Goal: Transaction & Acquisition: Book appointment/travel/reservation

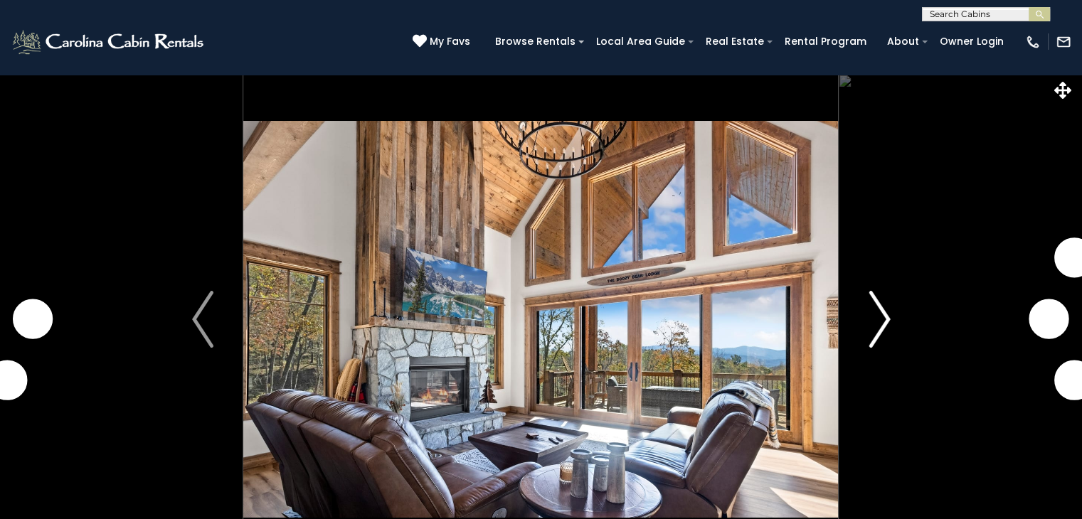
click at [884, 326] on img "Next" at bounding box center [878, 319] width 21 height 57
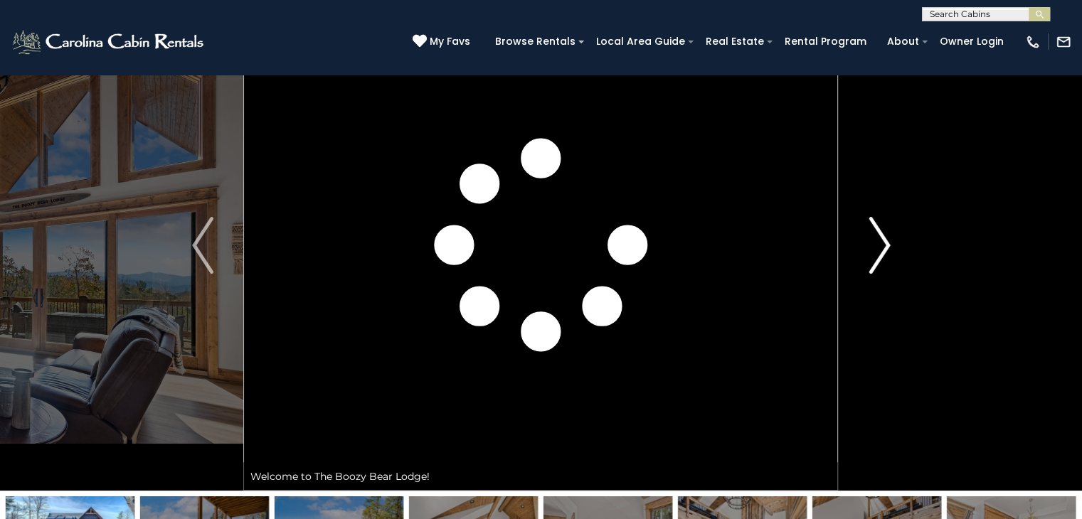
scroll to position [78, 0]
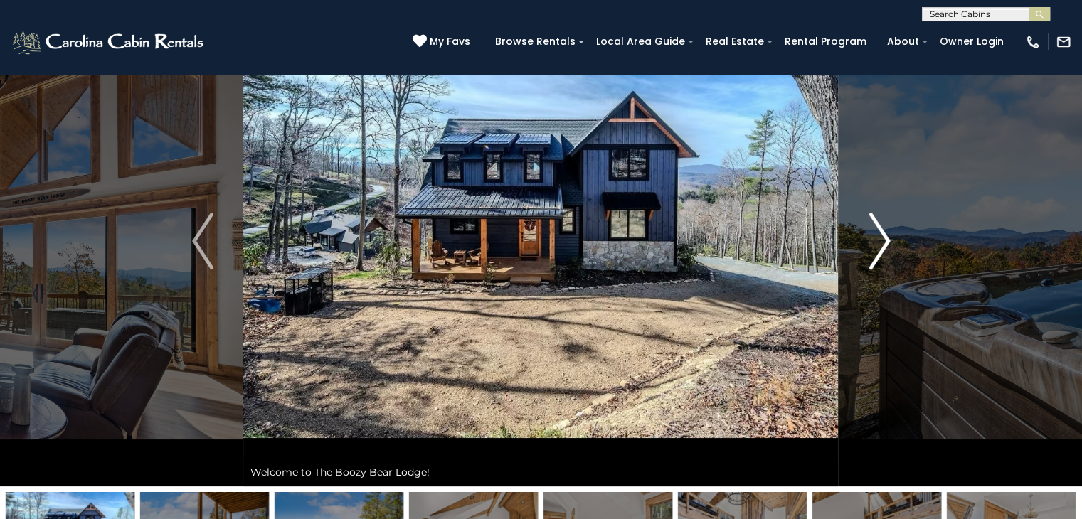
click at [891, 235] on button "Next" at bounding box center [880, 241] width 82 height 491
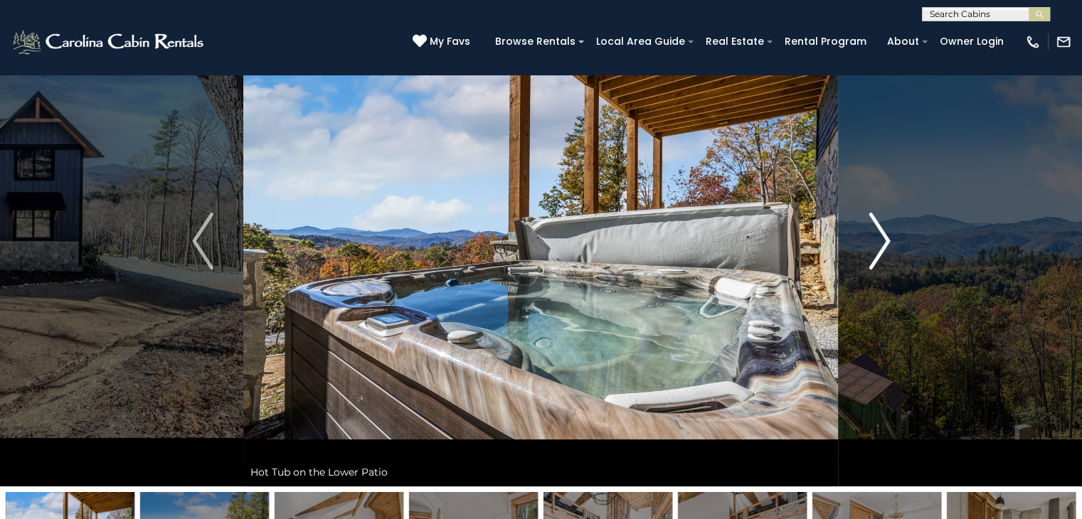
click at [891, 235] on button "Next" at bounding box center [880, 241] width 82 height 491
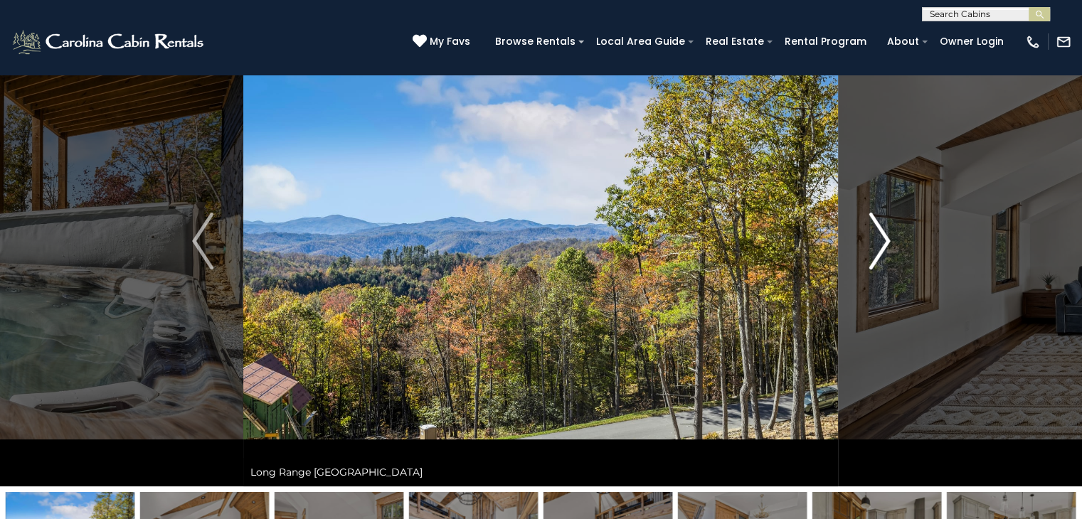
click at [891, 235] on button "Next" at bounding box center [880, 241] width 82 height 491
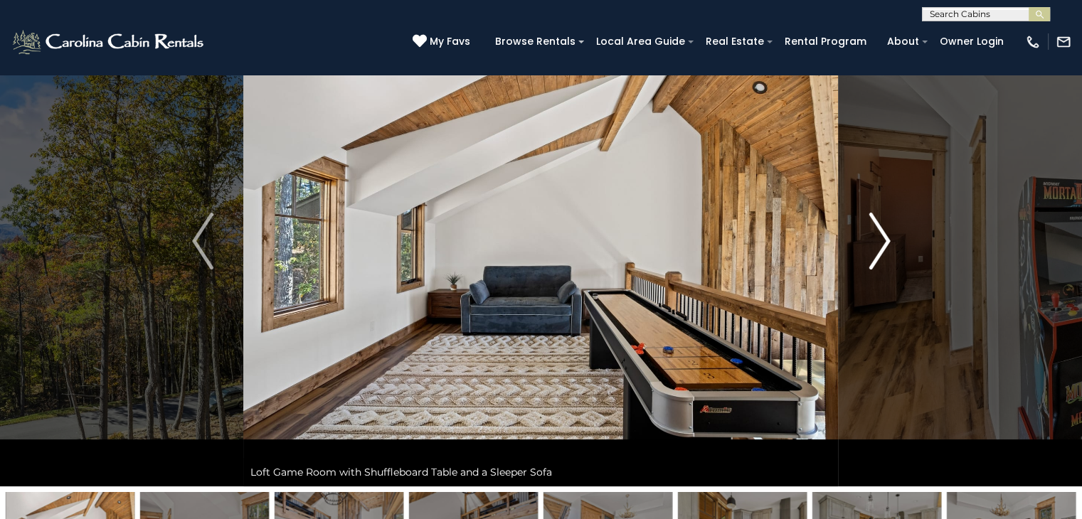
click at [891, 235] on button "Next" at bounding box center [880, 241] width 82 height 491
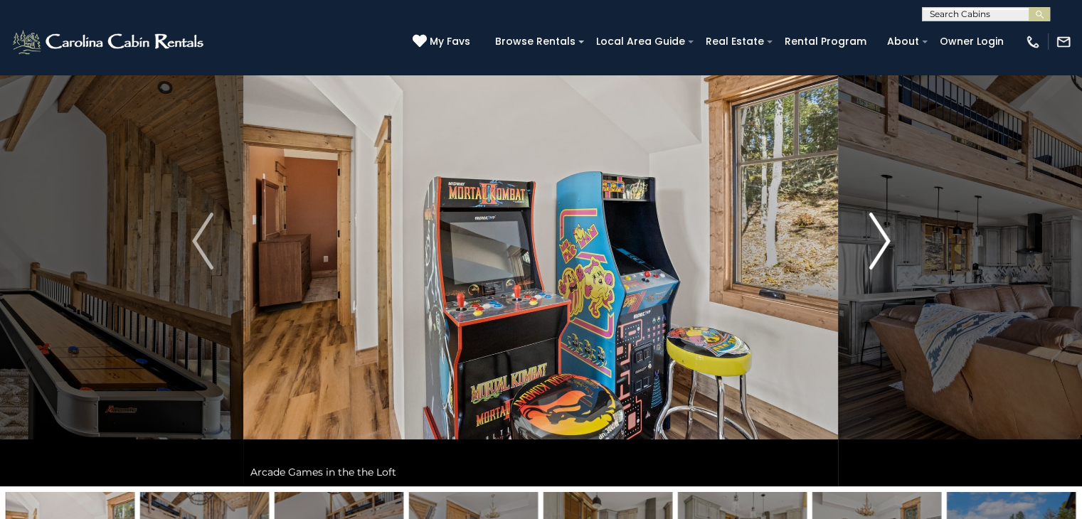
click at [891, 235] on button "Next" at bounding box center [880, 241] width 82 height 491
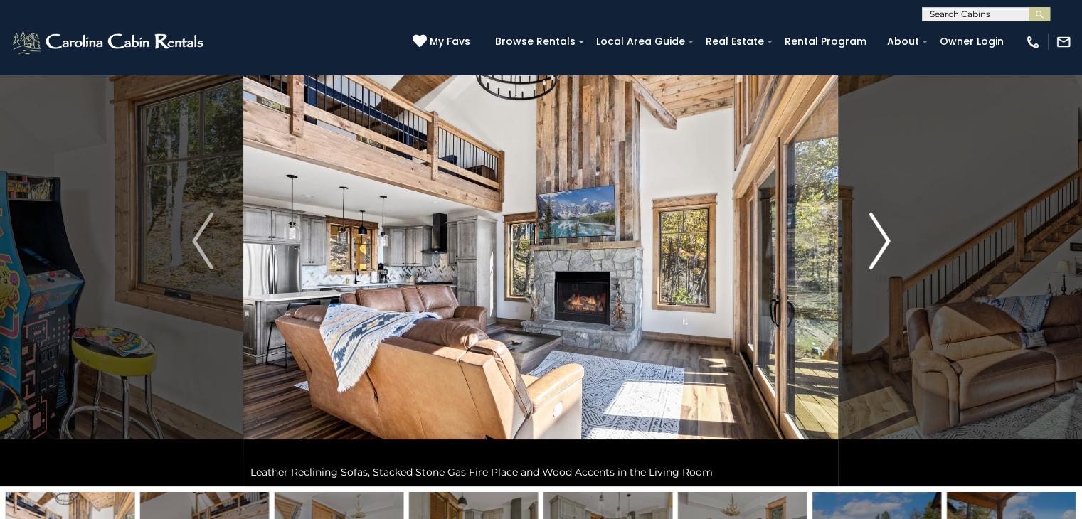
click at [891, 235] on button "Next" at bounding box center [880, 241] width 82 height 491
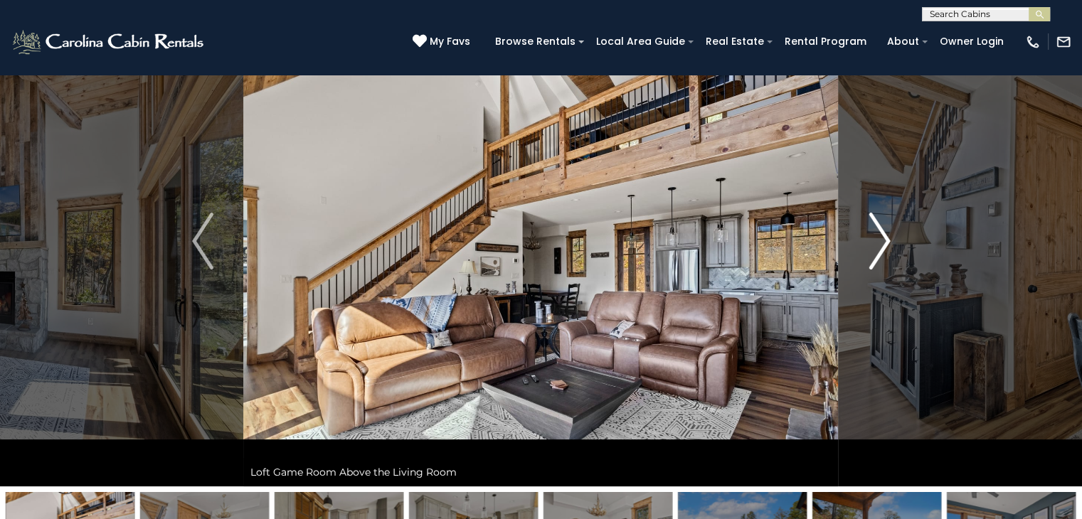
click at [891, 235] on button "Next" at bounding box center [880, 241] width 82 height 491
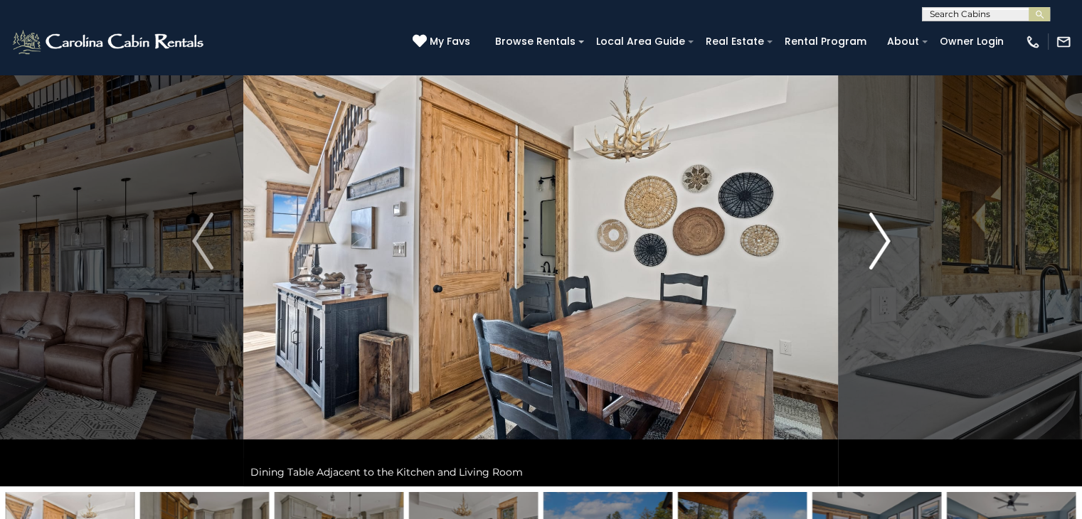
click at [891, 235] on button "Next" at bounding box center [880, 241] width 82 height 491
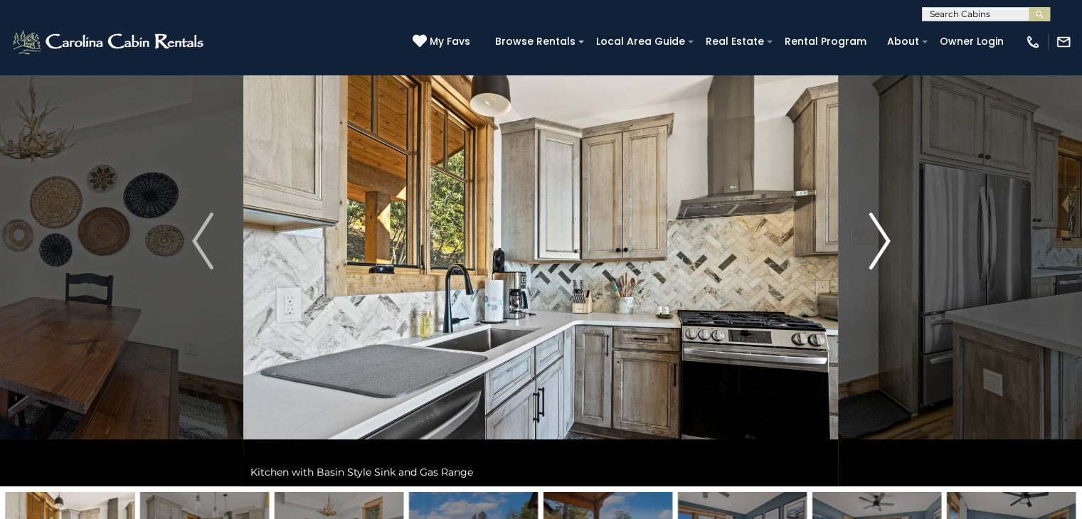
click at [891, 235] on button "Next" at bounding box center [880, 241] width 82 height 491
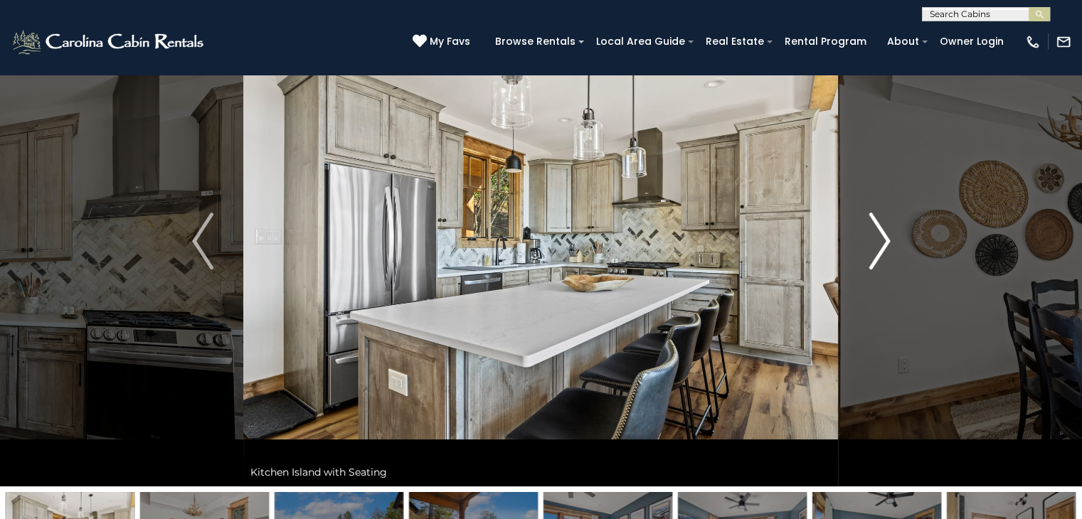
click at [891, 235] on button "Next" at bounding box center [880, 241] width 82 height 491
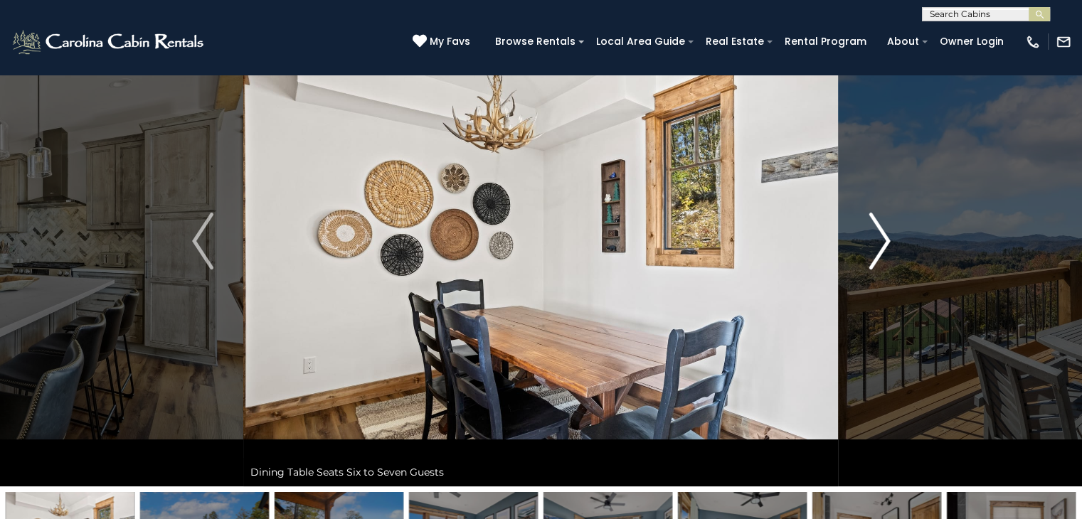
click at [891, 235] on button "Next" at bounding box center [880, 241] width 82 height 491
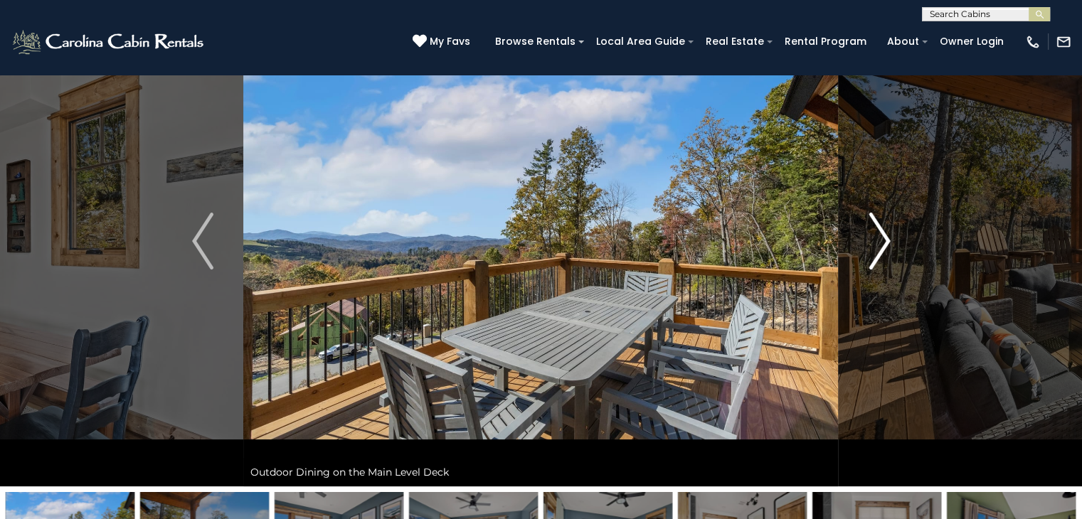
click at [891, 235] on button "Next" at bounding box center [880, 241] width 82 height 491
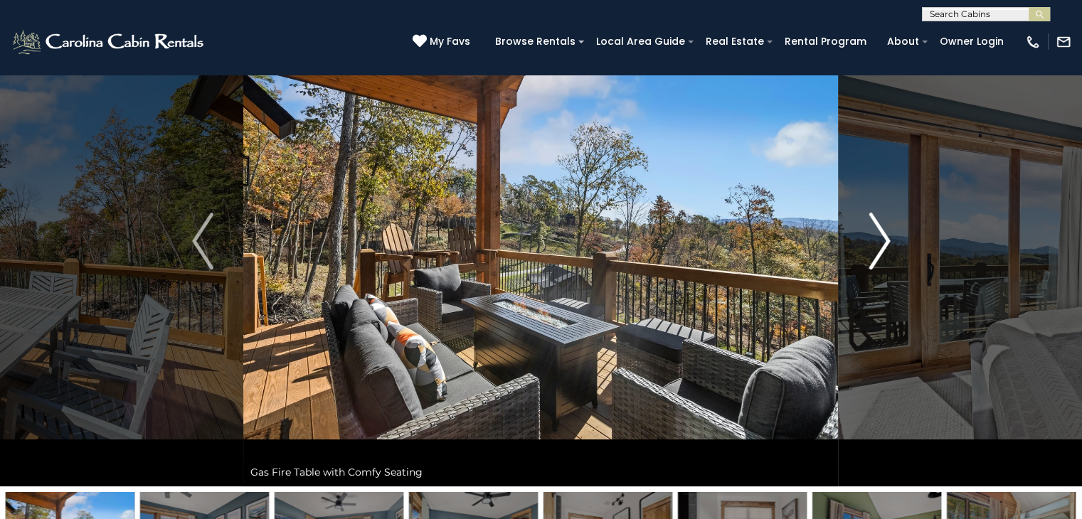
click at [891, 235] on button "Next" at bounding box center [880, 241] width 82 height 491
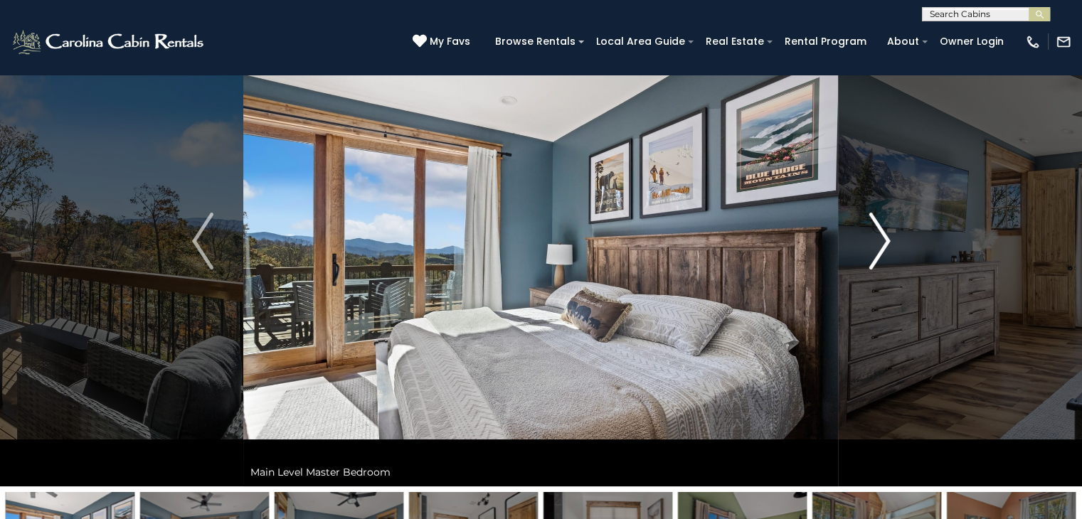
click at [891, 235] on button "Next" at bounding box center [880, 241] width 82 height 491
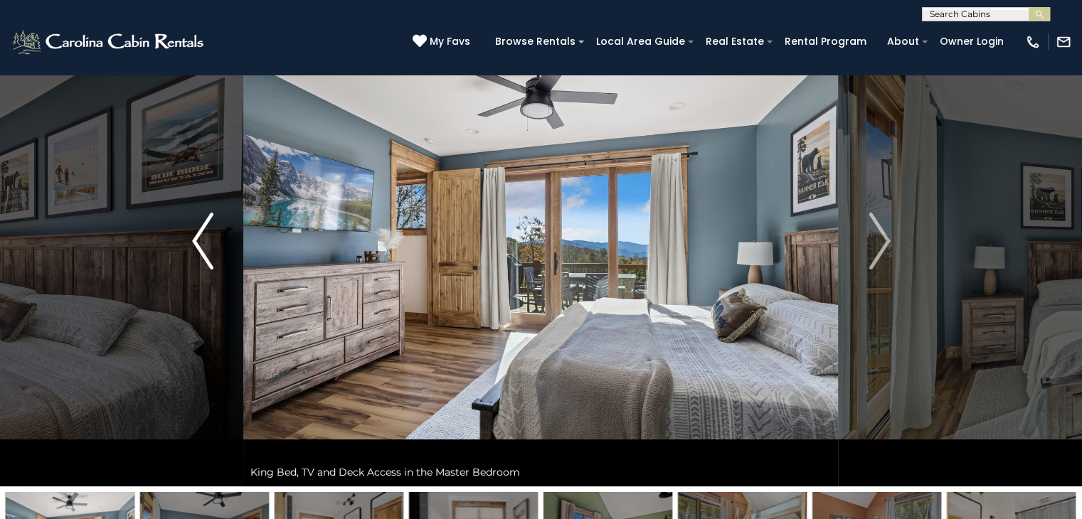
click at [200, 239] on img "Previous" at bounding box center [202, 241] width 21 height 57
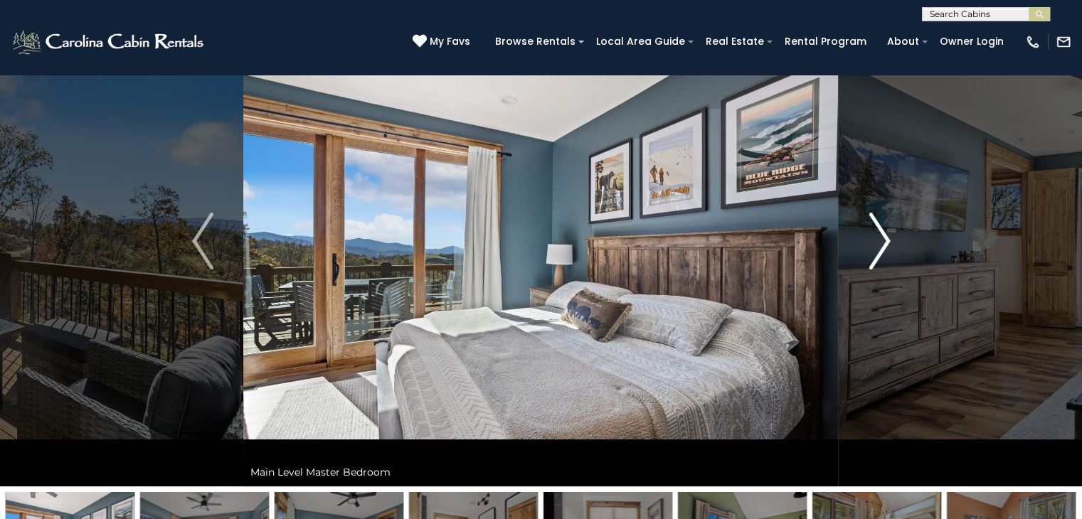
click at [890, 233] on button "Next" at bounding box center [880, 241] width 82 height 491
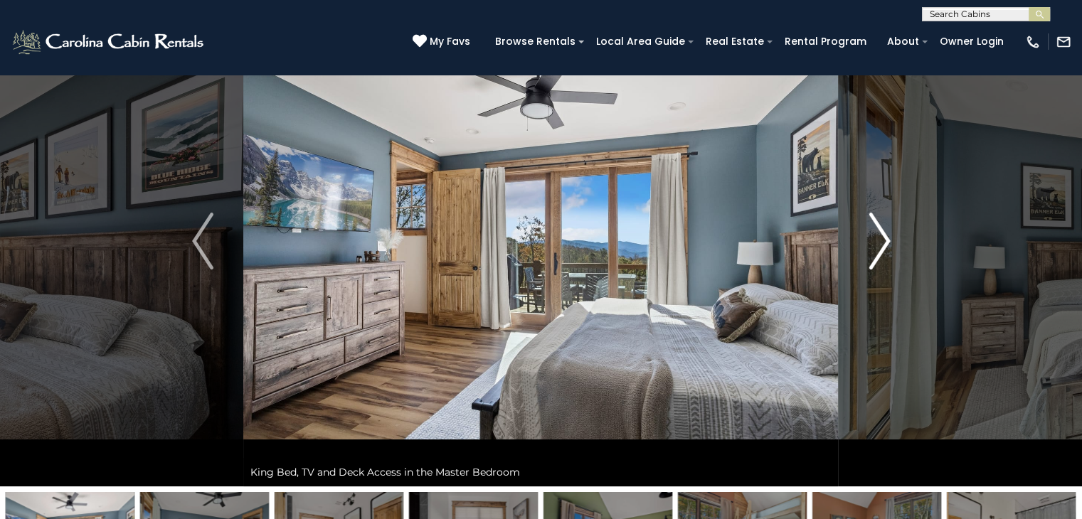
drag, startPoint x: 890, startPoint y: 233, endPoint x: 879, endPoint y: 231, distance: 10.9
click at [879, 231] on img "Next" at bounding box center [878, 241] width 21 height 57
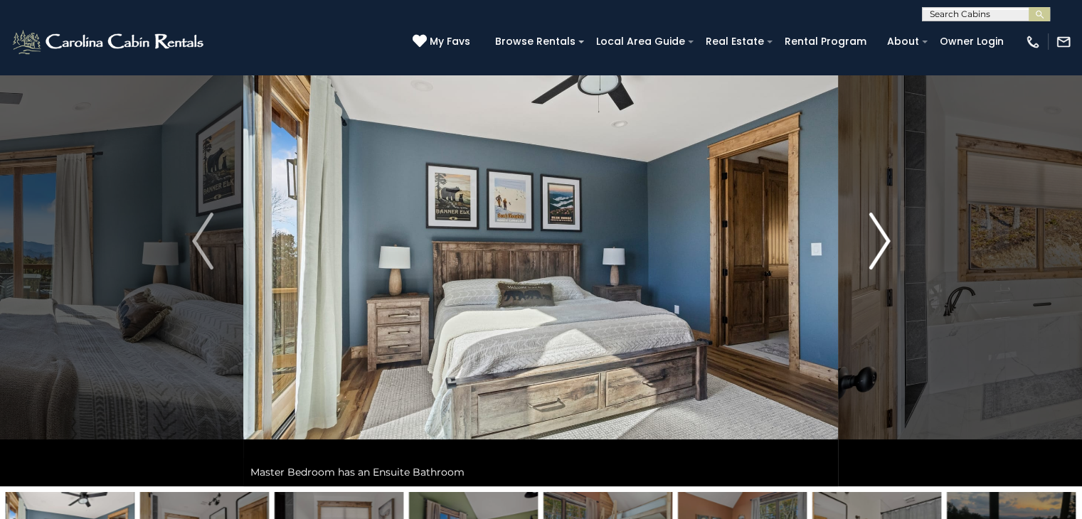
click at [879, 231] on img "Next" at bounding box center [878, 241] width 21 height 57
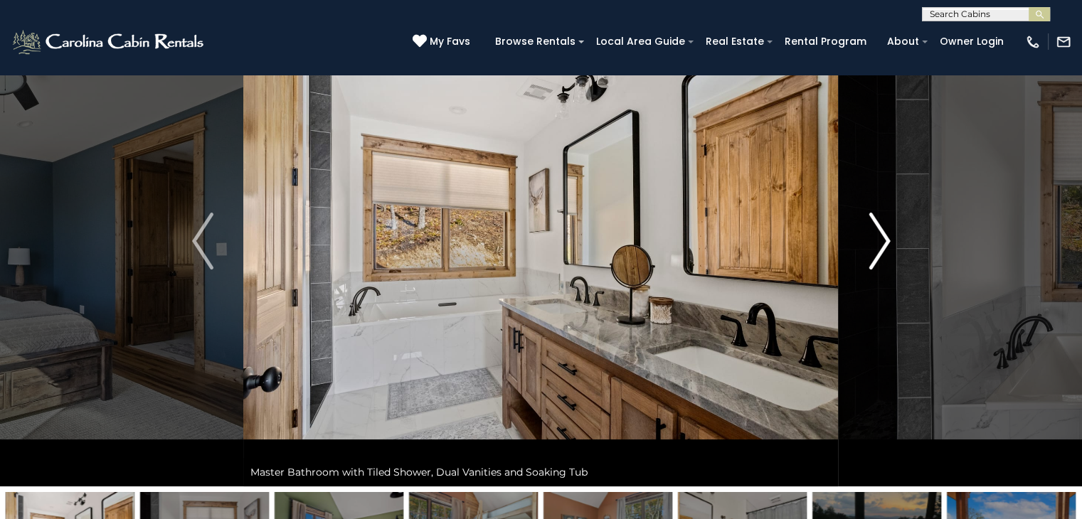
click at [879, 231] on img "Next" at bounding box center [878, 241] width 21 height 57
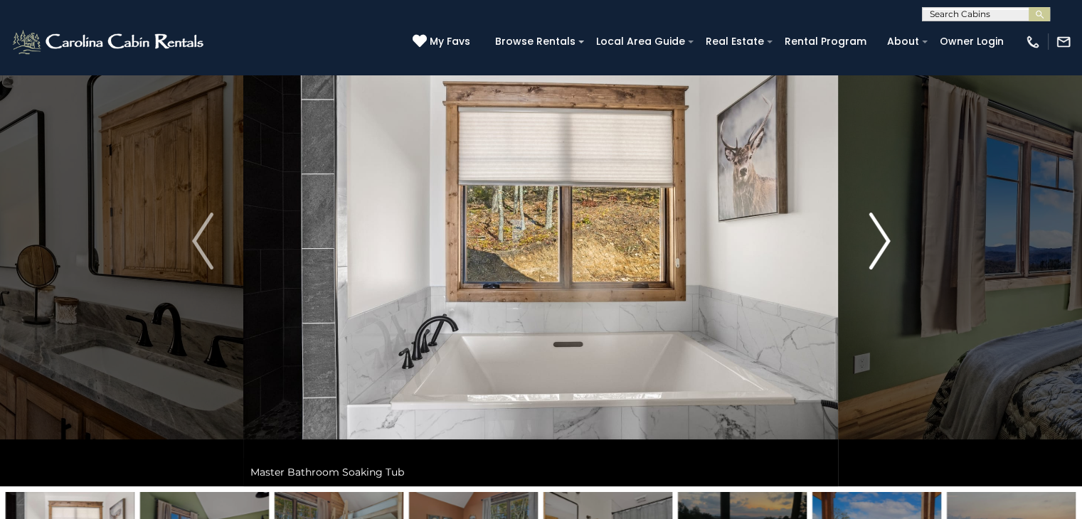
click at [879, 231] on img "Next" at bounding box center [878, 241] width 21 height 57
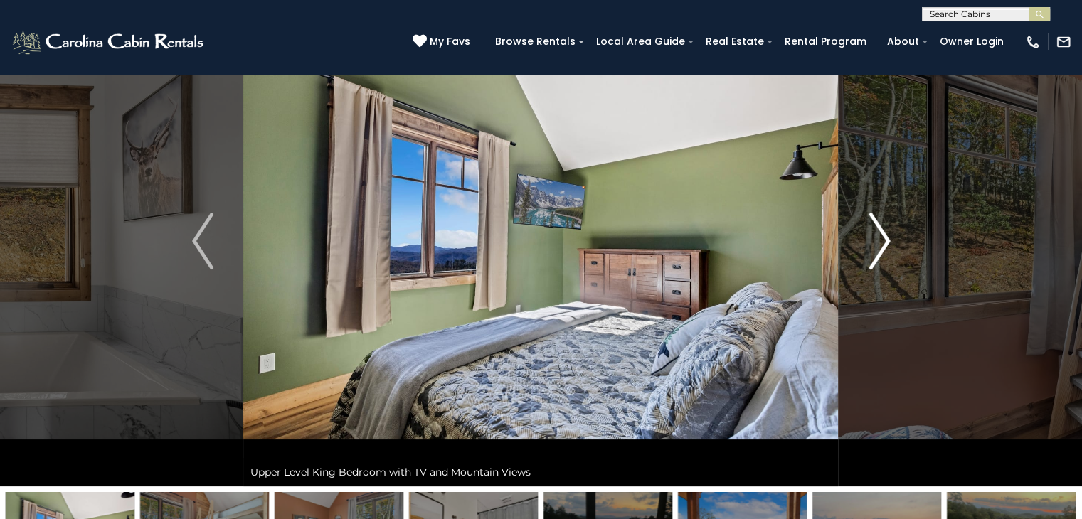
click at [879, 231] on img "Next" at bounding box center [878, 241] width 21 height 57
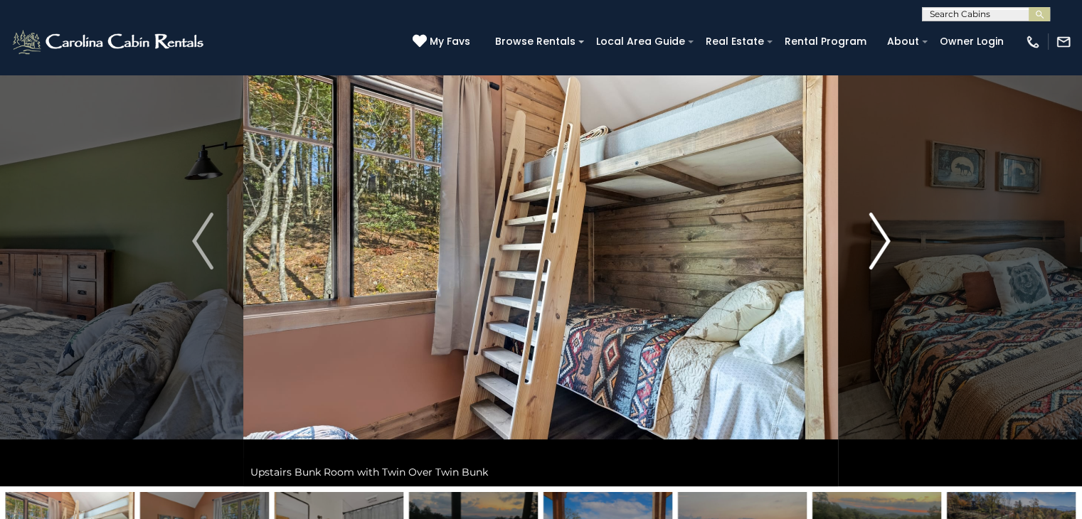
click at [879, 231] on img "Next" at bounding box center [878, 241] width 21 height 57
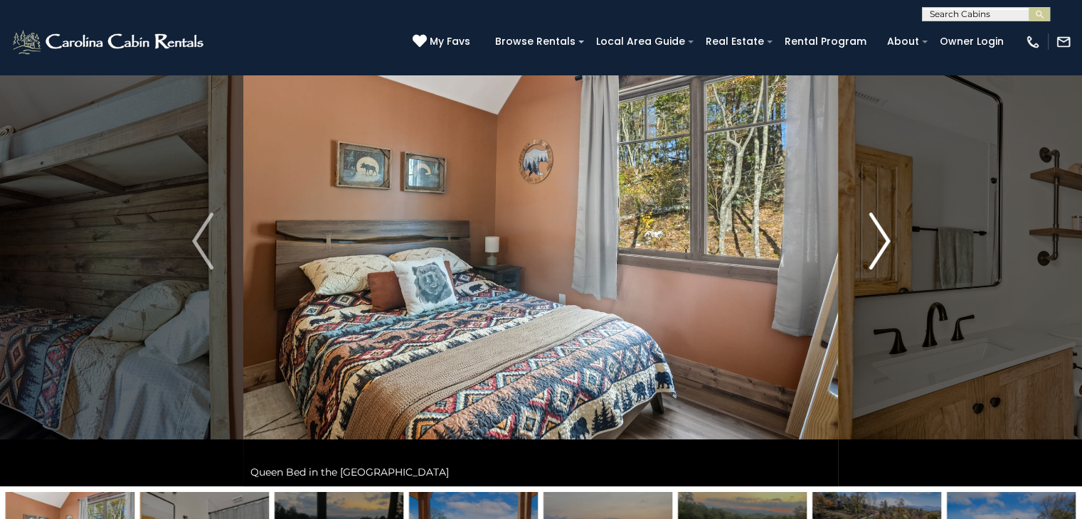
click at [879, 231] on img "Next" at bounding box center [878, 241] width 21 height 57
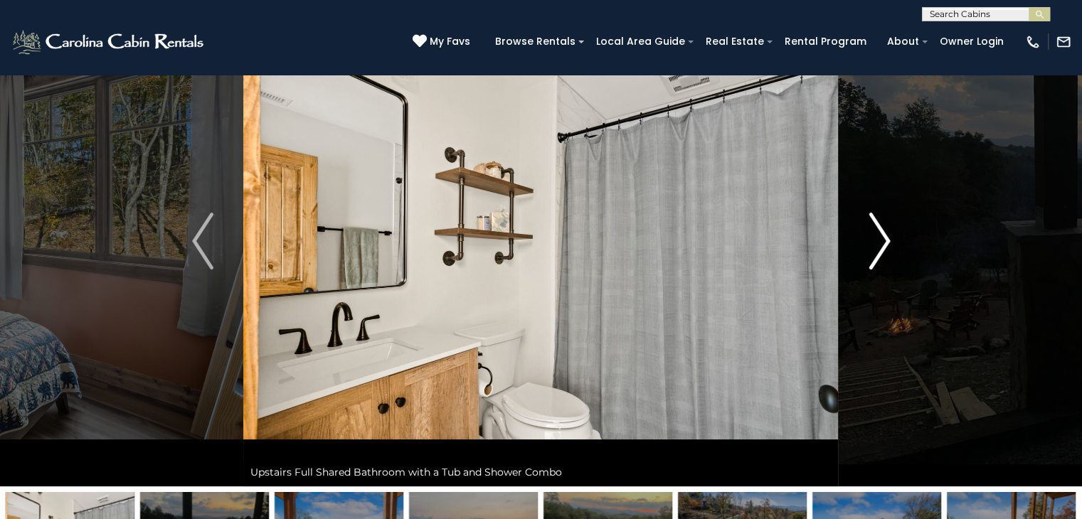
click at [886, 237] on img "Next" at bounding box center [878, 241] width 21 height 57
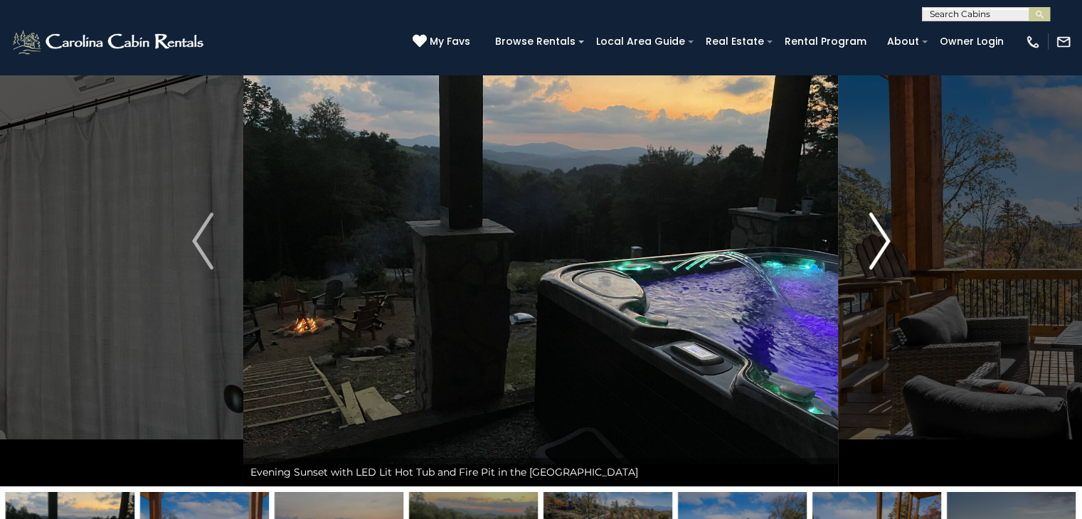
click at [886, 237] on img "Next" at bounding box center [878, 241] width 21 height 57
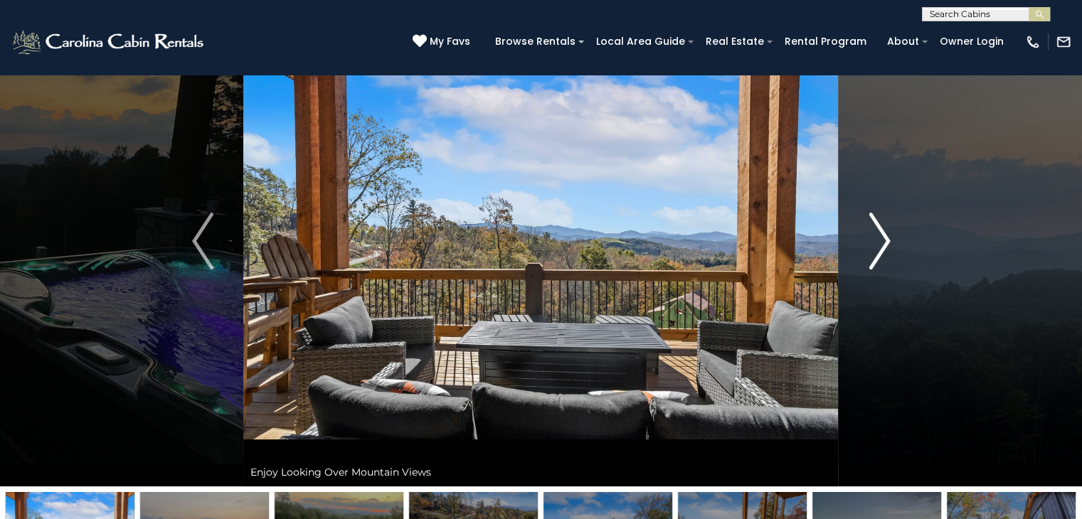
click at [886, 237] on img "Next" at bounding box center [878, 241] width 21 height 57
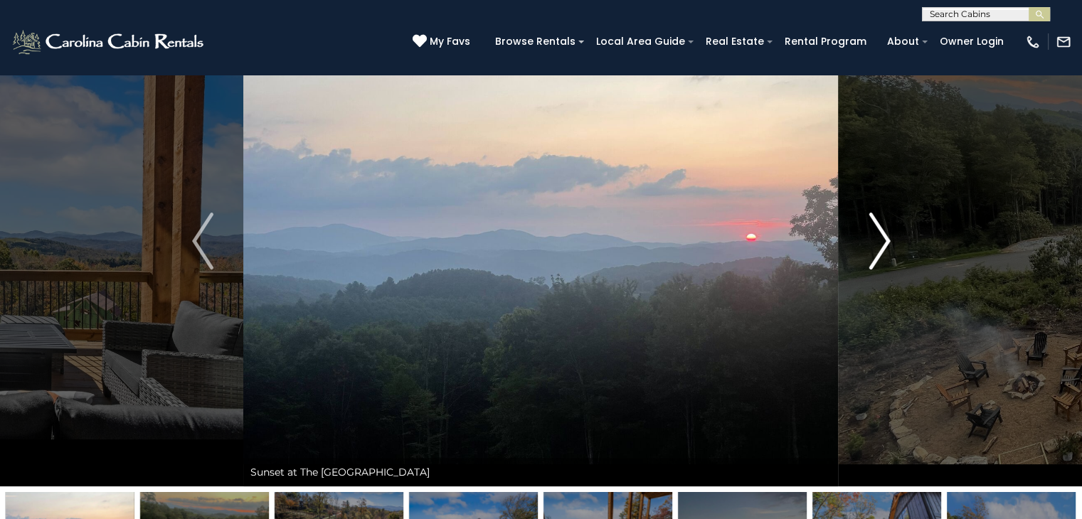
click at [886, 237] on img "Next" at bounding box center [878, 241] width 21 height 57
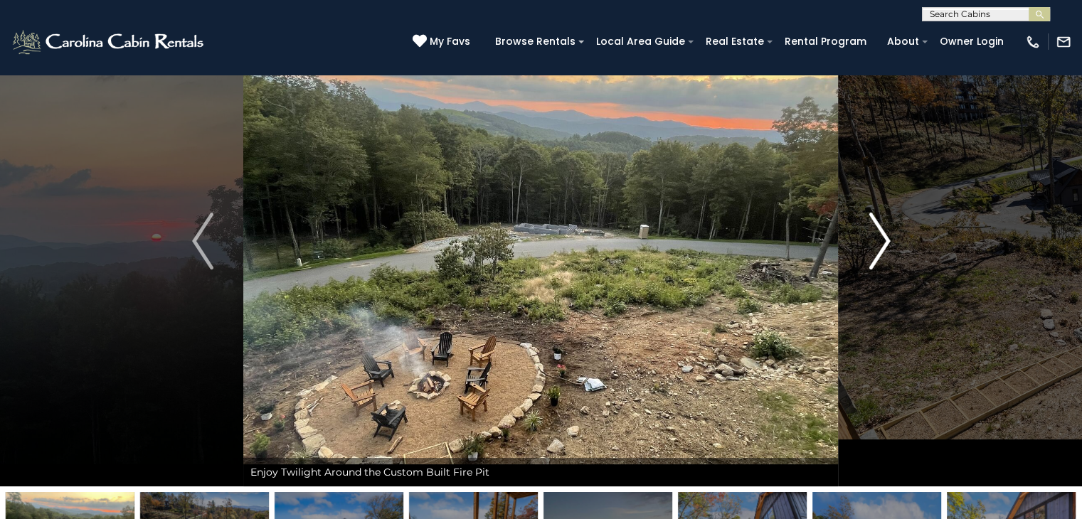
click at [886, 237] on img "Next" at bounding box center [878, 241] width 21 height 57
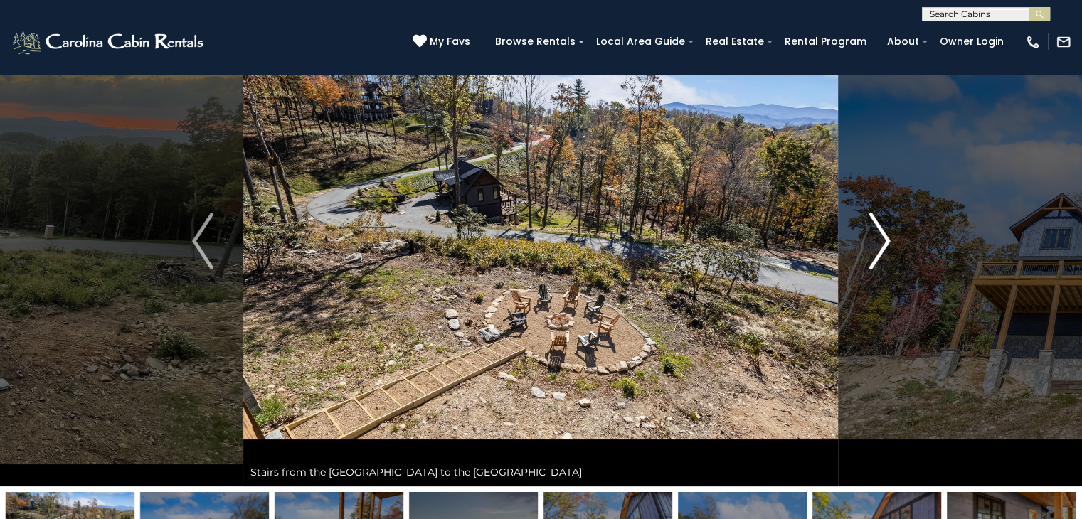
click at [886, 237] on img "Next" at bounding box center [878, 241] width 21 height 57
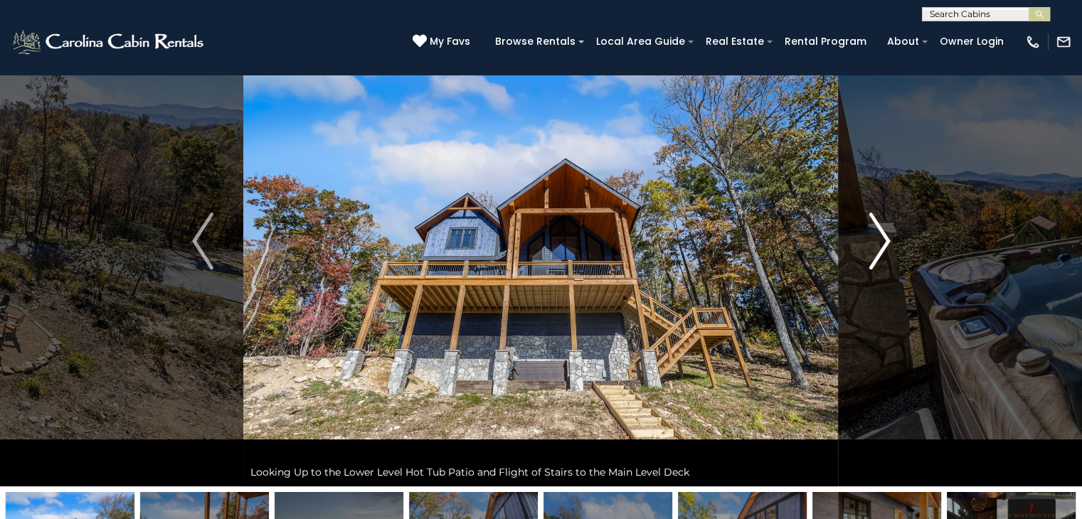
click at [882, 234] on img "Next" at bounding box center [878, 241] width 21 height 57
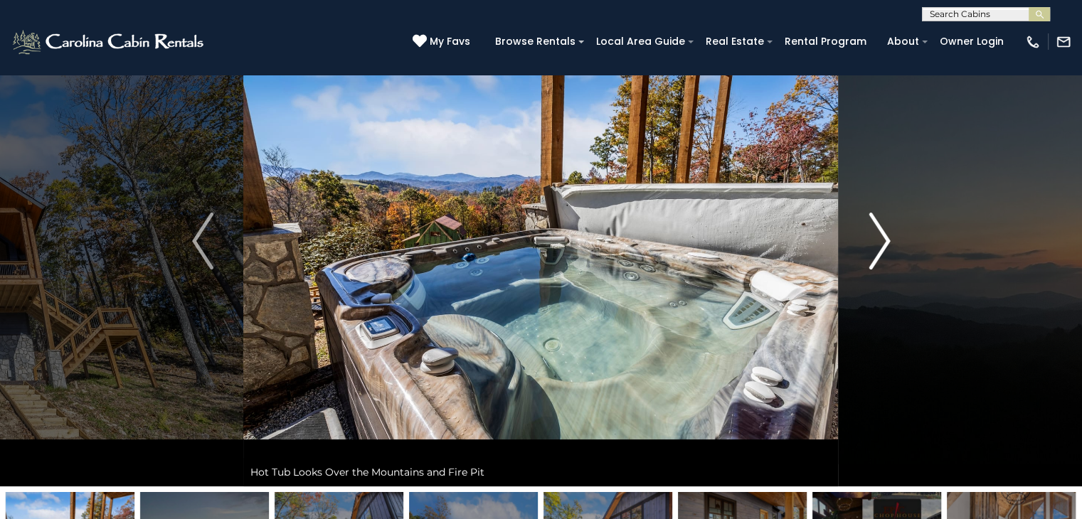
click at [882, 234] on img "Next" at bounding box center [878, 241] width 21 height 57
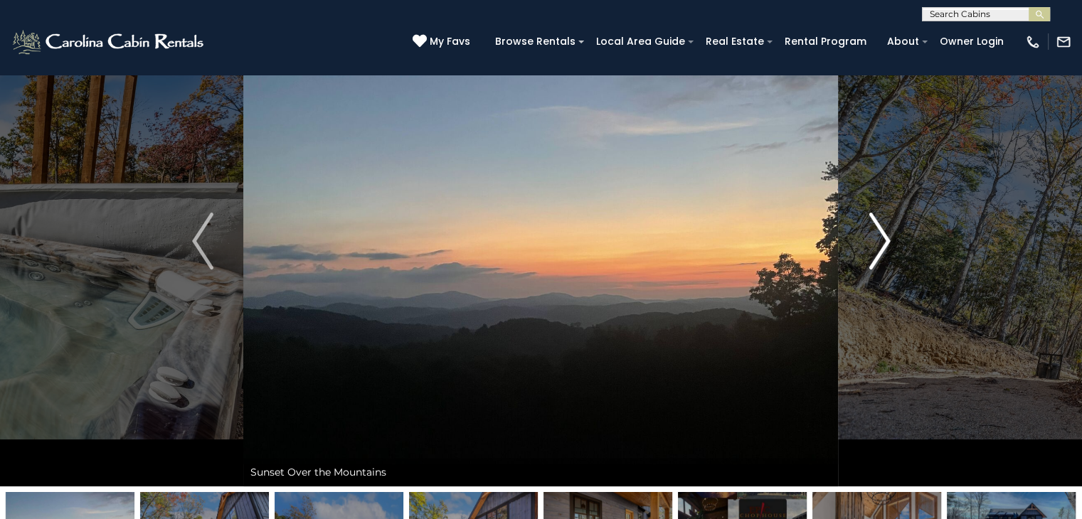
click at [882, 234] on img "Next" at bounding box center [878, 241] width 21 height 57
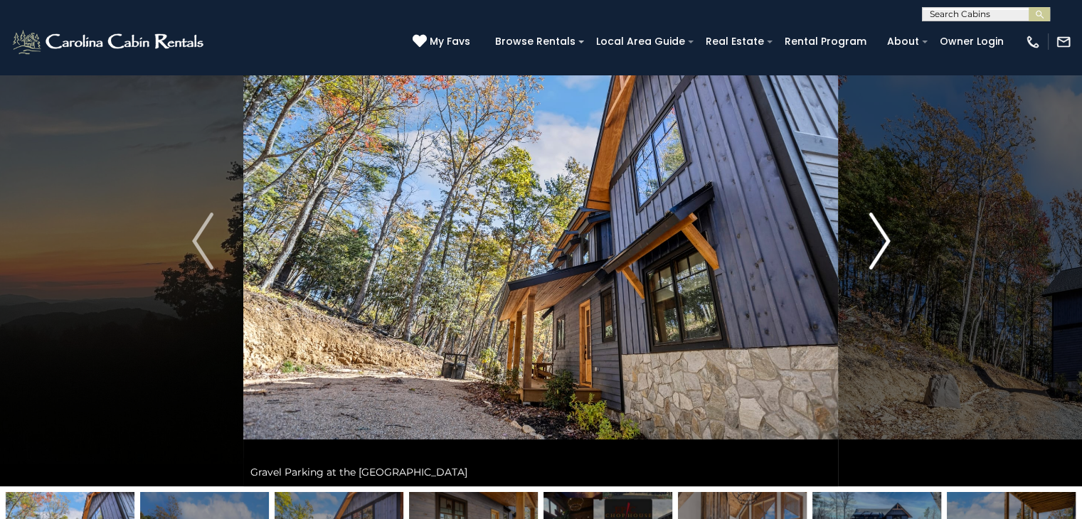
click at [882, 234] on img "Next" at bounding box center [878, 241] width 21 height 57
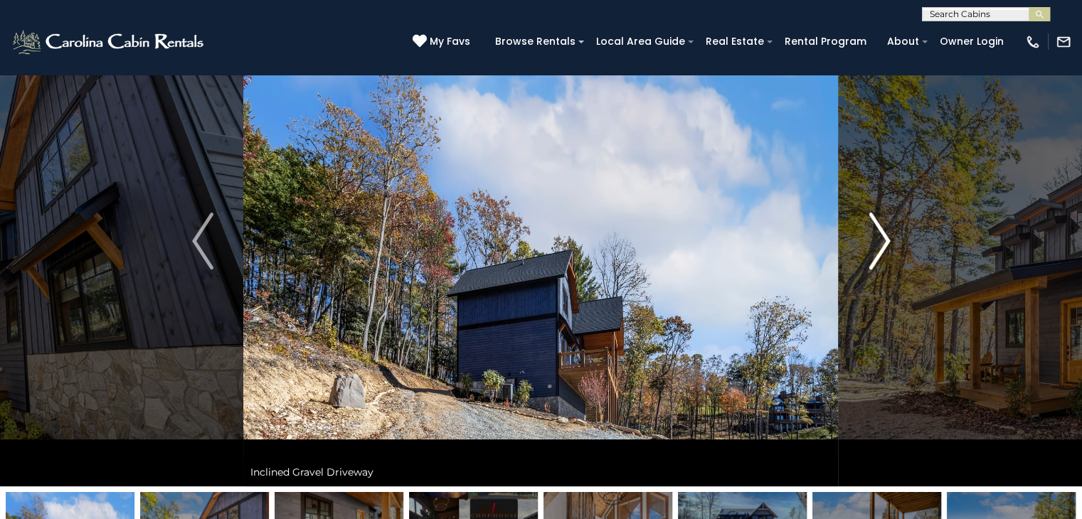
click at [882, 234] on img "Next" at bounding box center [878, 241] width 21 height 57
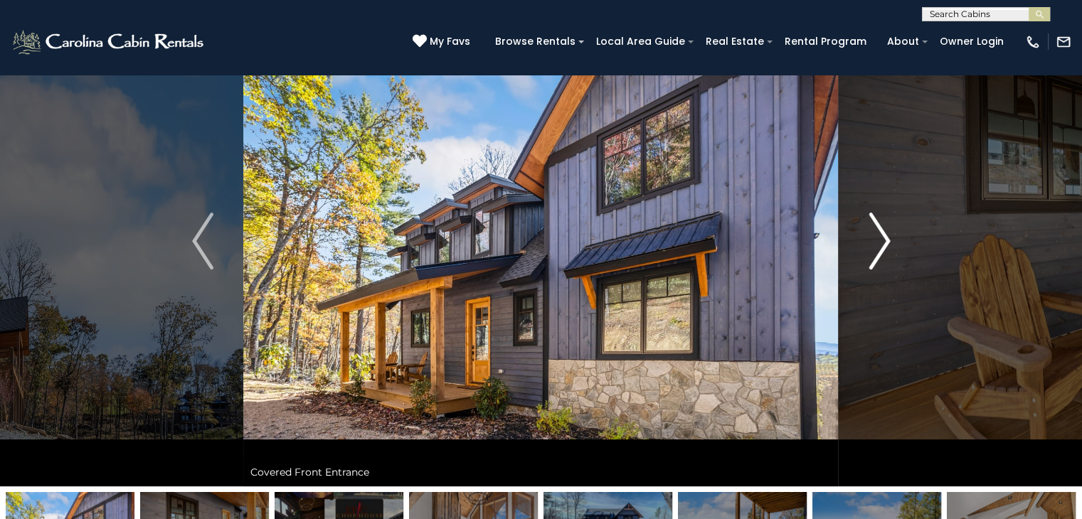
click at [882, 234] on img "Next" at bounding box center [878, 241] width 21 height 57
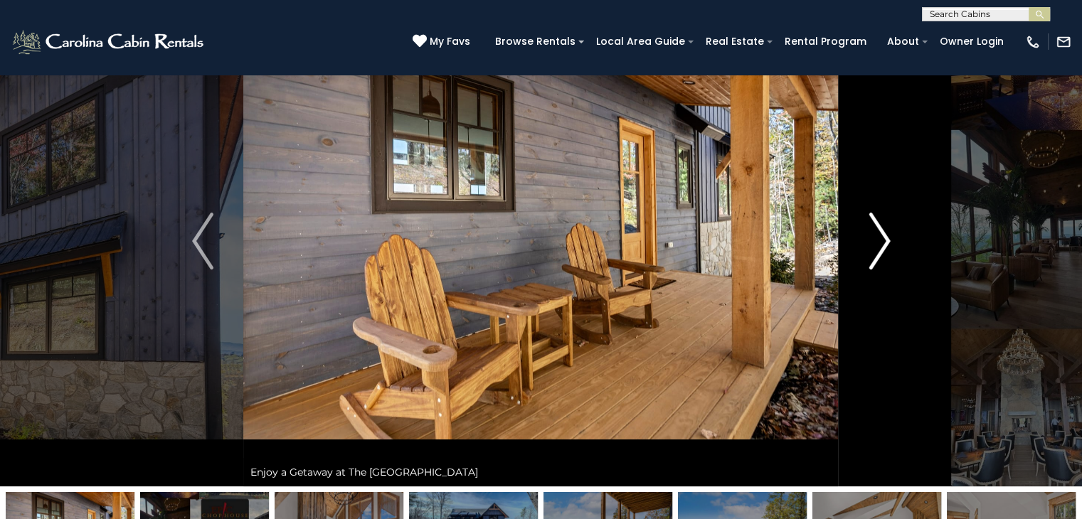
click at [882, 234] on img "Next" at bounding box center [878, 241] width 21 height 57
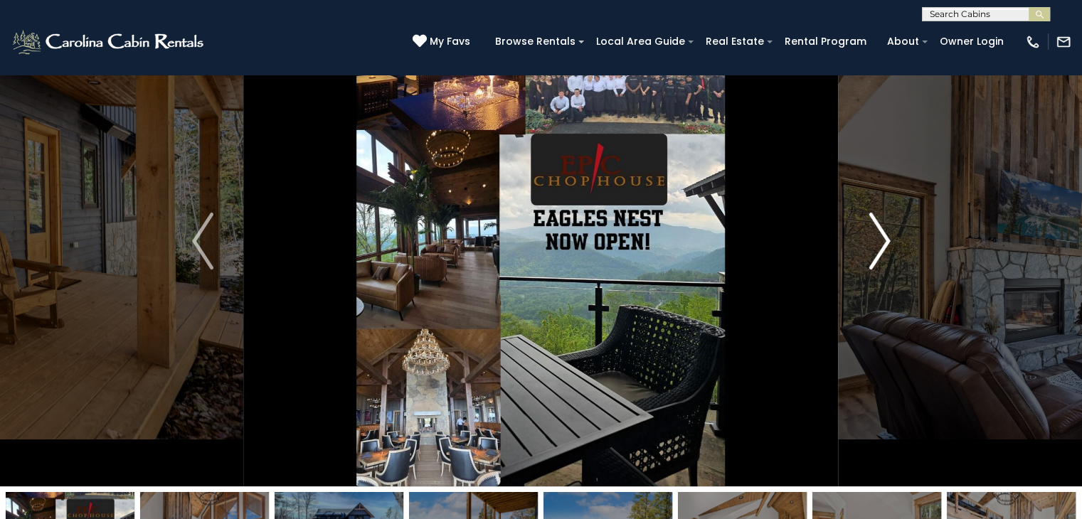
click at [882, 234] on img "Next" at bounding box center [878, 241] width 21 height 57
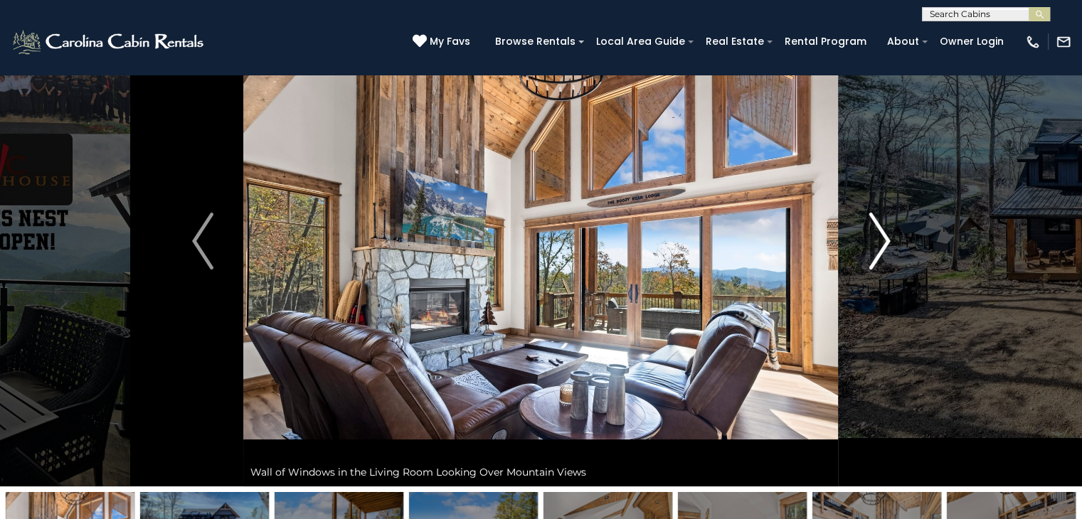
click at [882, 234] on img "Next" at bounding box center [878, 241] width 21 height 57
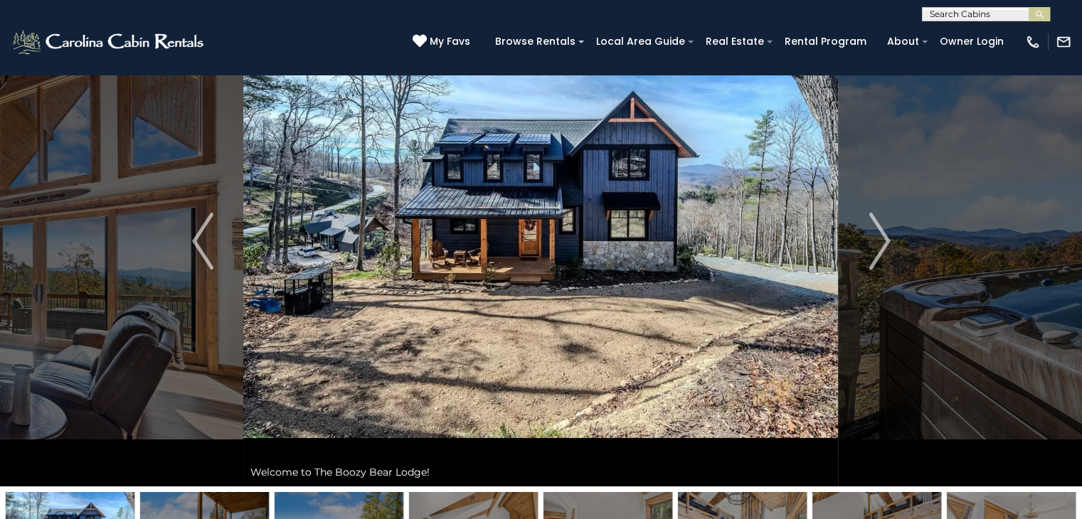
click at [943, 14] on input "text" at bounding box center [985, 17] width 124 height 14
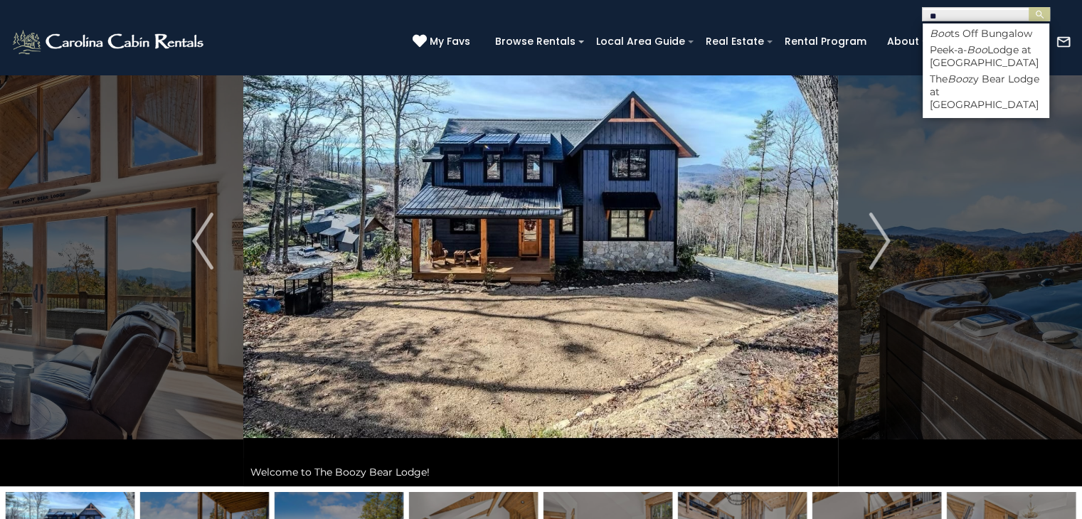
type input "*"
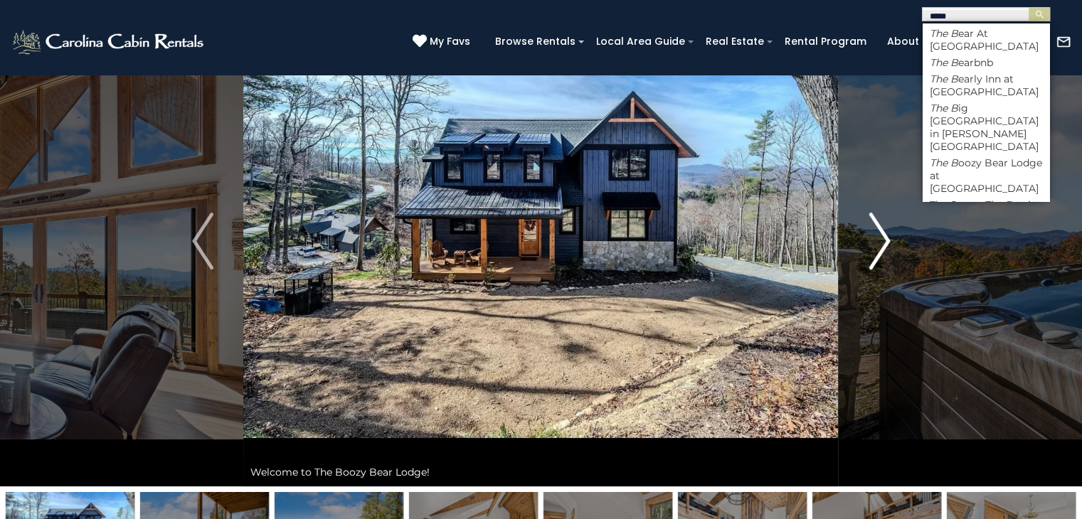
type input "*****"
click at [886, 235] on img "Next" at bounding box center [878, 241] width 21 height 57
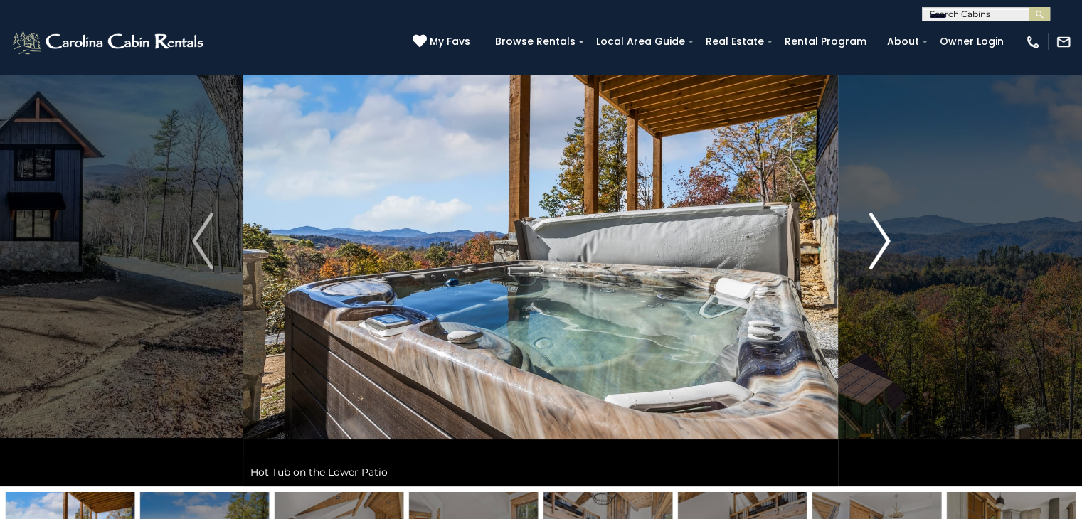
click at [886, 235] on img "Next" at bounding box center [878, 241] width 21 height 57
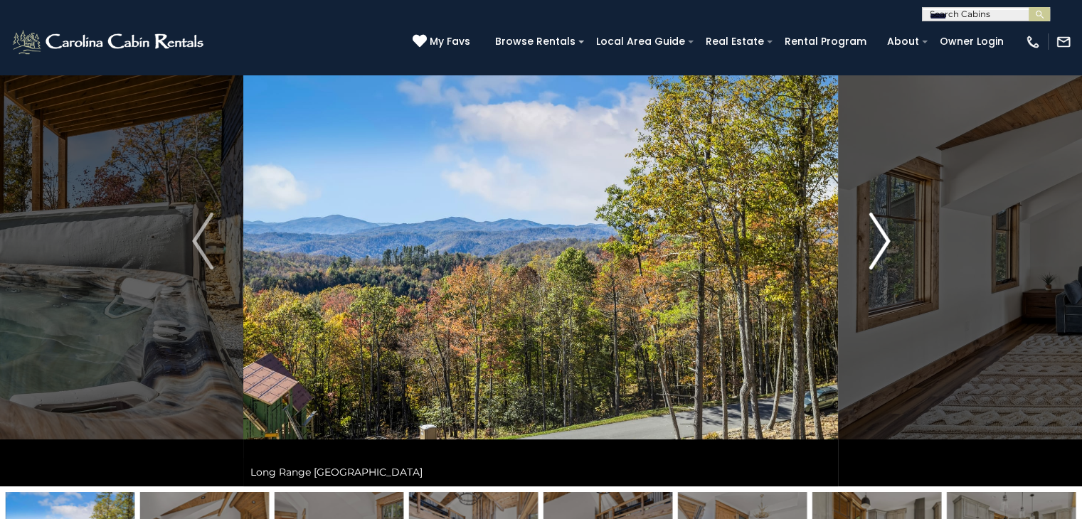
click at [886, 235] on img "Next" at bounding box center [878, 241] width 21 height 57
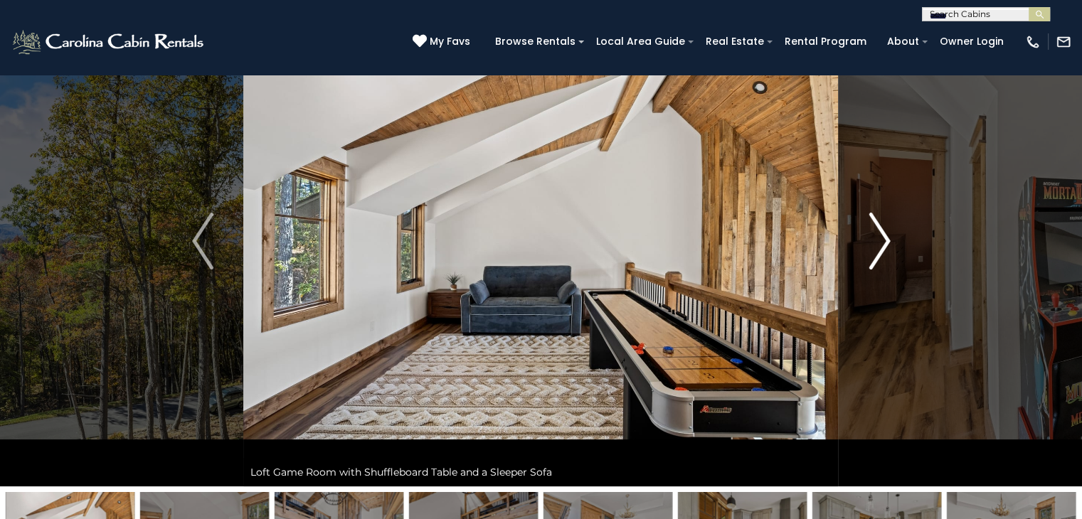
click at [886, 235] on img "Next" at bounding box center [878, 241] width 21 height 57
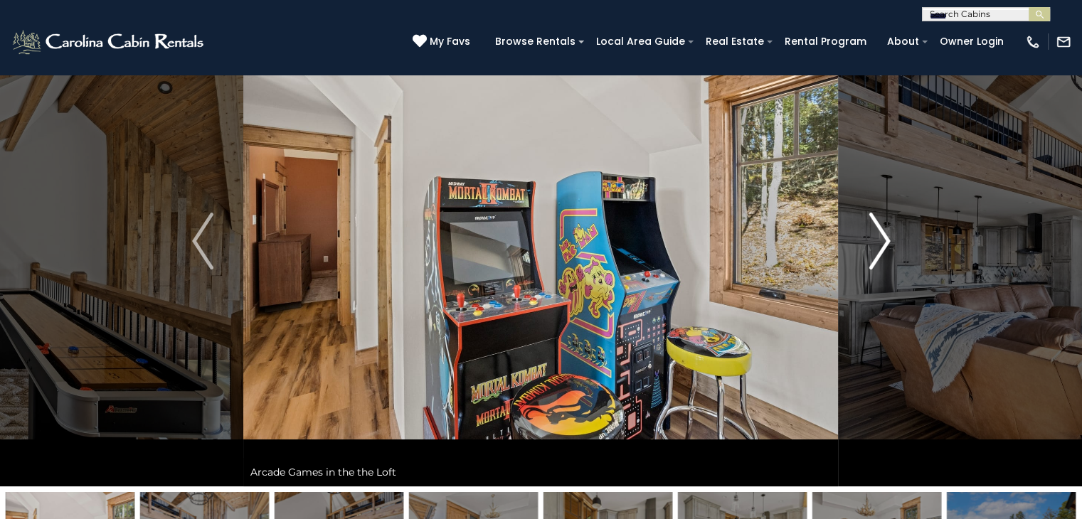
click at [886, 235] on img "Next" at bounding box center [878, 241] width 21 height 57
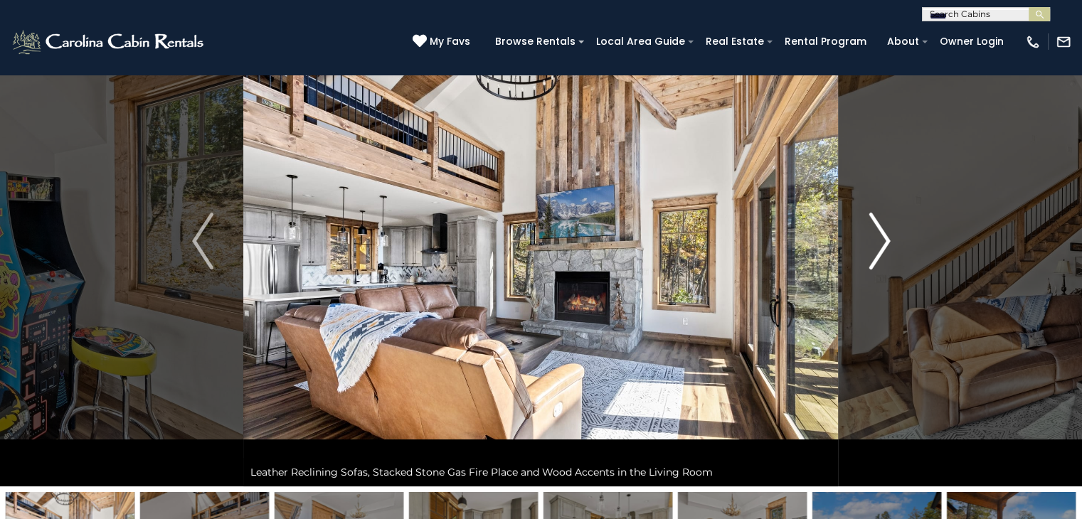
click at [886, 235] on img "Next" at bounding box center [878, 241] width 21 height 57
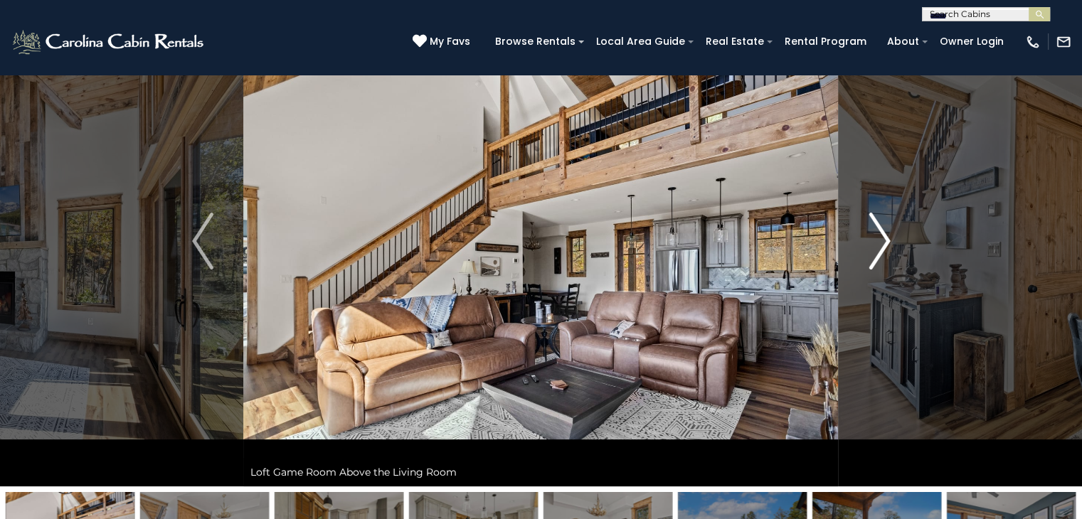
click at [886, 235] on img "Next" at bounding box center [878, 241] width 21 height 57
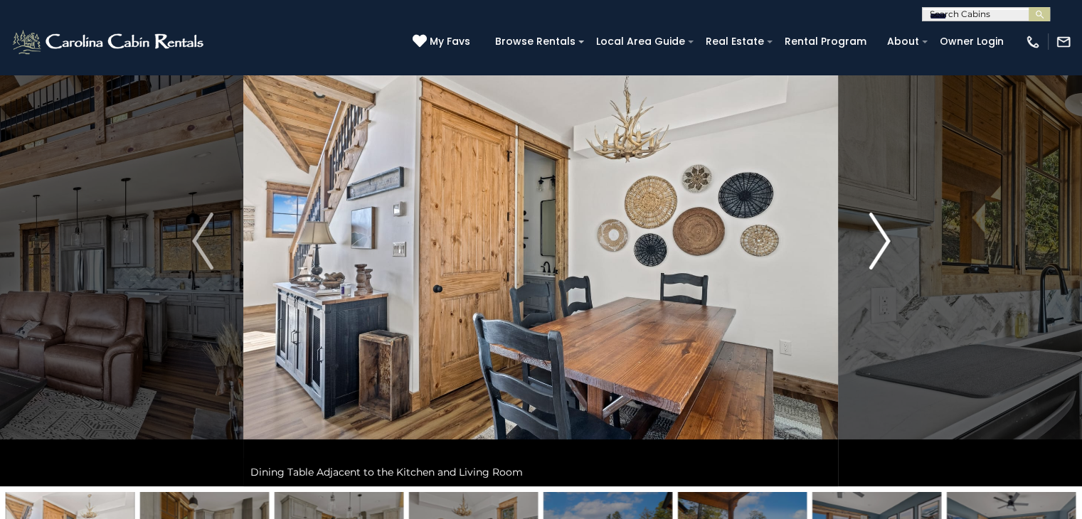
click at [886, 235] on img "Next" at bounding box center [878, 241] width 21 height 57
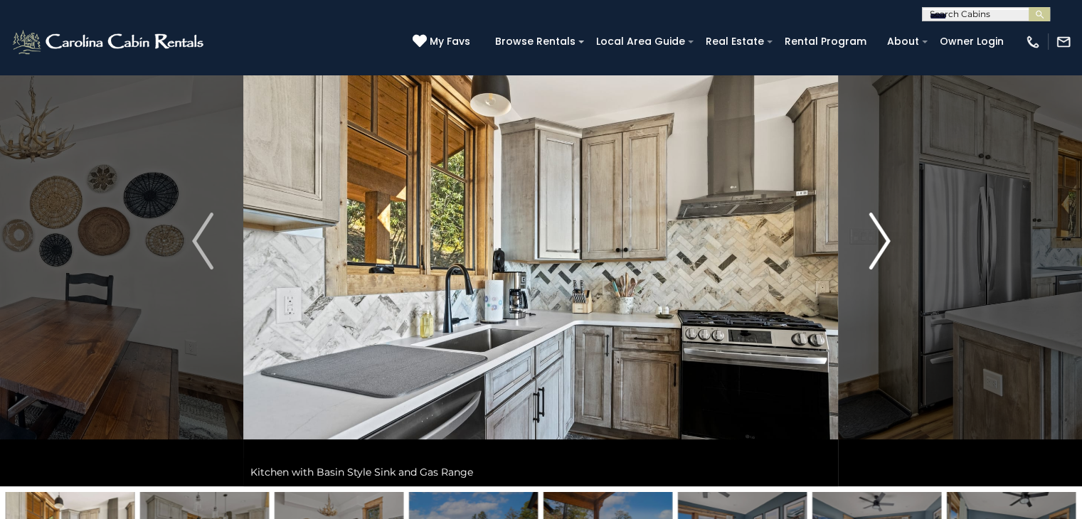
click at [886, 235] on img "Next" at bounding box center [878, 241] width 21 height 57
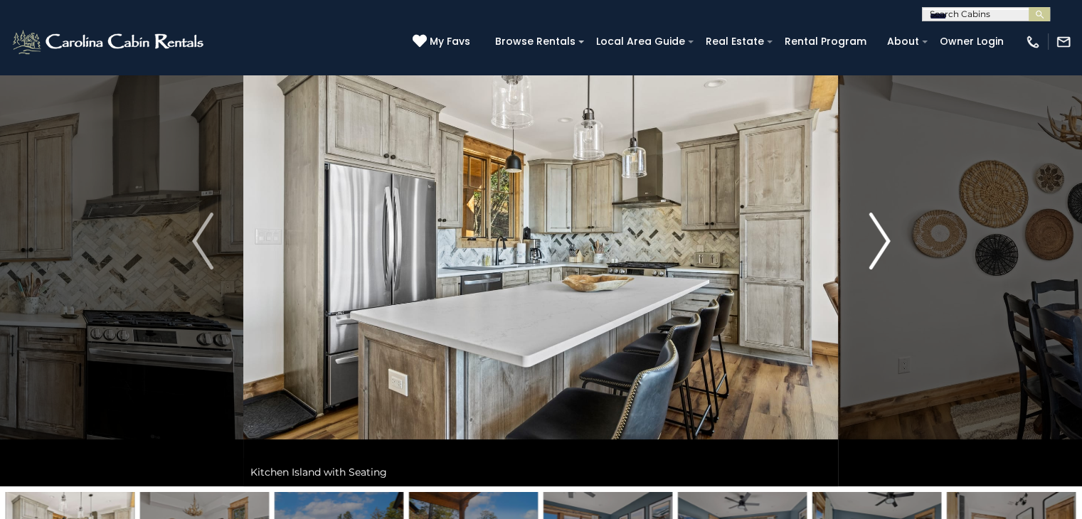
click at [886, 235] on img "Next" at bounding box center [878, 241] width 21 height 57
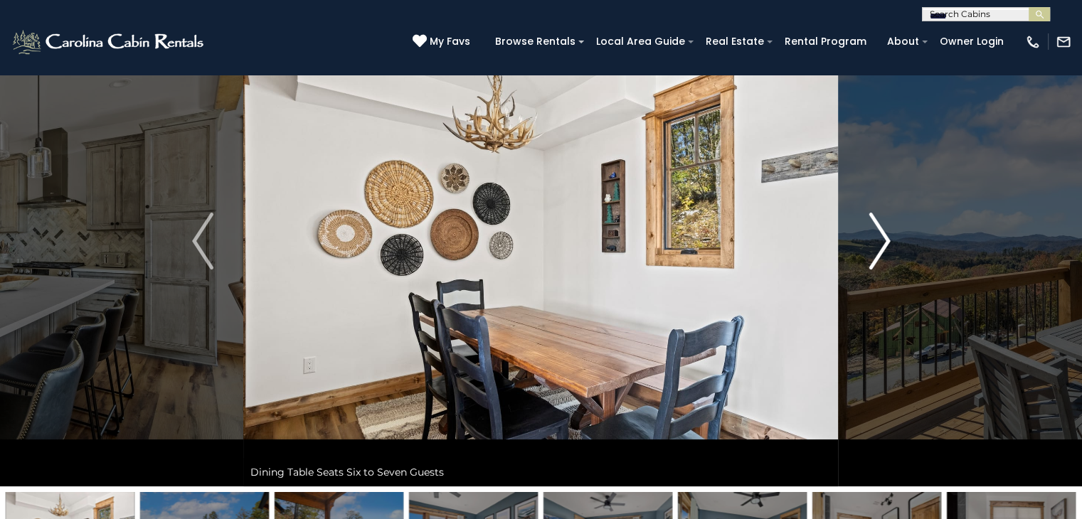
click at [886, 235] on img "Next" at bounding box center [878, 241] width 21 height 57
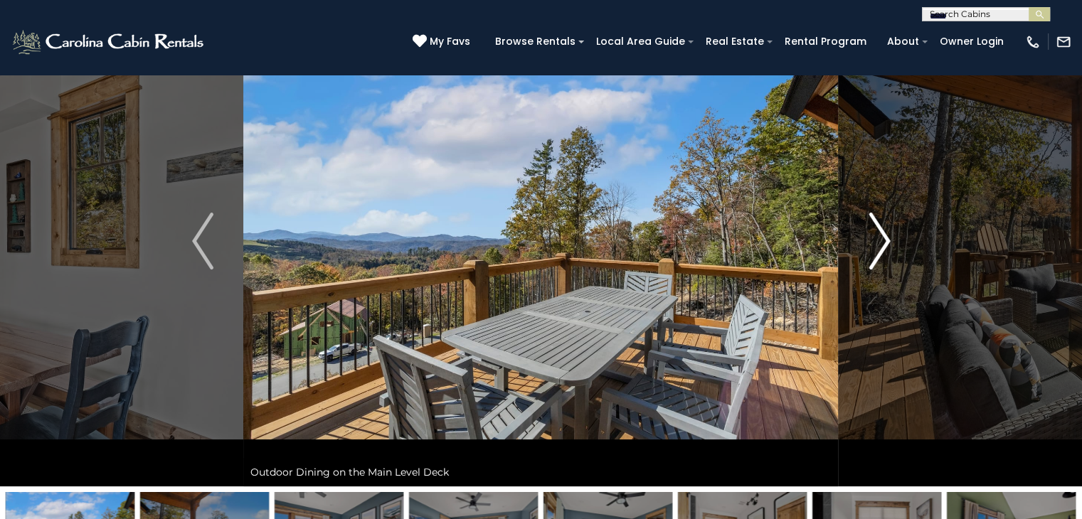
click at [886, 235] on img "Next" at bounding box center [878, 241] width 21 height 57
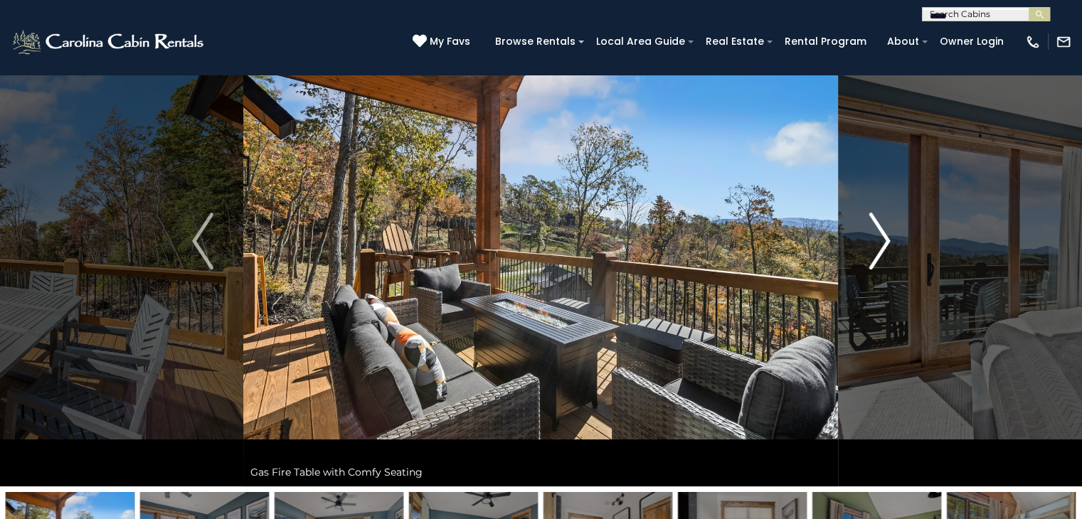
click at [886, 235] on img "Next" at bounding box center [878, 241] width 21 height 57
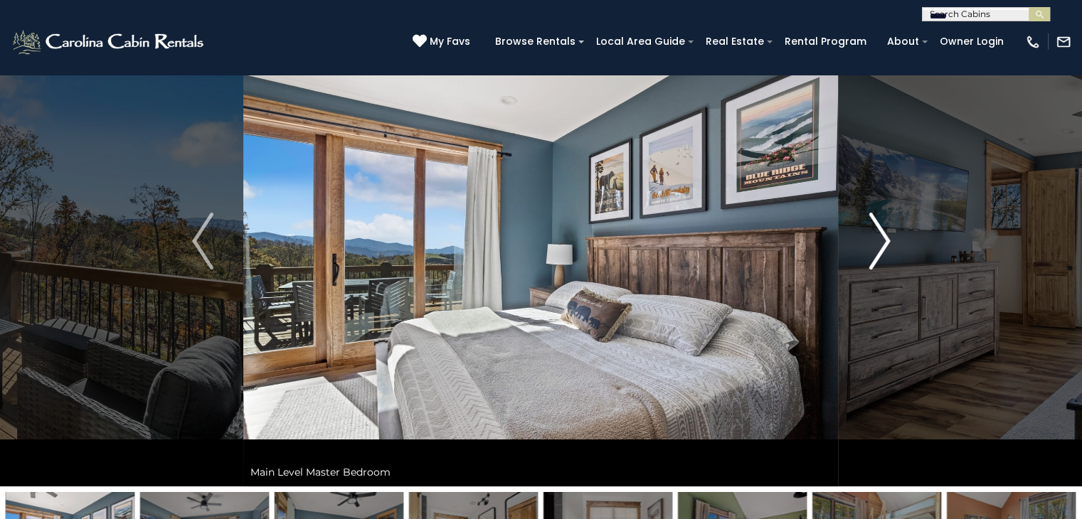
click at [886, 235] on img "Next" at bounding box center [878, 241] width 21 height 57
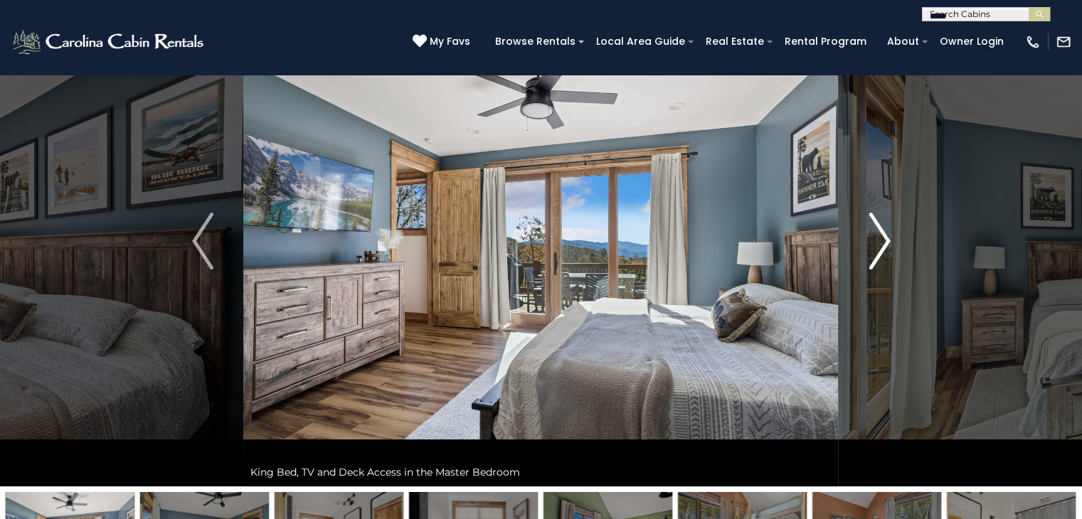
click at [886, 235] on img "Next" at bounding box center [878, 241] width 21 height 57
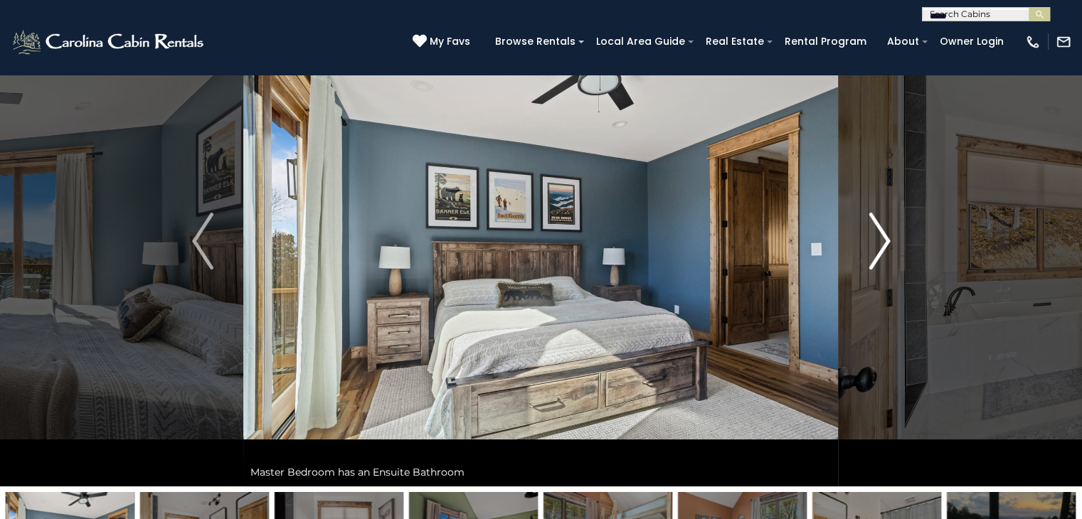
click at [886, 235] on img "Next" at bounding box center [878, 241] width 21 height 57
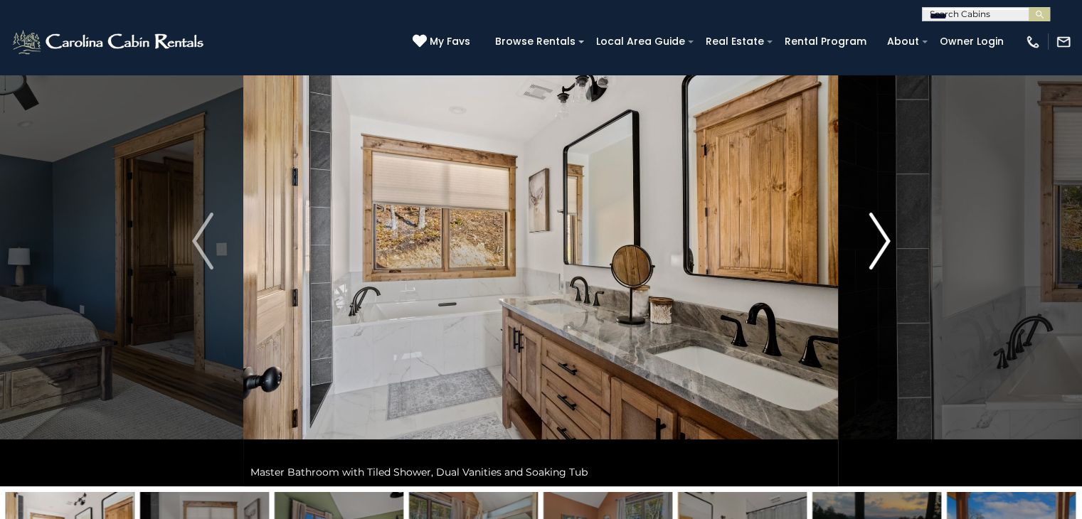
click at [886, 235] on img "Next" at bounding box center [878, 241] width 21 height 57
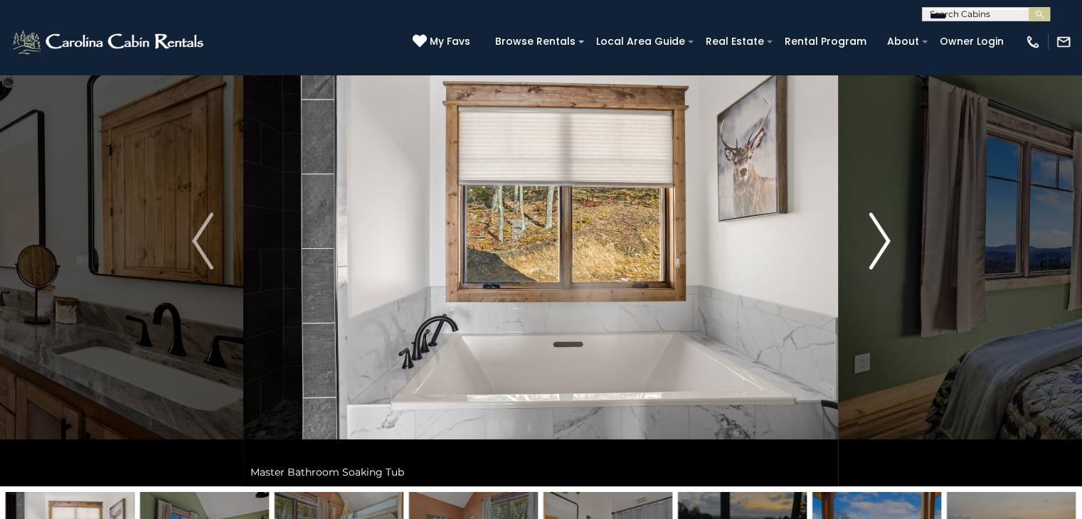
click at [886, 235] on img "Next" at bounding box center [878, 241] width 21 height 57
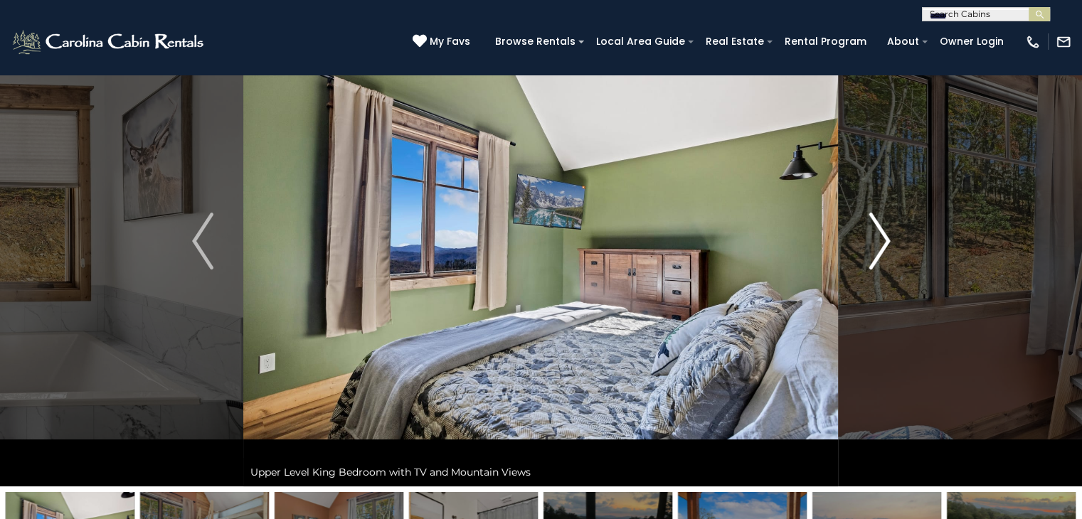
click at [886, 235] on img "Next" at bounding box center [878, 241] width 21 height 57
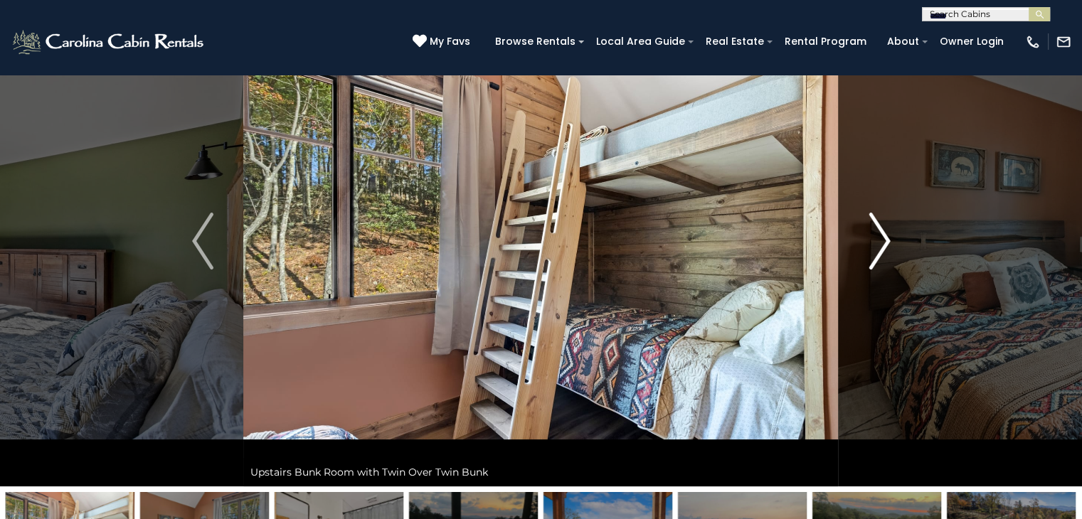
click at [886, 235] on img "Next" at bounding box center [878, 241] width 21 height 57
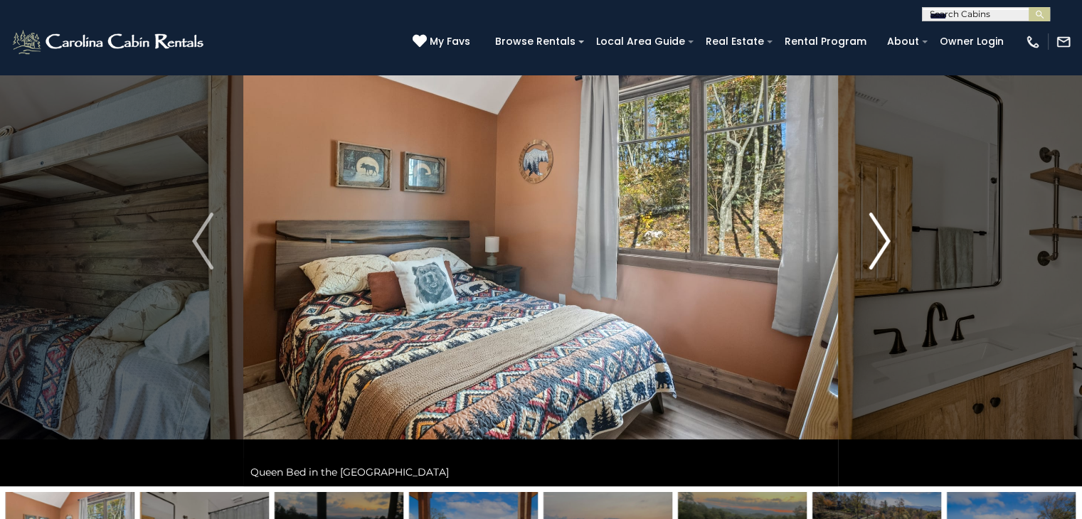
click at [886, 235] on img "Next" at bounding box center [878, 241] width 21 height 57
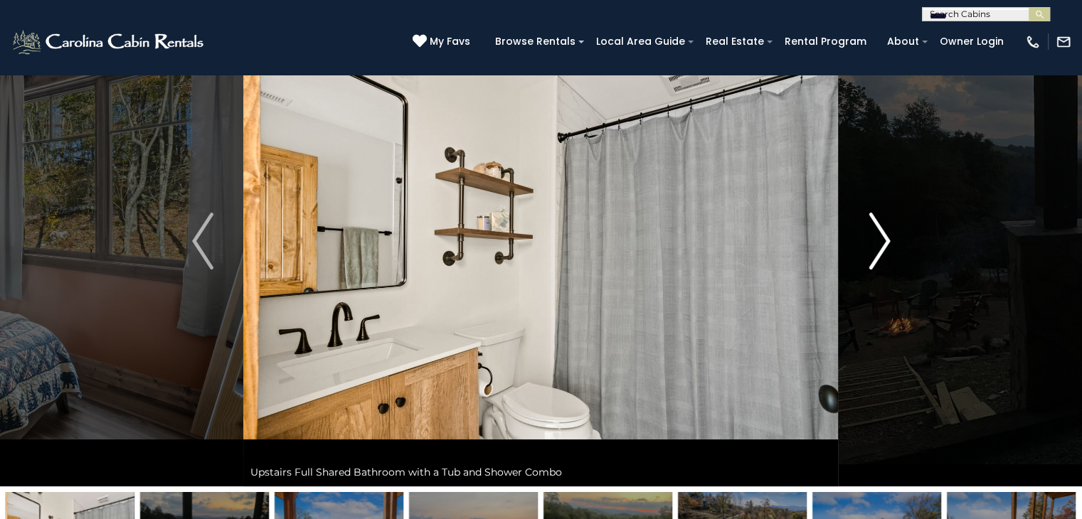
click at [886, 235] on img "Next" at bounding box center [878, 241] width 21 height 57
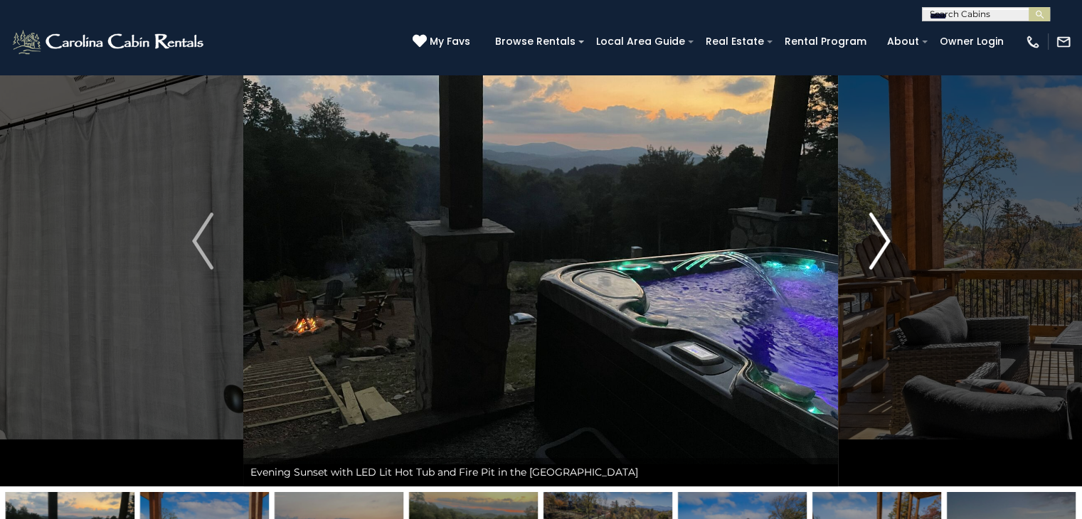
click at [886, 235] on img "Next" at bounding box center [878, 241] width 21 height 57
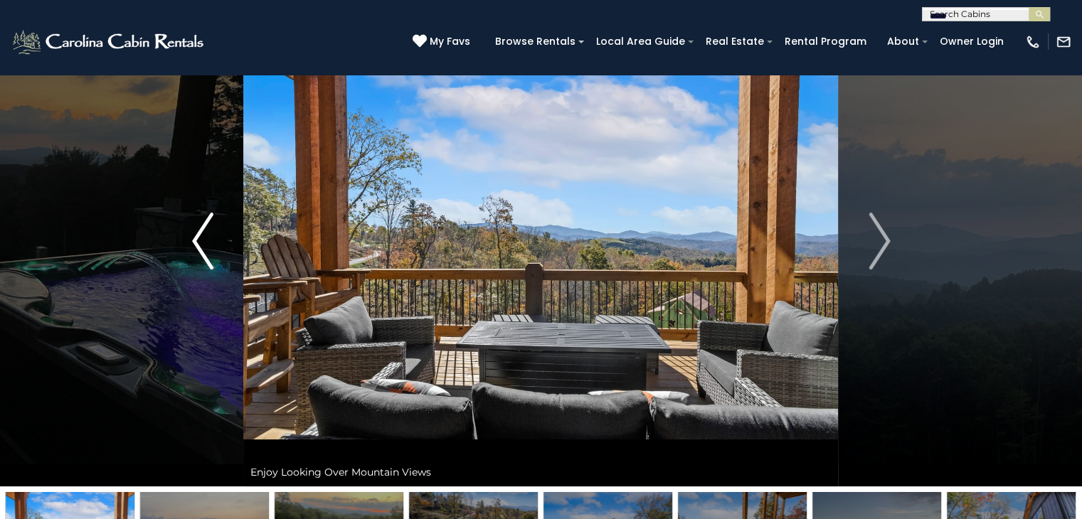
click at [208, 241] on img "Previous" at bounding box center [202, 241] width 21 height 57
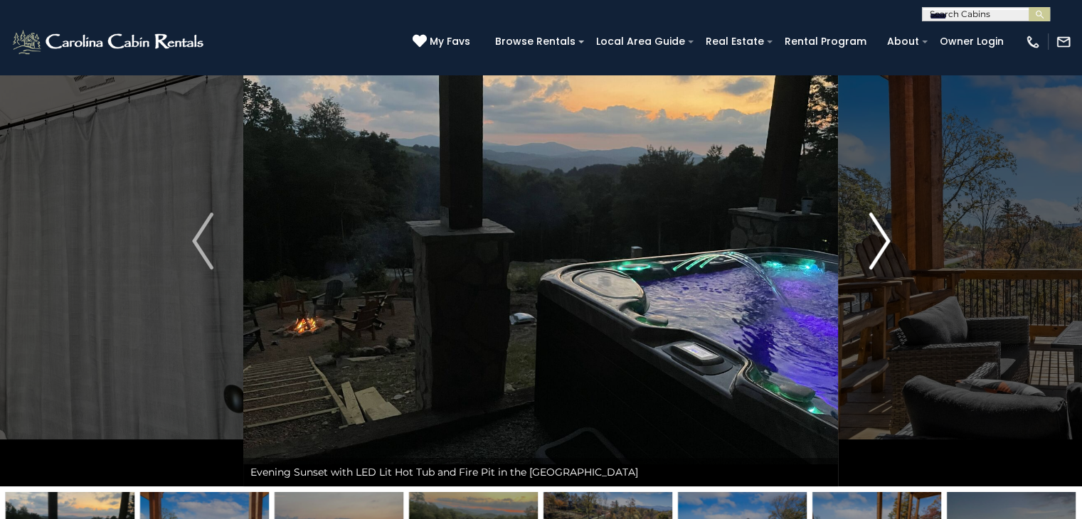
click at [879, 237] on img "Next" at bounding box center [878, 241] width 21 height 57
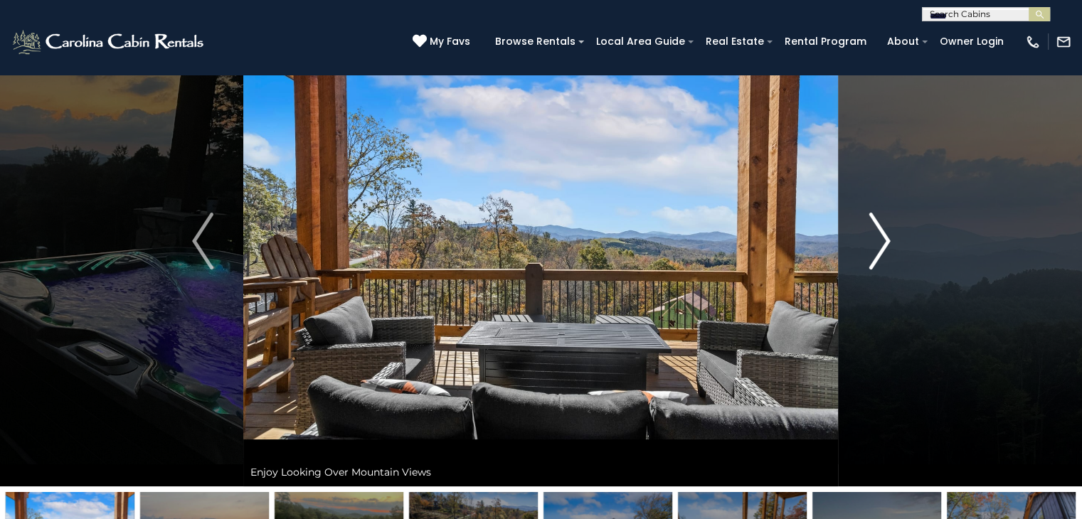
click at [879, 237] on img "Next" at bounding box center [878, 241] width 21 height 57
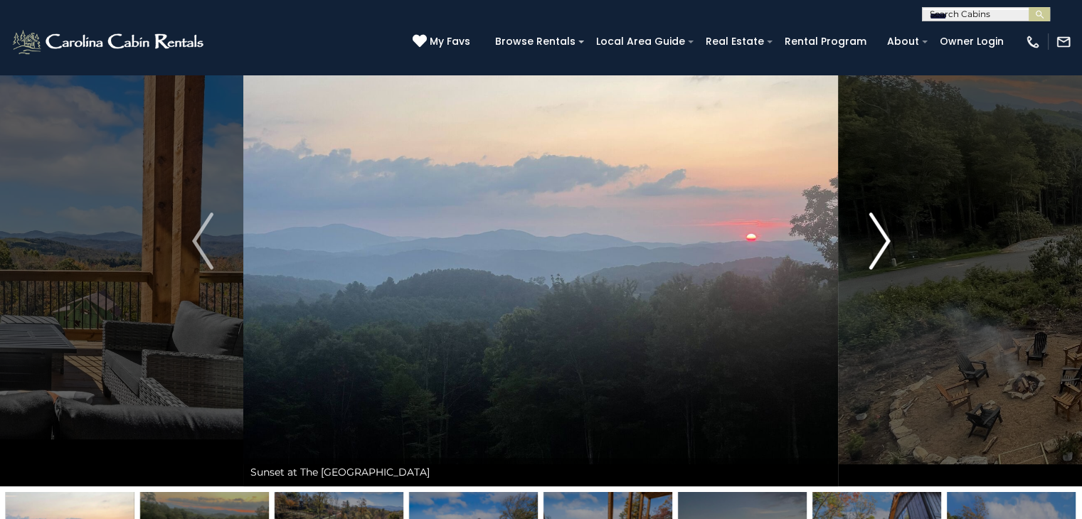
click at [879, 237] on img "Next" at bounding box center [878, 241] width 21 height 57
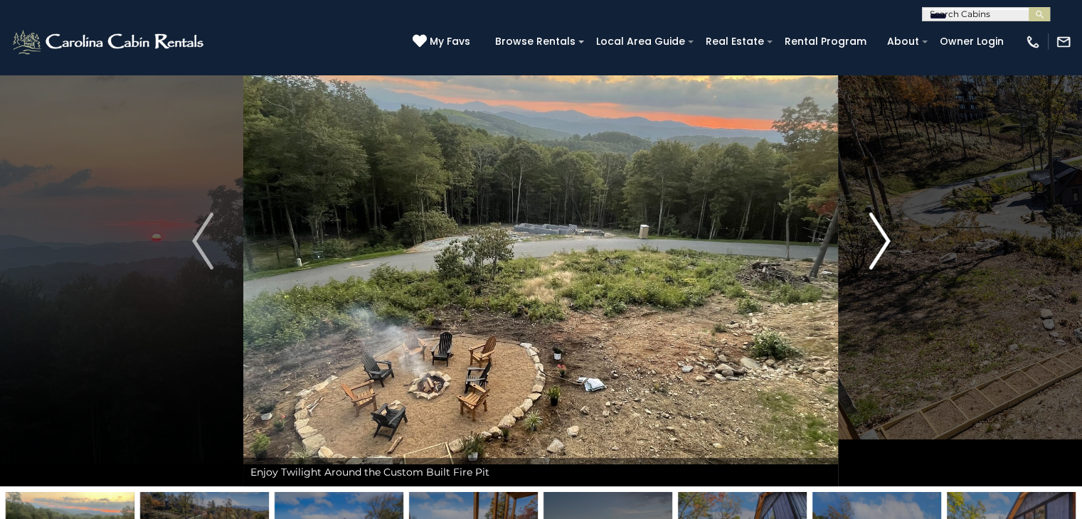
click at [879, 237] on img "Next" at bounding box center [878, 241] width 21 height 57
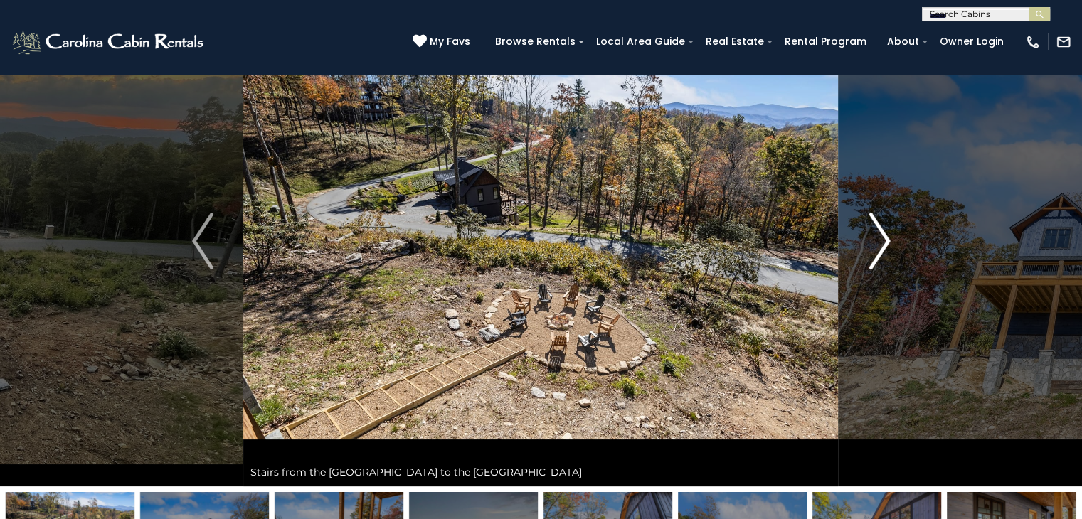
click at [879, 237] on img "Next" at bounding box center [878, 241] width 21 height 57
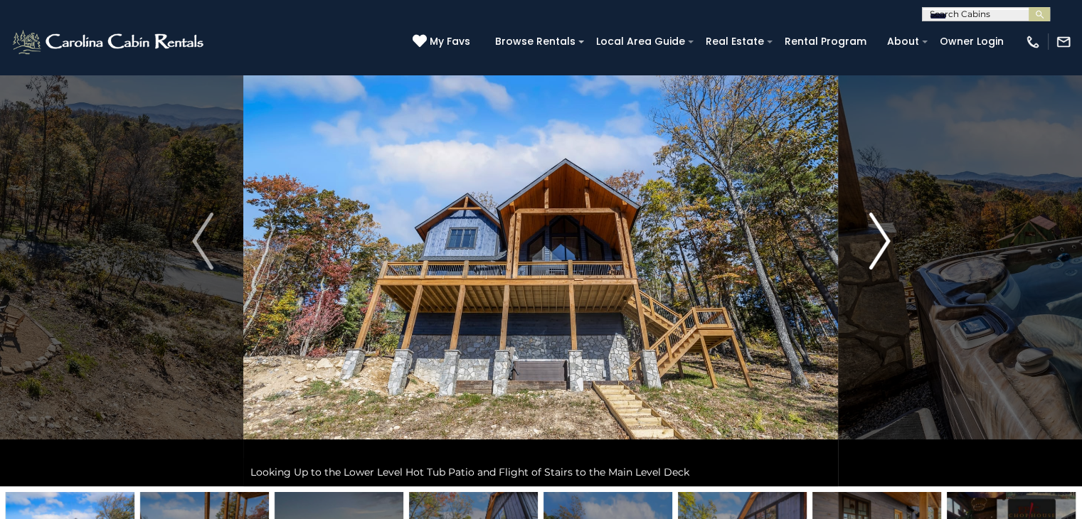
click at [879, 237] on img "Next" at bounding box center [878, 241] width 21 height 57
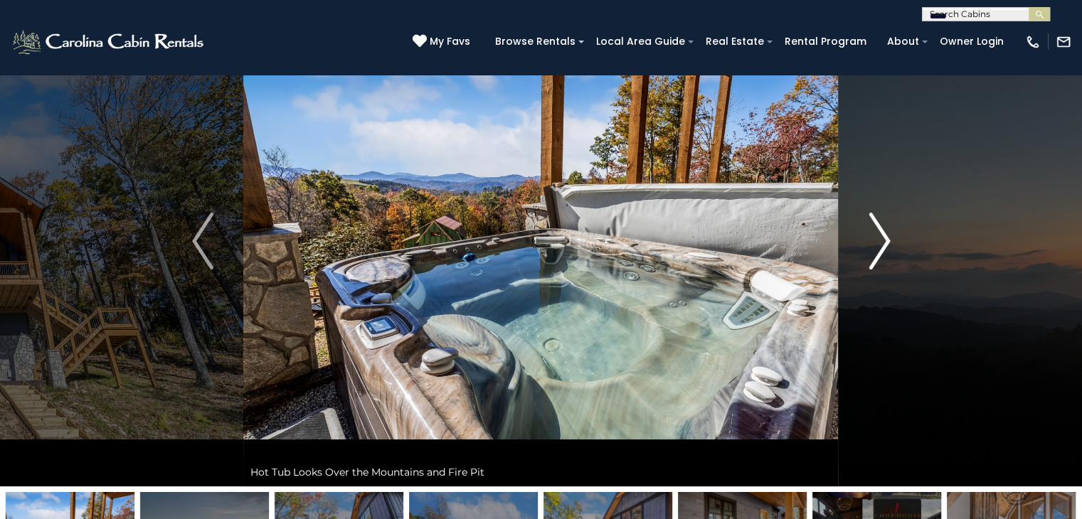
click at [879, 237] on img "Next" at bounding box center [878, 241] width 21 height 57
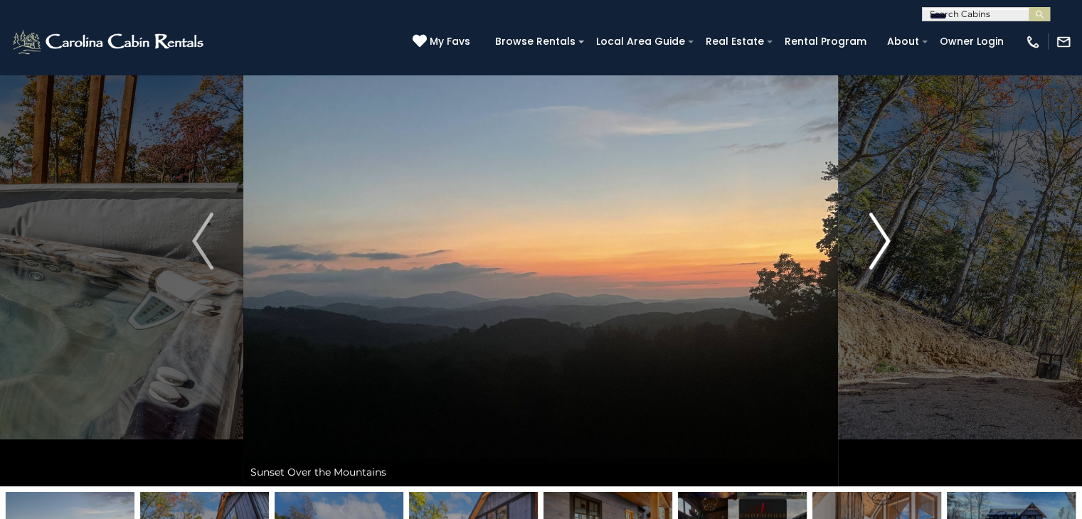
click at [879, 237] on img "Next" at bounding box center [878, 241] width 21 height 57
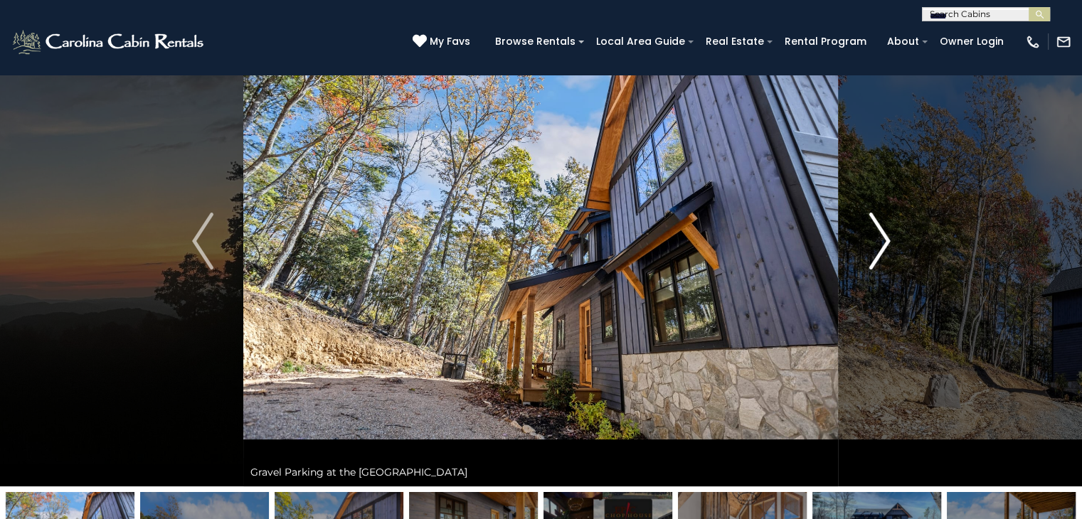
click at [879, 237] on img "Next" at bounding box center [878, 241] width 21 height 57
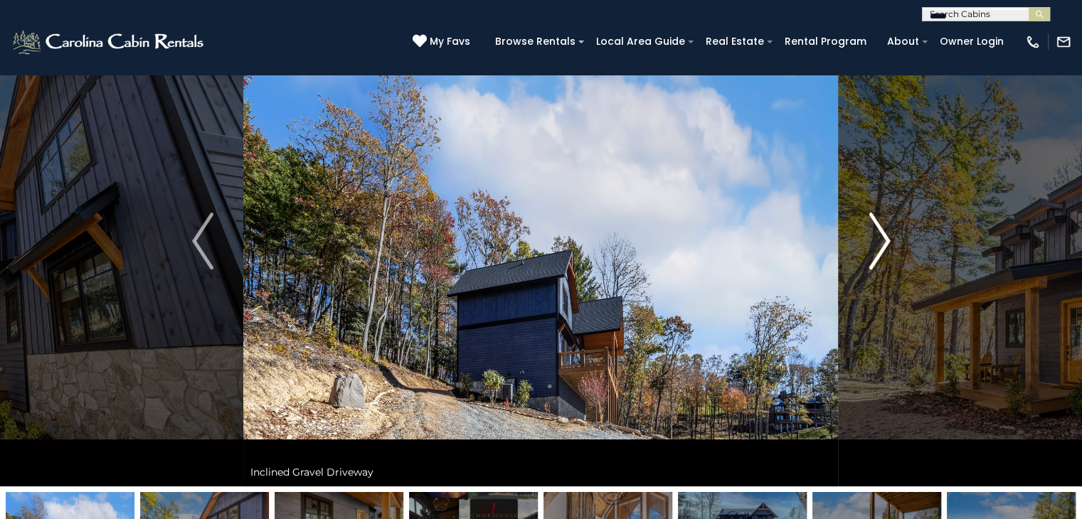
click at [879, 237] on img "Next" at bounding box center [878, 241] width 21 height 57
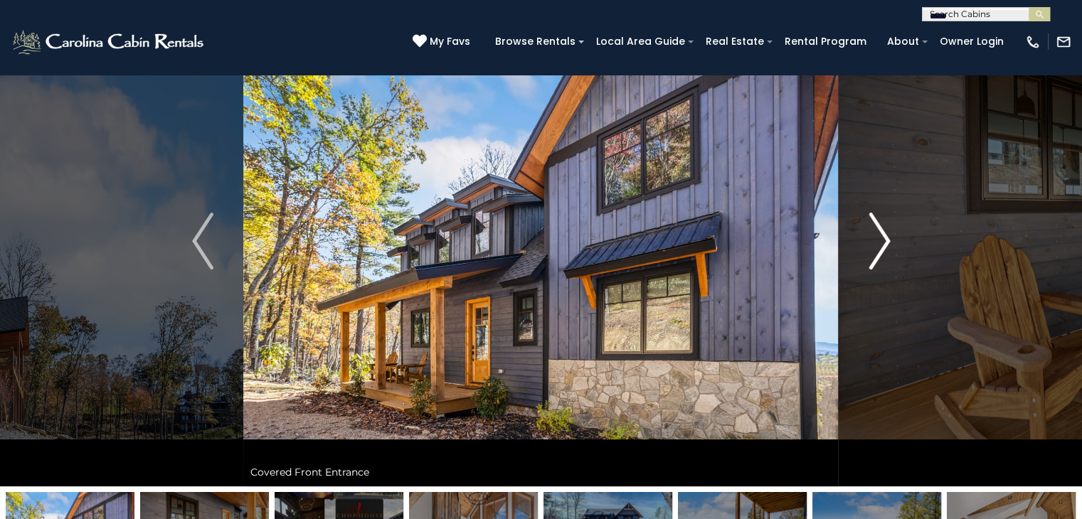
click at [879, 237] on img "Next" at bounding box center [878, 241] width 21 height 57
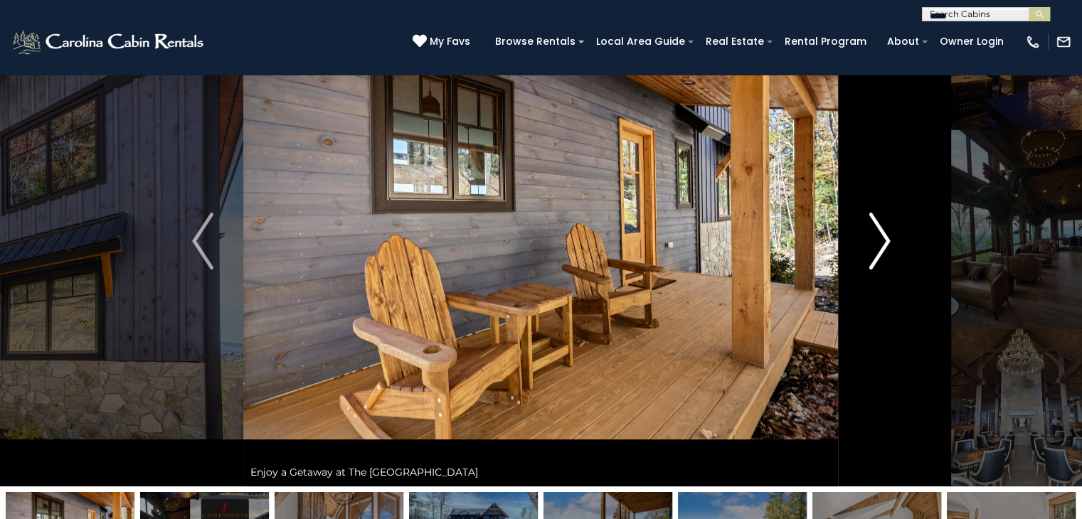
click at [879, 237] on img "Next" at bounding box center [878, 241] width 21 height 57
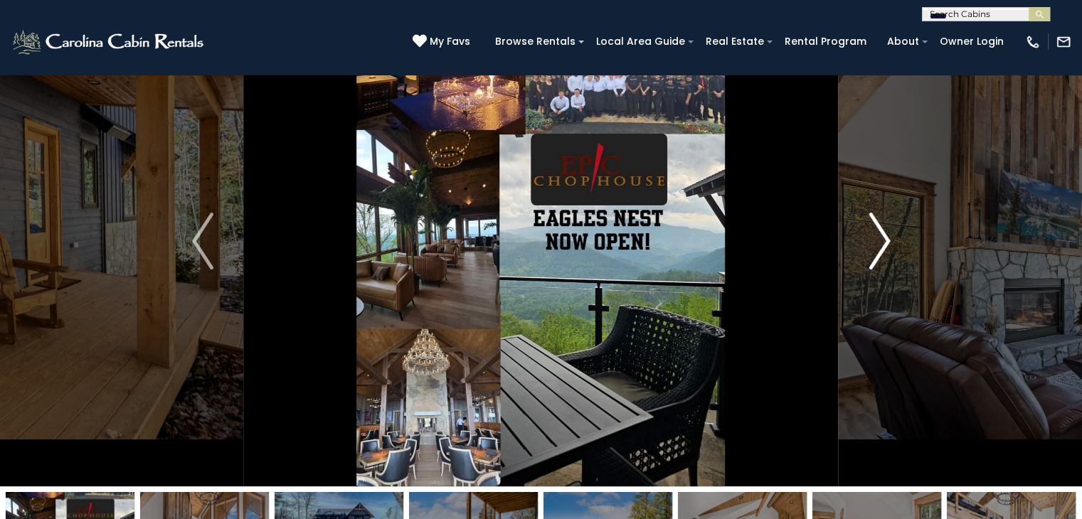
click at [879, 237] on img "Next" at bounding box center [878, 241] width 21 height 57
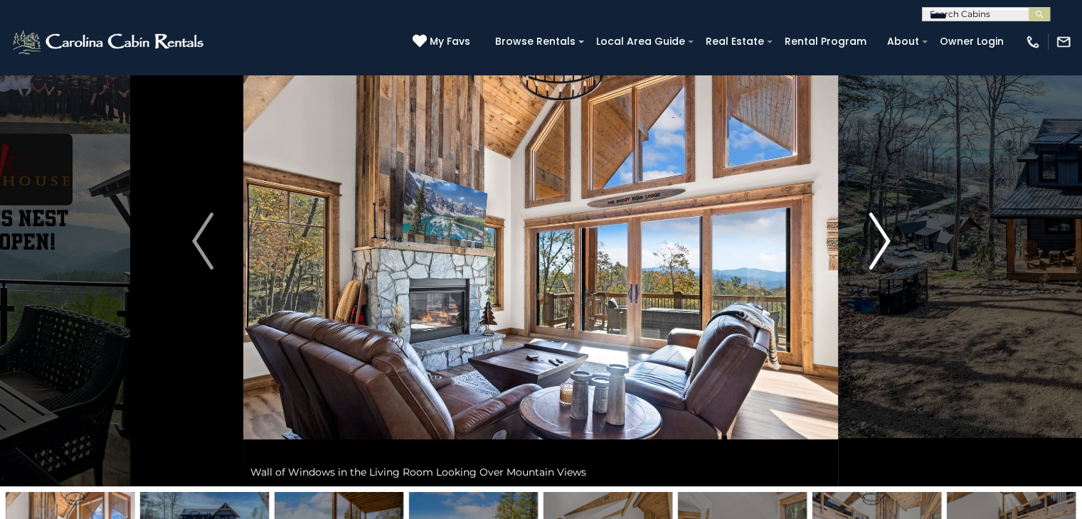
click at [879, 237] on img "Next" at bounding box center [878, 241] width 21 height 57
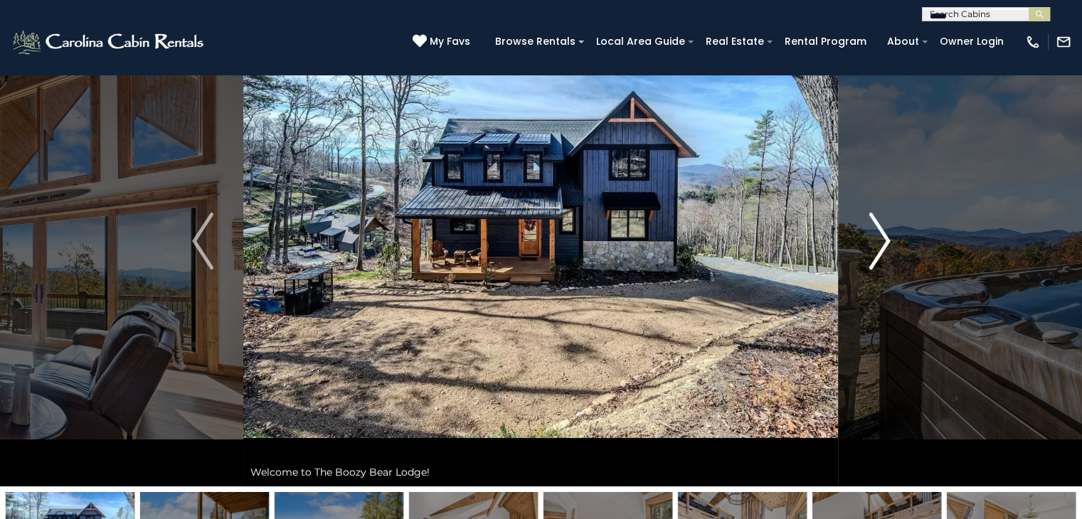
click at [885, 235] on img "Next" at bounding box center [878, 241] width 21 height 57
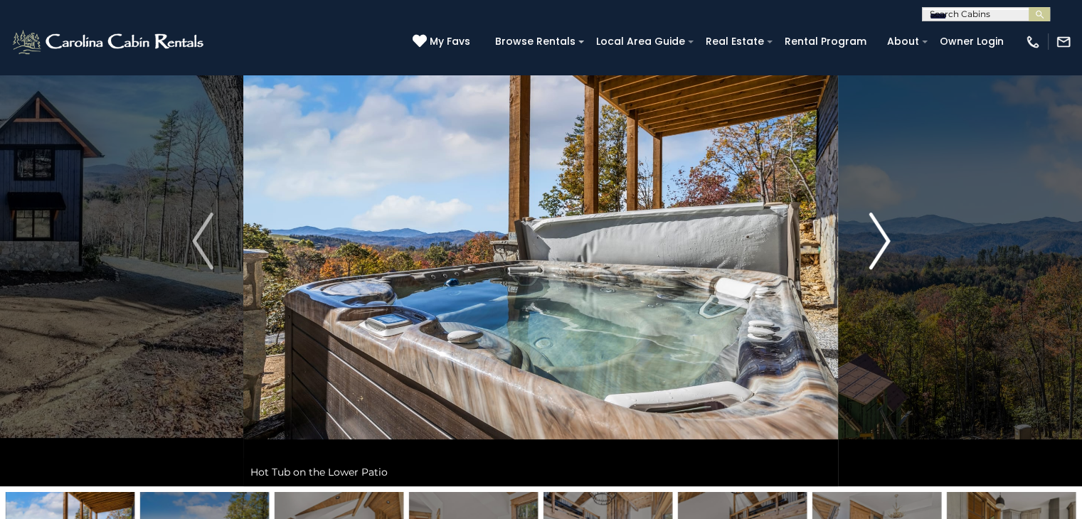
click at [885, 235] on img "Next" at bounding box center [878, 241] width 21 height 57
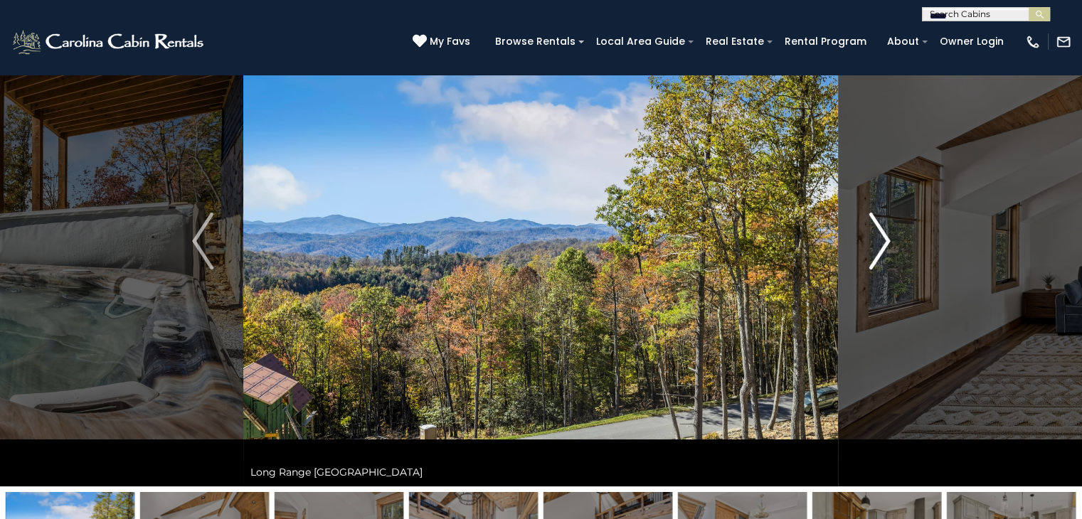
click at [885, 235] on img "Next" at bounding box center [878, 241] width 21 height 57
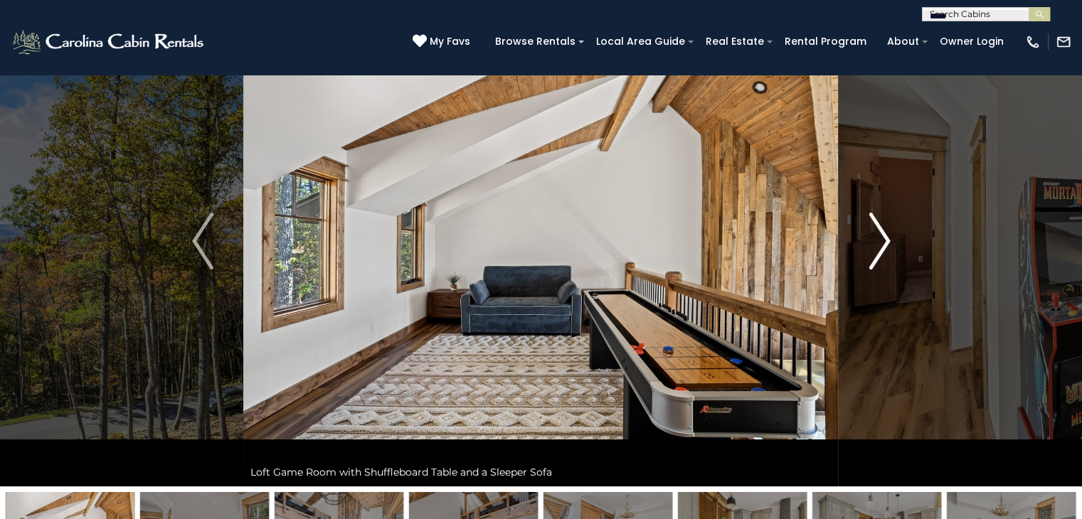
click at [885, 235] on img "Next" at bounding box center [878, 241] width 21 height 57
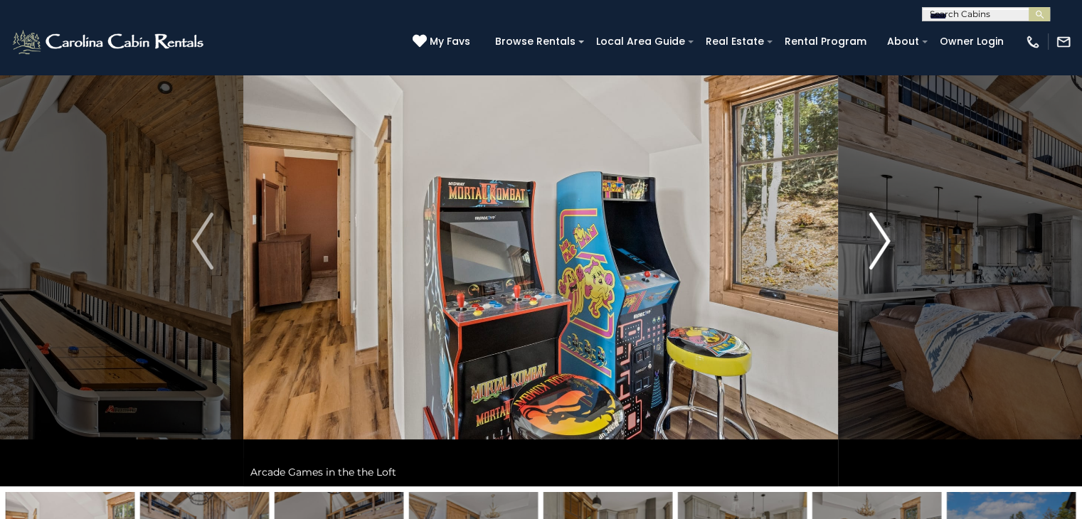
click at [885, 235] on img "Next" at bounding box center [878, 241] width 21 height 57
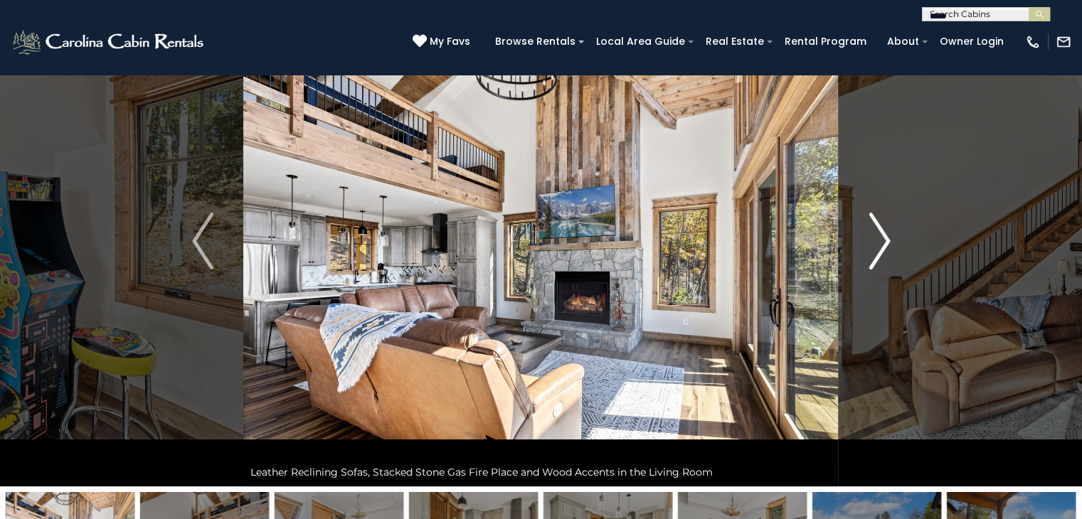
click at [885, 235] on img "Next" at bounding box center [878, 241] width 21 height 57
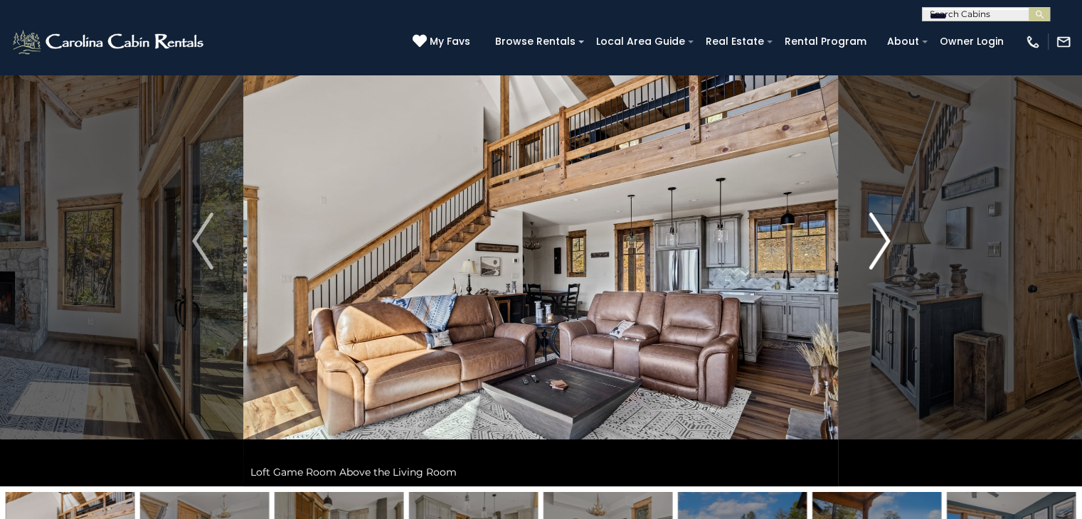
click at [885, 235] on img "Next" at bounding box center [878, 241] width 21 height 57
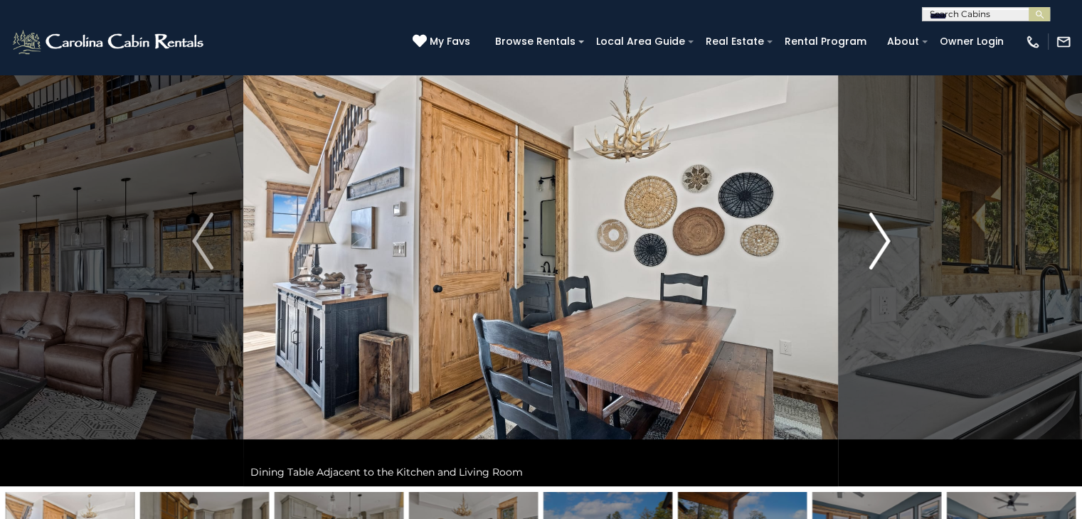
click at [885, 235] on img "Next" at bounding box center [878, 241] width 21 height 57
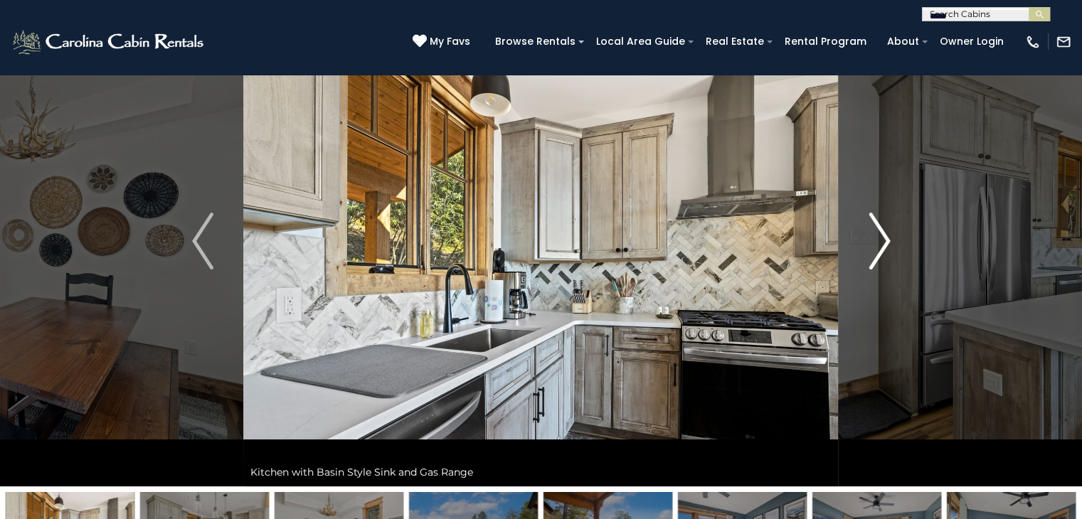
click at [885, 235] on img "Next" at bounding box center [878, 241] width 21 height 57
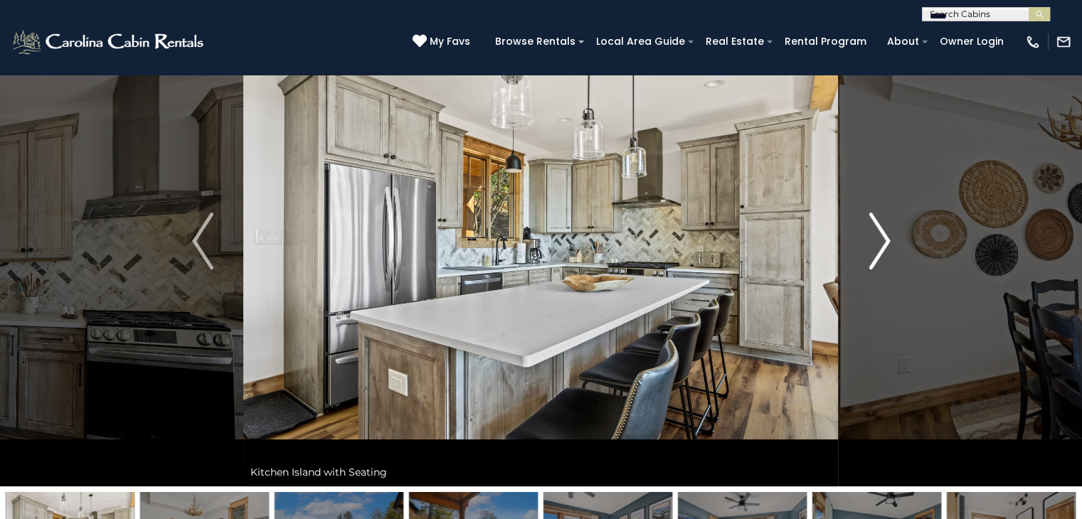
click at [885, 235] on img "Next" at bounding box center [878, 241] width 21 height 57
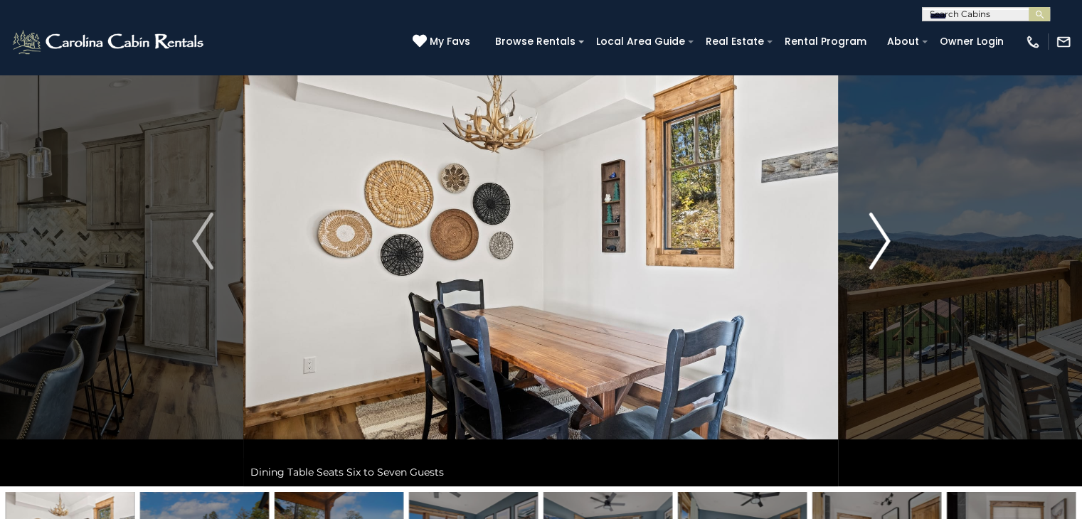
click at [885, 235] on img "Next" at bounding box center [878, 241] width 21 height 57
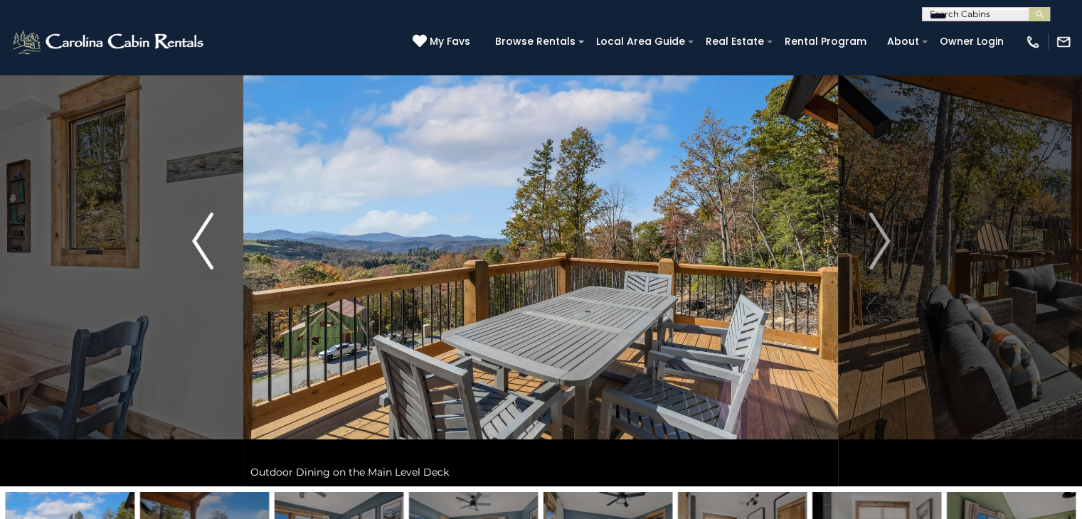
click at [196, 236] on img "Previous" at bounding box center [202, 241] width 21 height 57
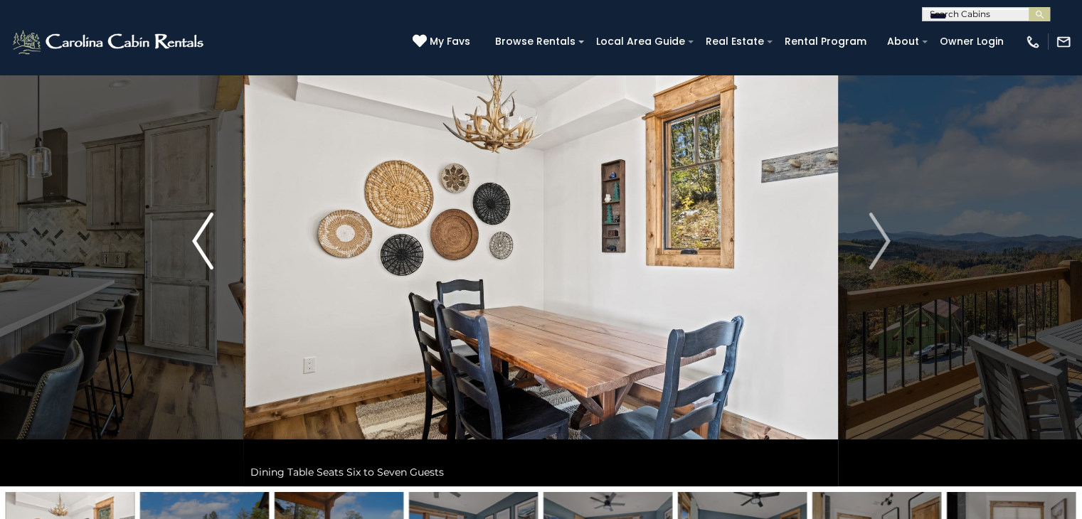
click at [189, 226] on button "Previous" at bounding box center [203, 241] width 82 height 491
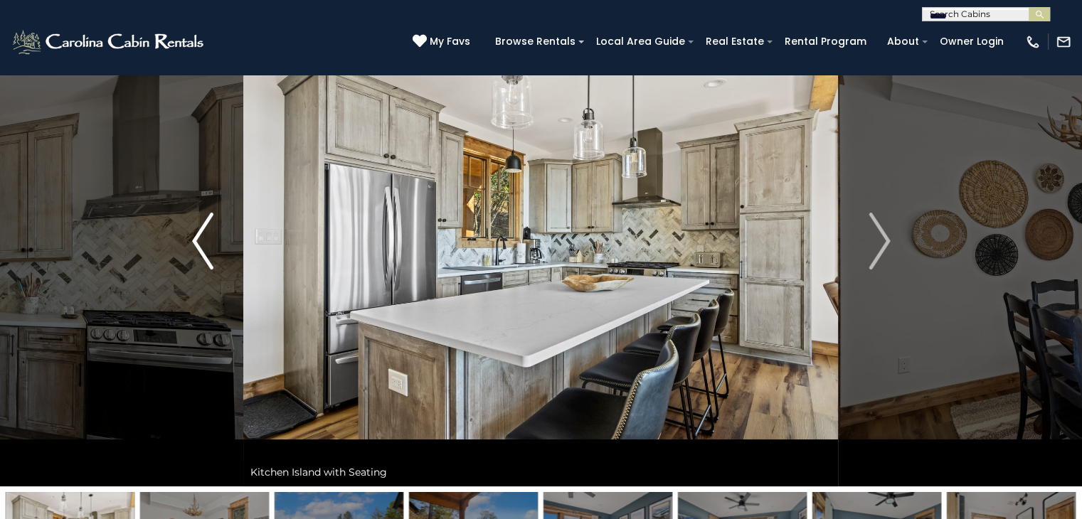
click at [189, 226] on button "Previous" at bounding box center [203, 241] width 82 height 491
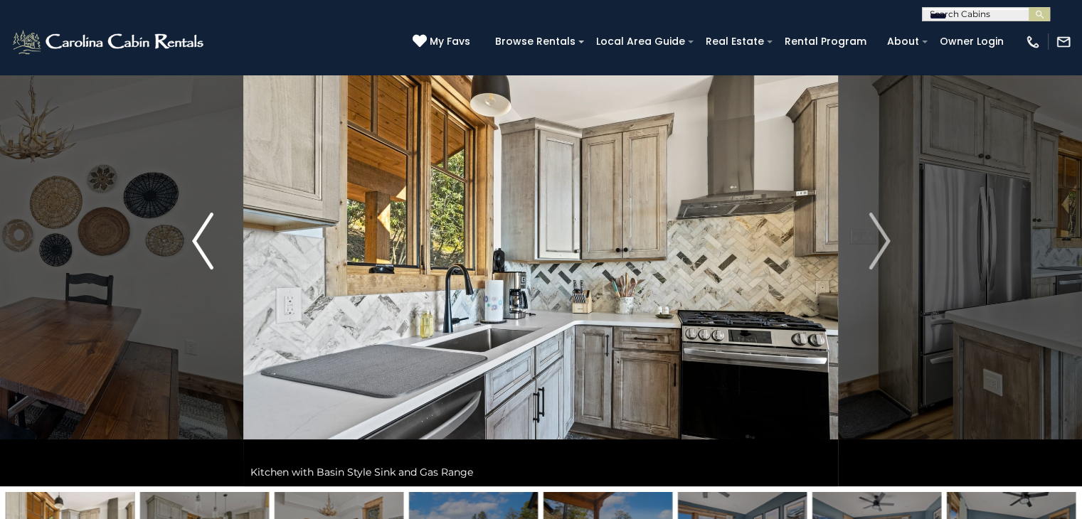
click at [189, 226] on button "Previous" at bounding box center [203, 241] width 82 height 491
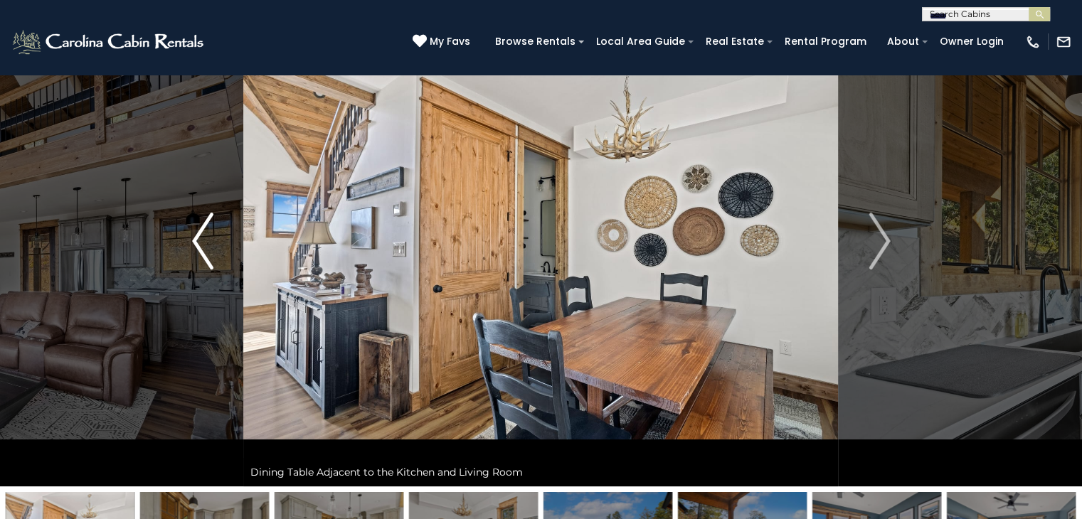
click at [189, 226] on button "Previous" at bounding box center [203, 241] width 82 height 491
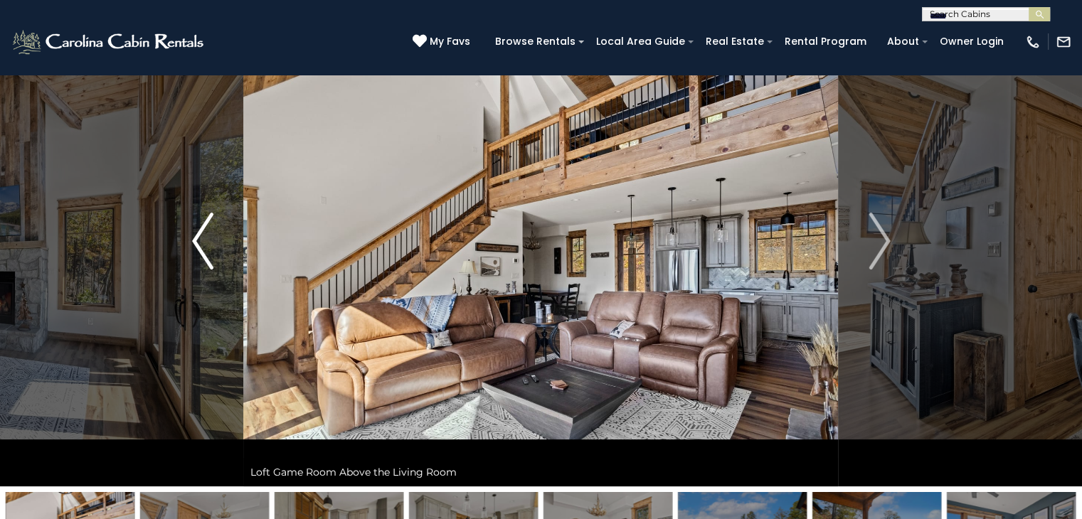
click at [189, 226] on button "Previous" at bounding box center [203, 241] width 82 height 491
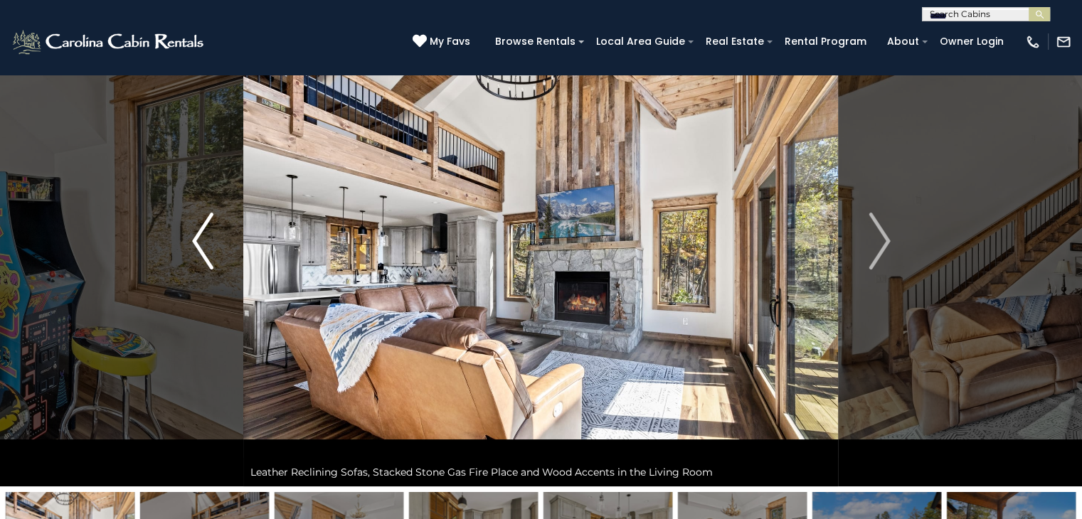
click at [189, 226] on button "Previous" at bounding box center [203, 241] width 82 height 491
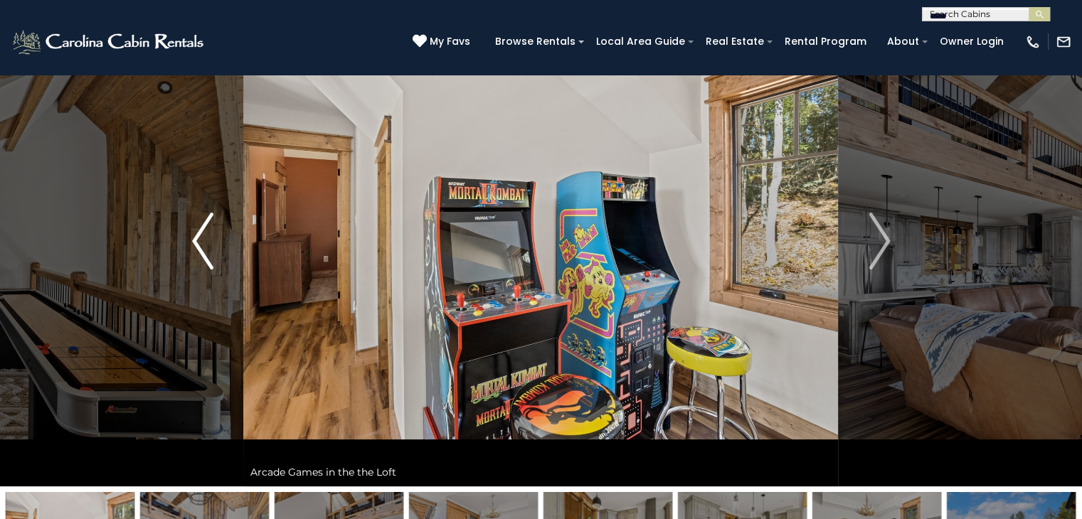
click at [189, 226] on button "Previous" at bounding box center [203, 241] width 82 height 491
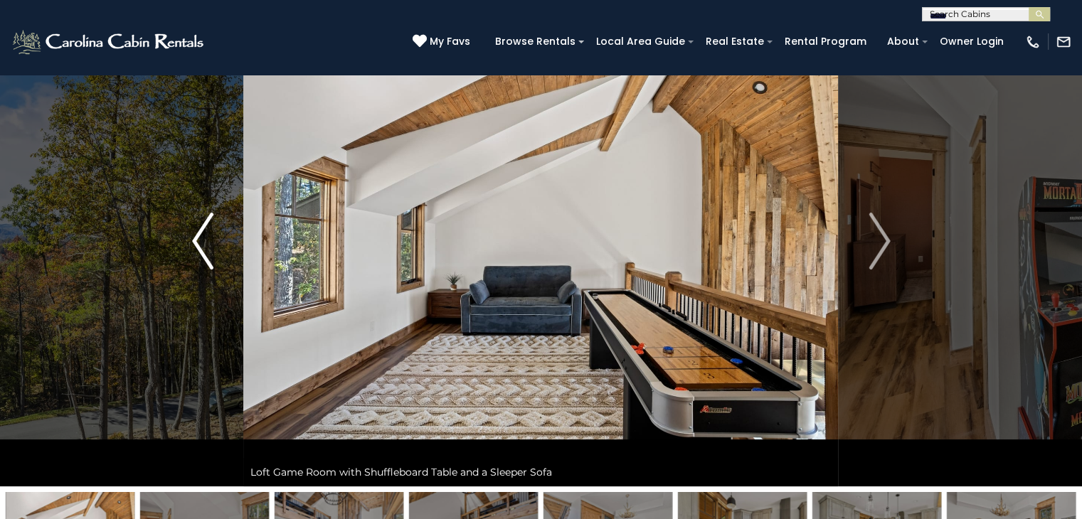
click at [189, 226] on button "Previous" at bounding box center [203, 241] width 82 height 491
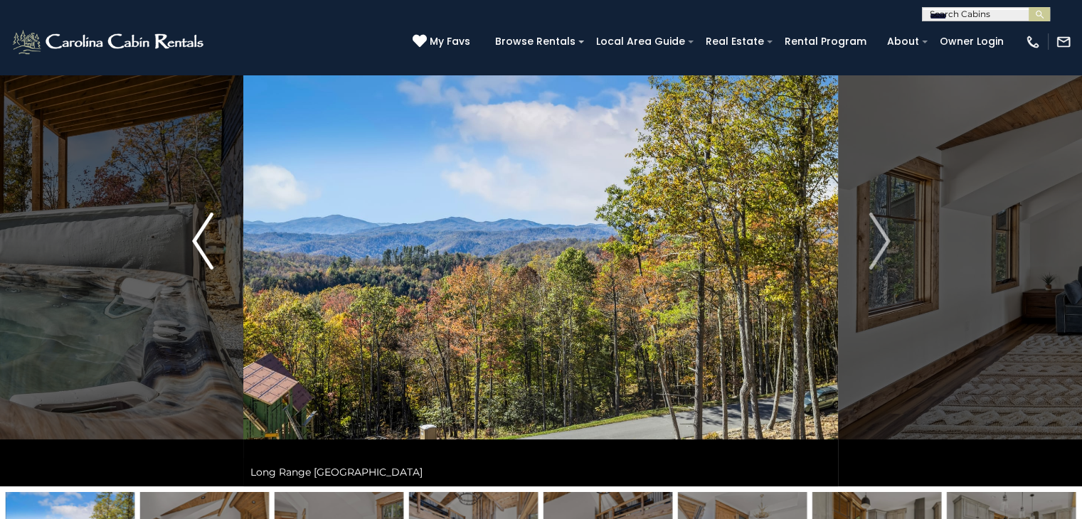
click at [189, 226] on button "Previous" at bounding box center [203, 241] width 82 height 491
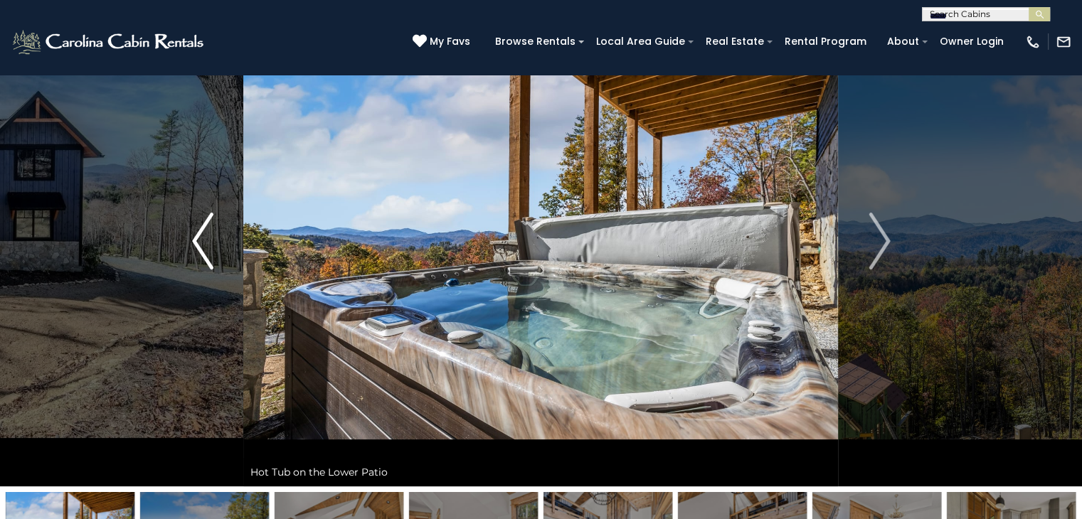
click at [189, 226] on button "Previous" at bounding box center [203, 241] width 82 height 491
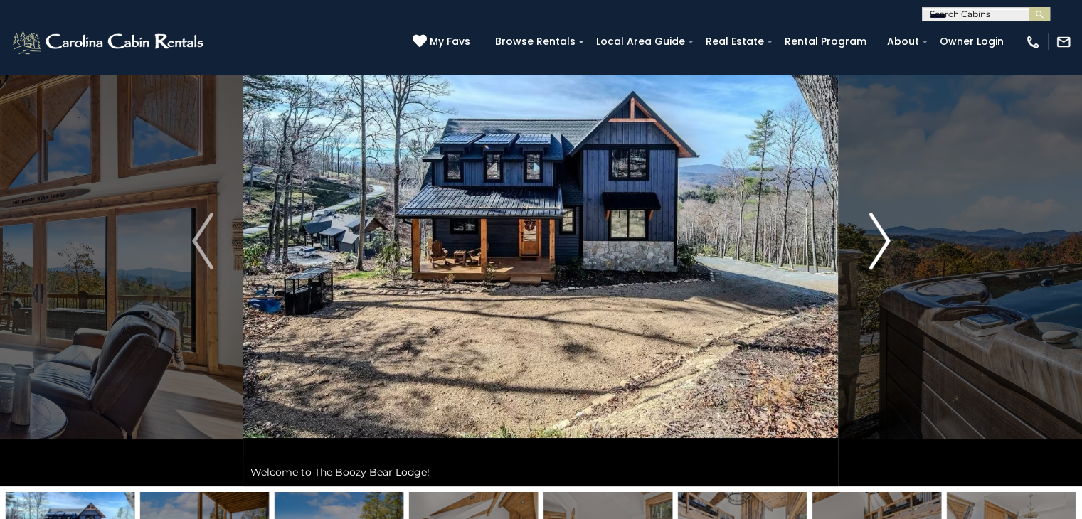
click at [886, 234] on img "Next" at bounding box center [878, 241] width 21 height 57
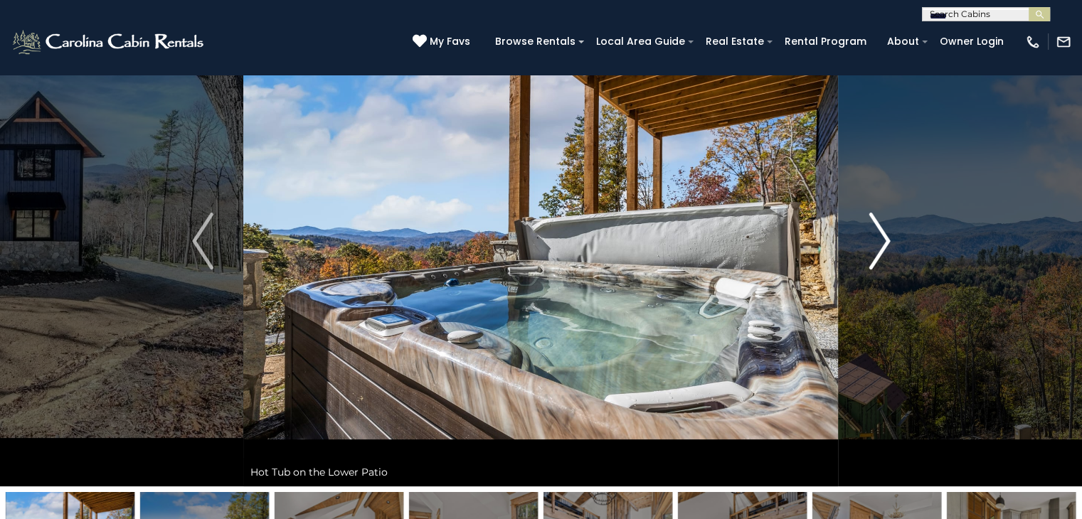
click at [886, 234] on img "Next" at bounding box center [878, 241] width 21 height 57
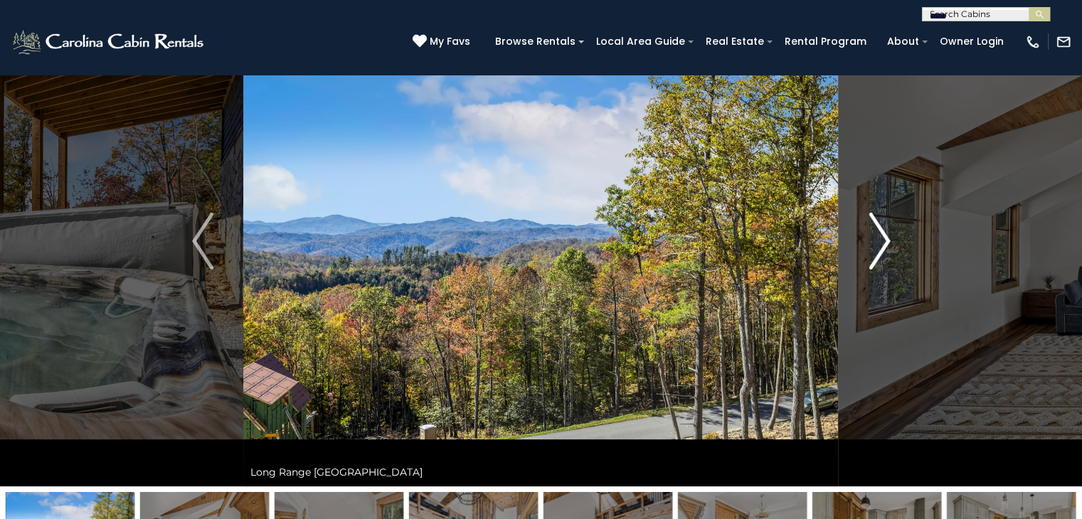
click at [886, 234] on img "Next" at bounding box center [878, 241] width 21 height 57
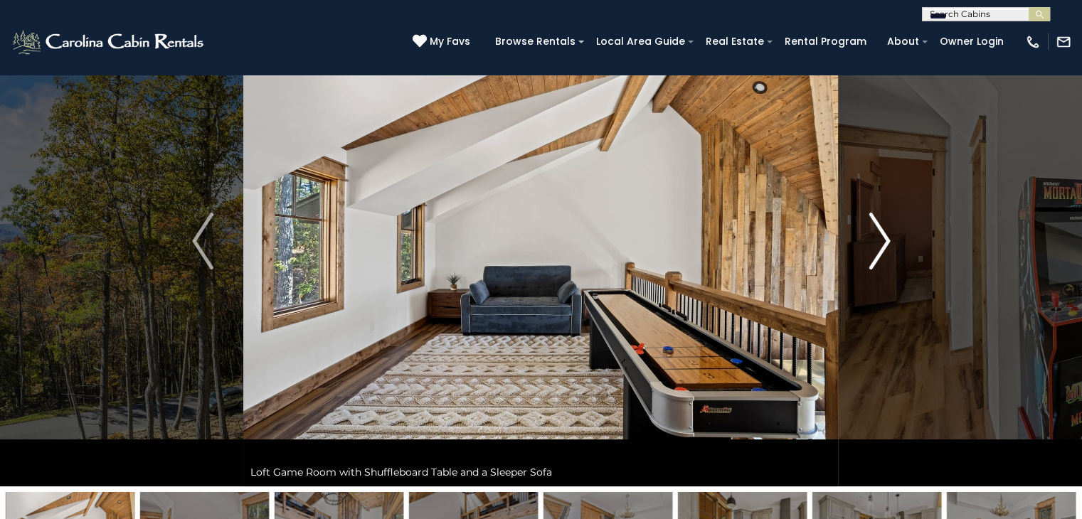
click at [886, 234] on img "Next" at bounding box center [878, 241] width 21 height 57
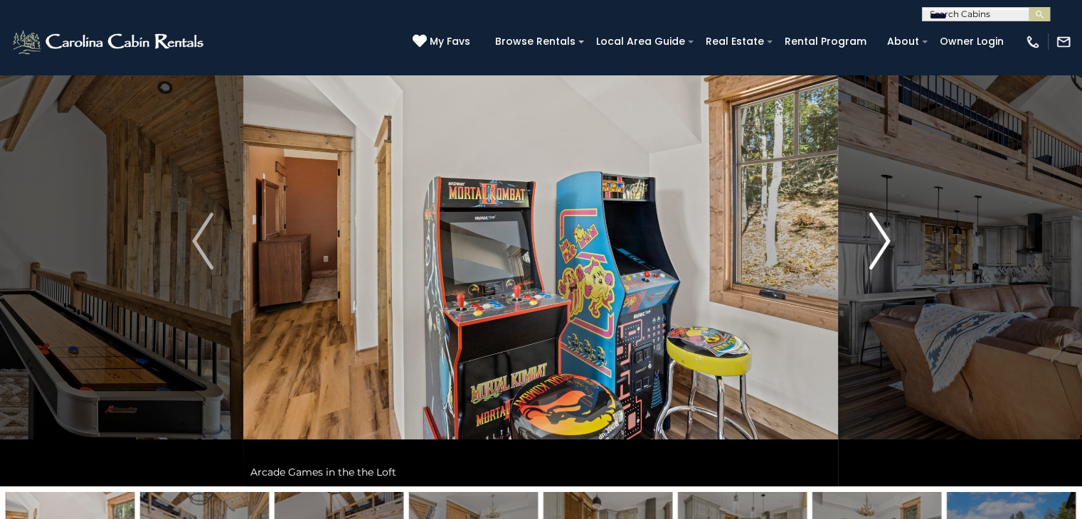
click at [886, 234] on img "Next" at bounding box center [878, 241] width 21 height 57
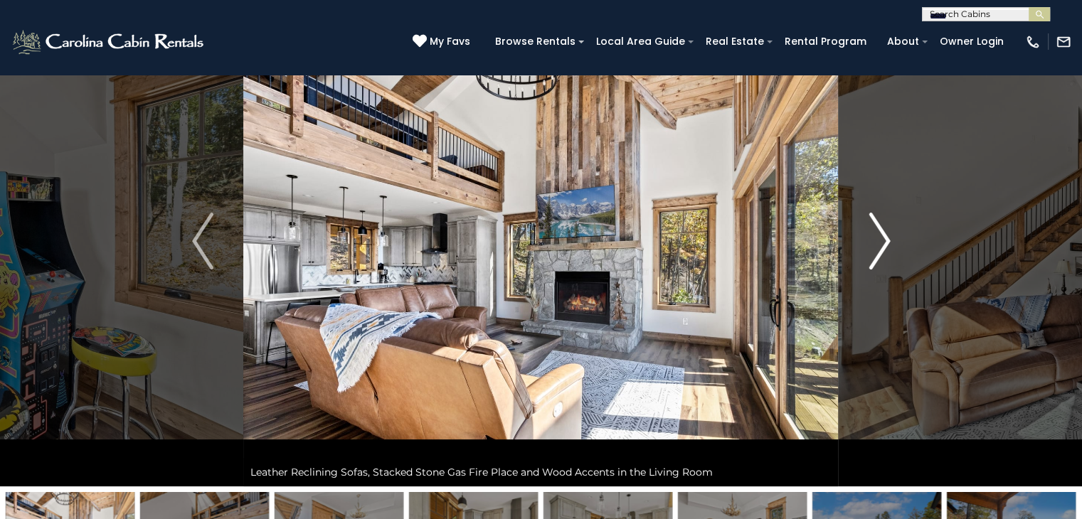
click at [886, 234] on img "Next" at bounding box center [878, 241] width 21 height 57
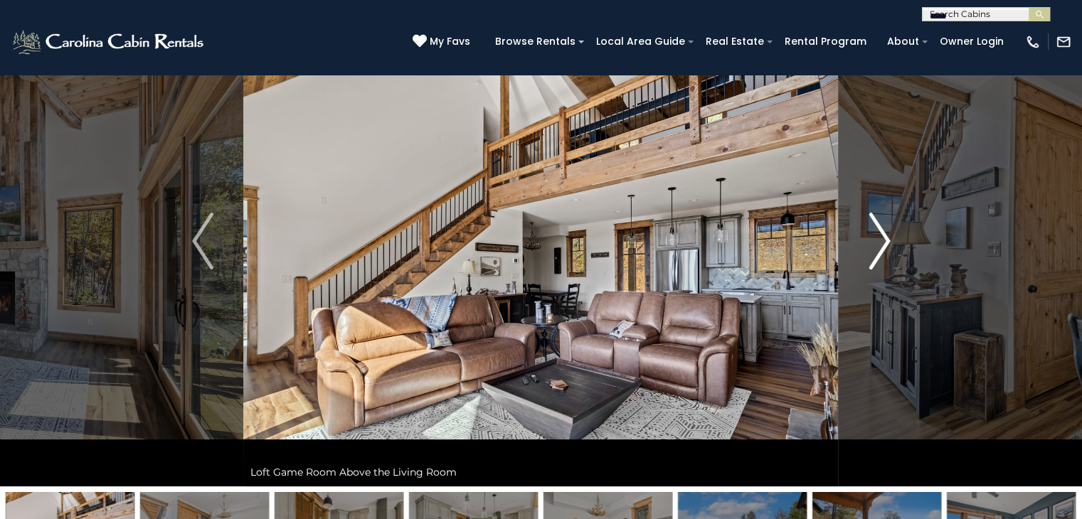
click at [886, 234] on img "Next" at bounding box center [878, 241] width 21 height 57
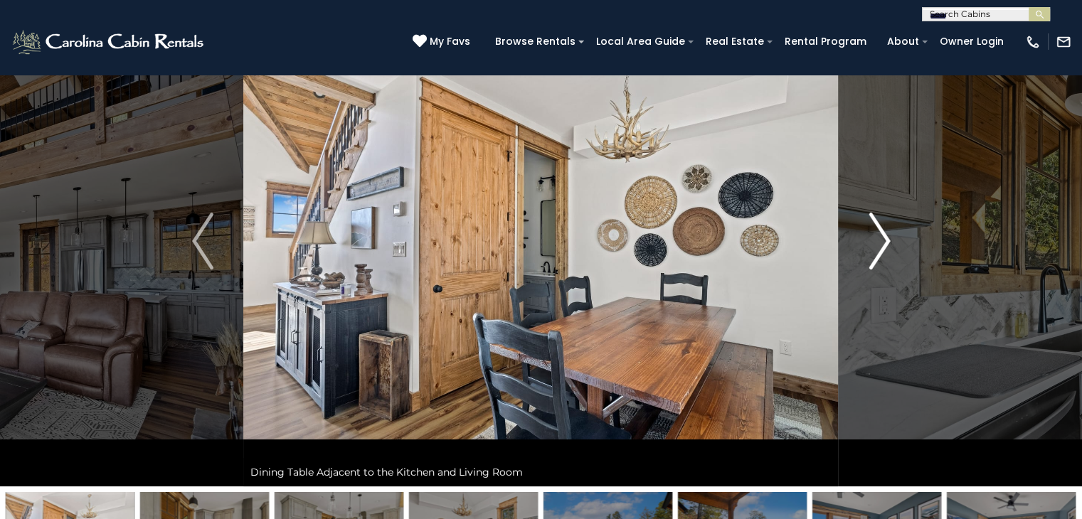
click at [886, 234] on img "Next" at bounding box center [878, 241] width 21 height 57
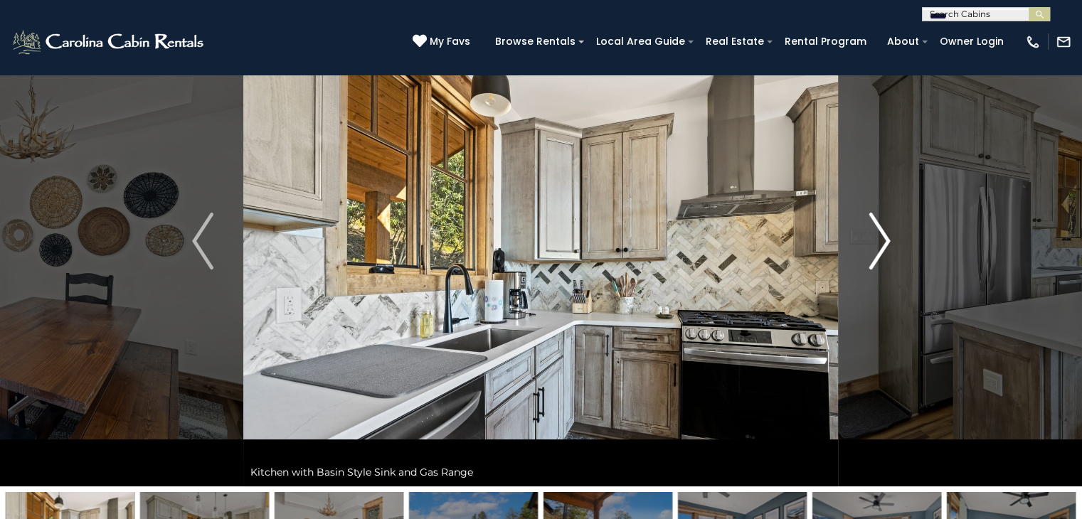
click at [886, 234] on img "Next" at bounding box center [878, 241] width 21 height 57
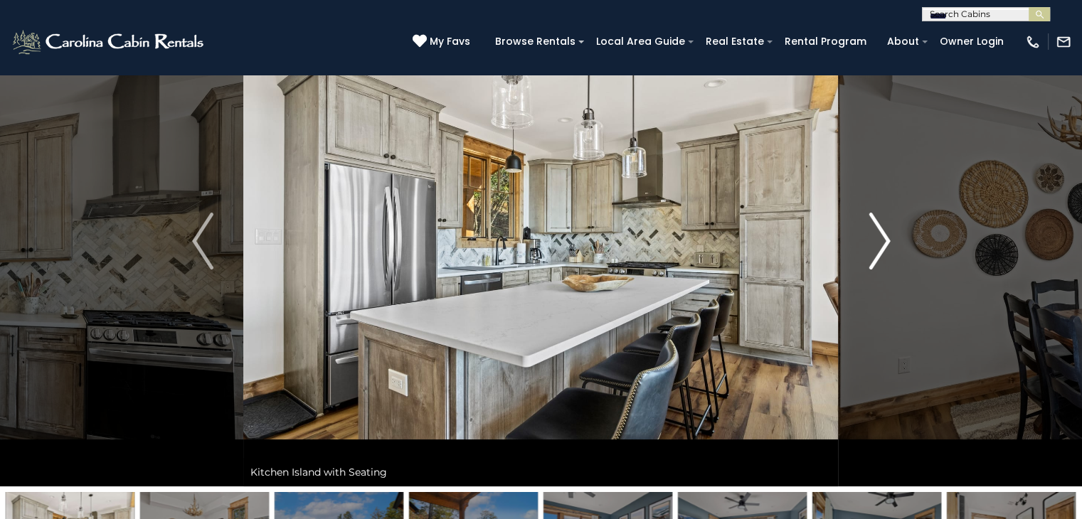
click at [886, 234] on img "Next" at bounding box center [878, 241] width 21 height 57
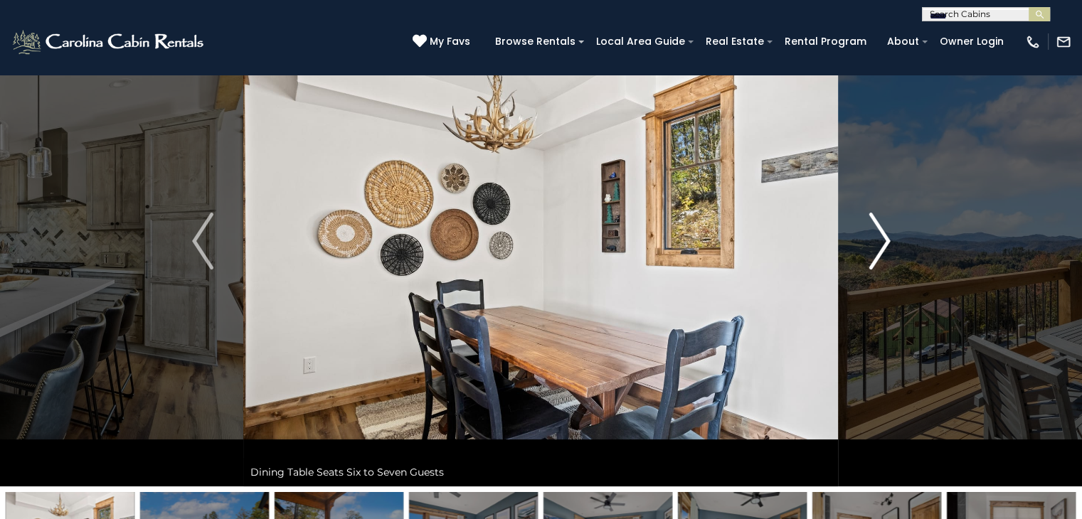
click at [886, 234] on img "Next" at bounding box center [878, 241] width 21 height 57
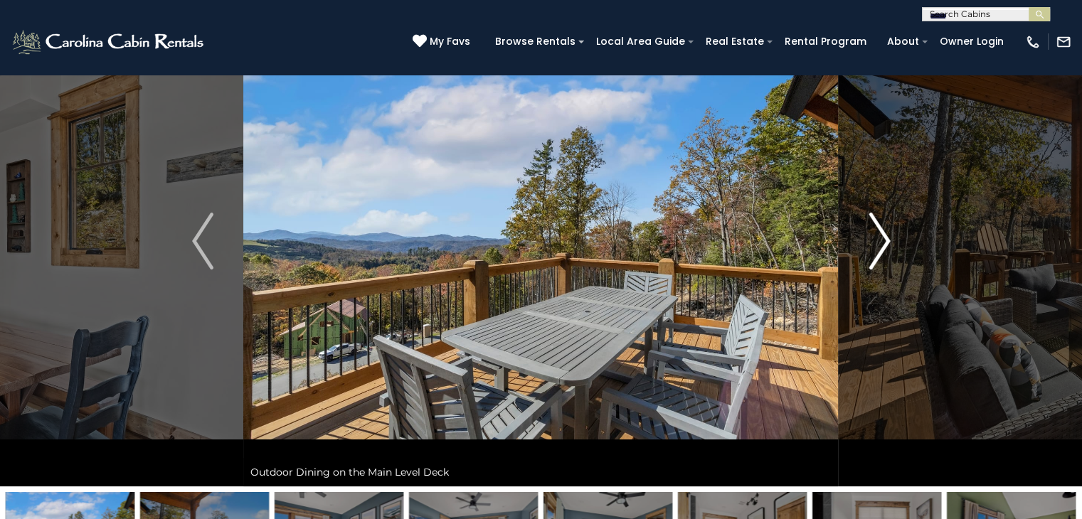
click at [886, 234] on img "Next" at bounding box center [878, 241] width 21 height 57
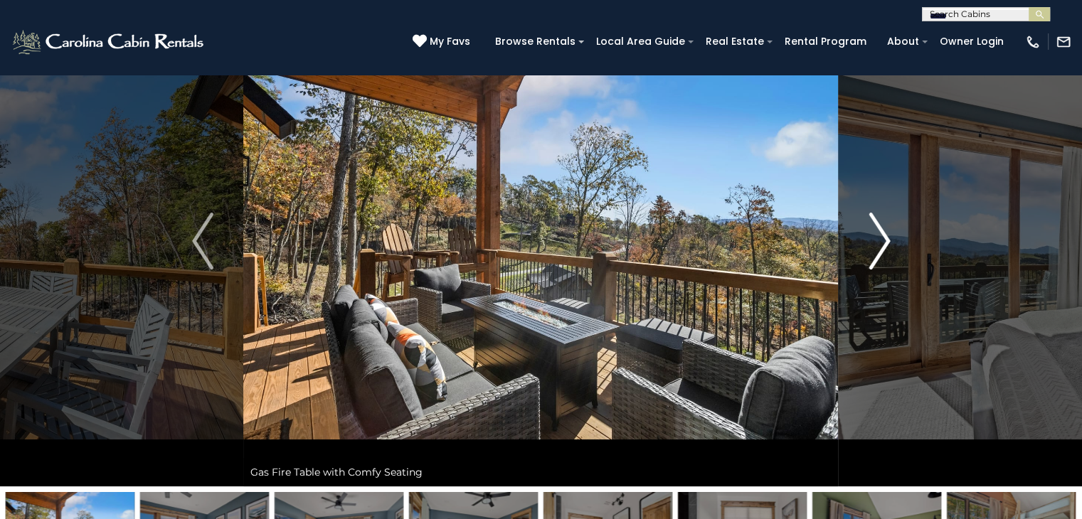
click at [886, 234] on img "Next" at bounding box center [878, 241] width 21 height 57
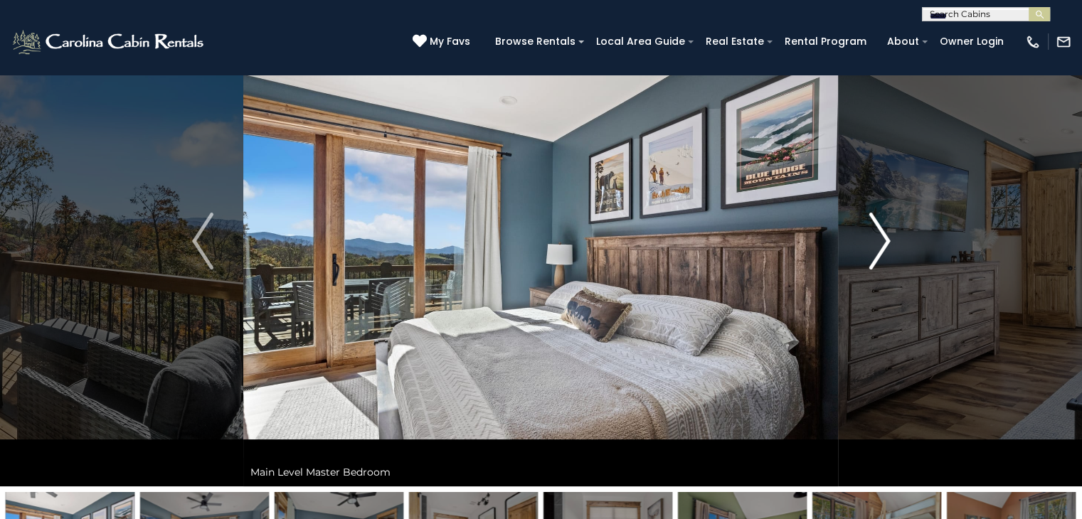
click at [886, 234] on img "Next" at bounding box center [878, 241] width 21 height 57
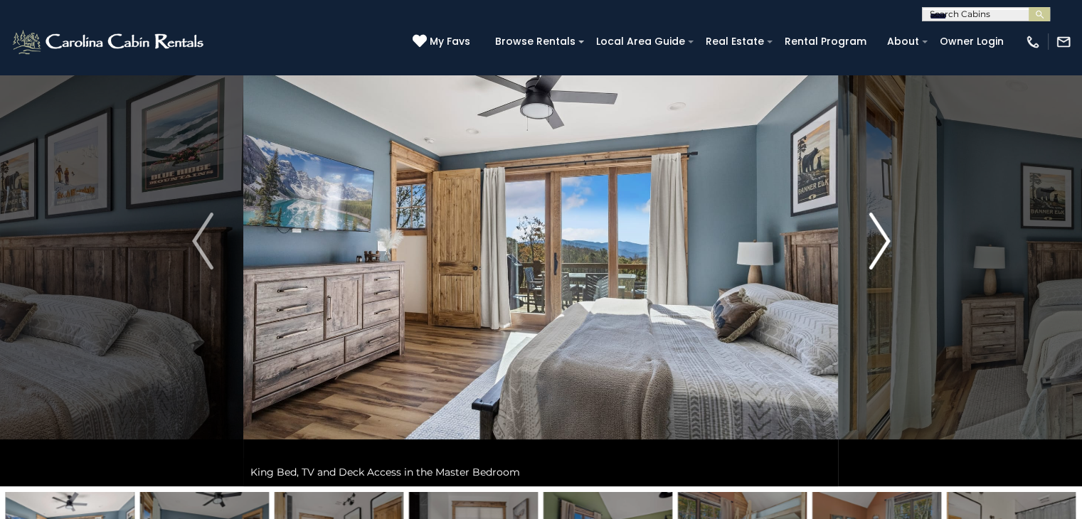
click at [886, 234] on img "Next" at bounding box center [878, 241] width 21 height 57
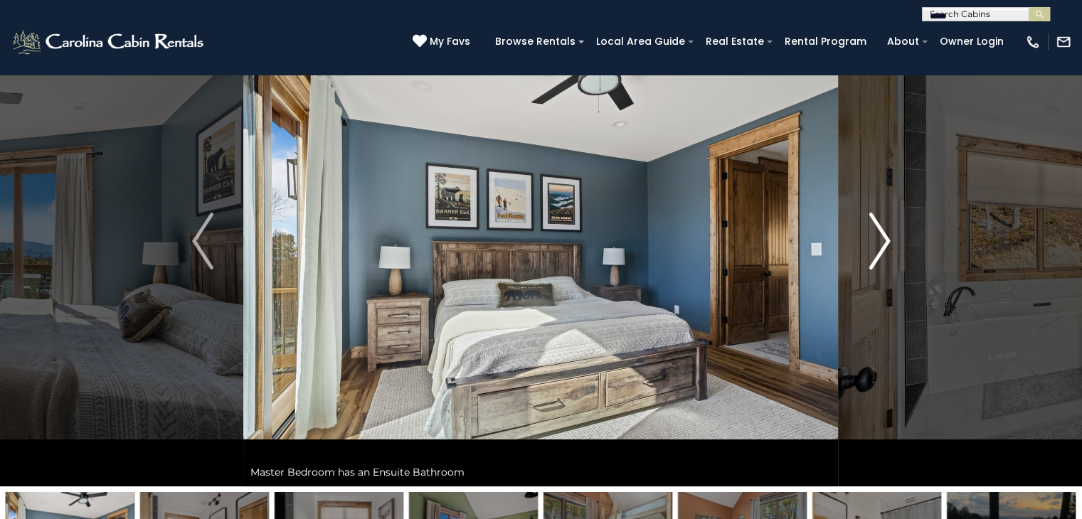
click at [886, 234] on img "Next" at bounding box center [878, 241] width 21 height 57
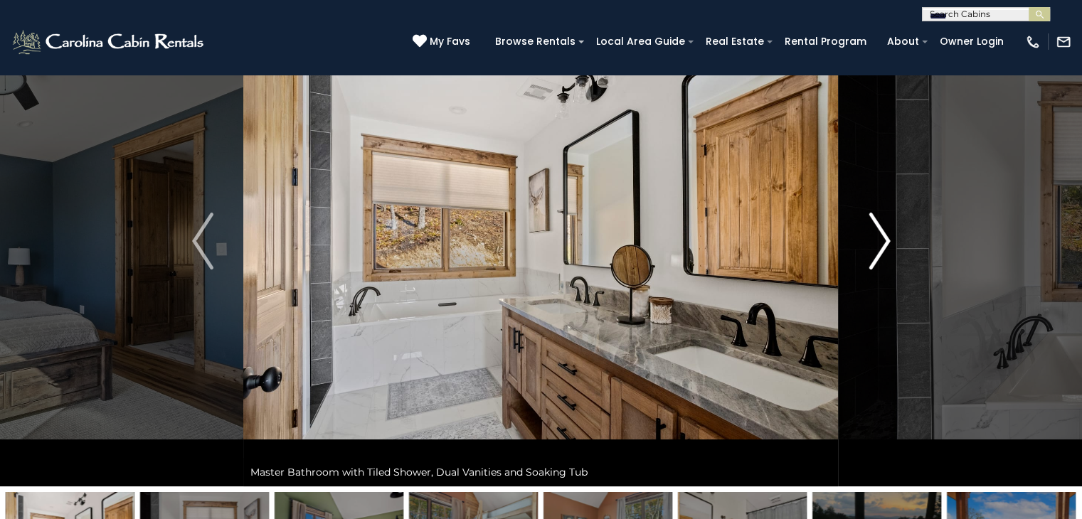
click at [886, 234] on img "Next" at bounding box center [878, 241] width 21 height 57
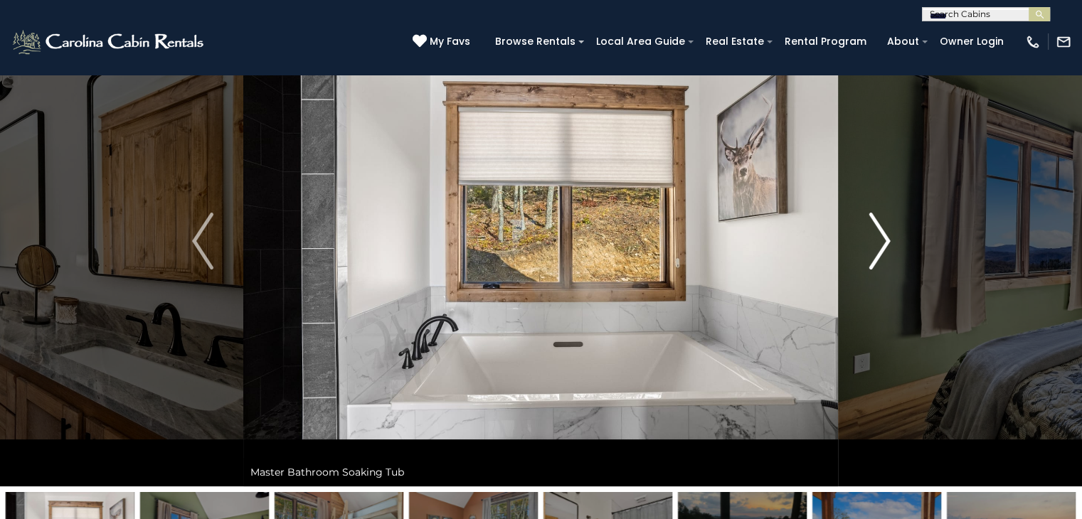
click at [886, 234] on img "Next" at bounding box center [878, 241] width 21 height 57
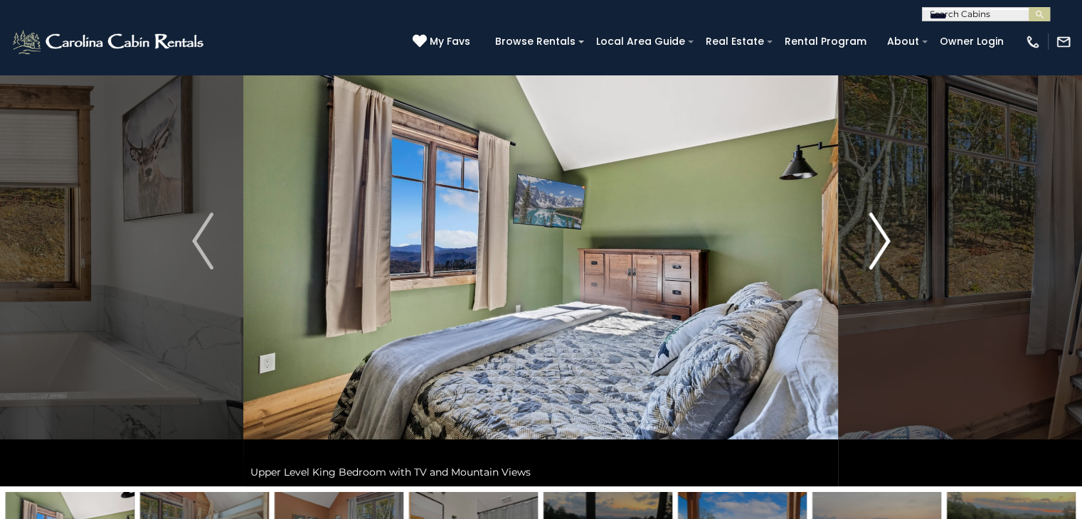
click at [886, 234] on img "Next" at bounding box center [878, 241] width 21 height 57
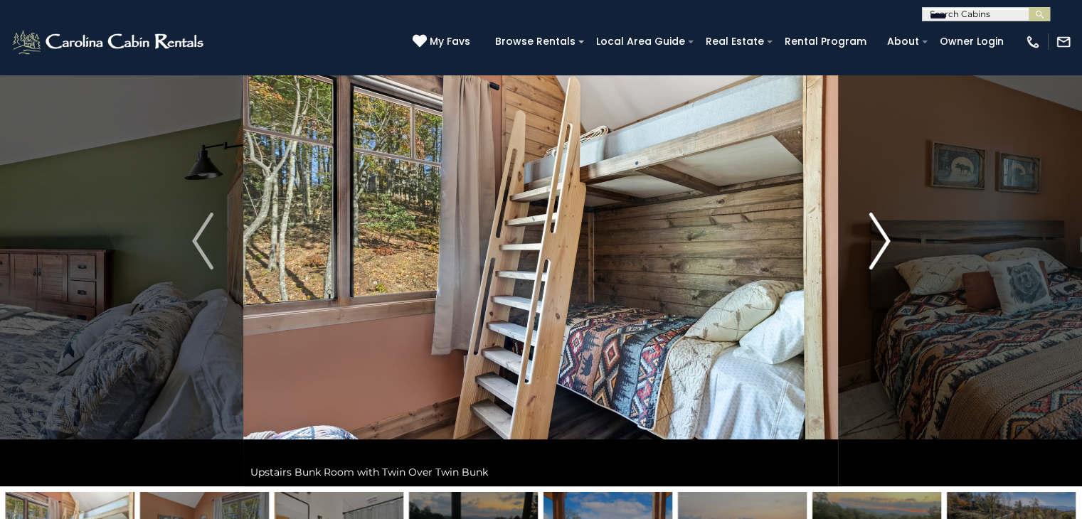
click at [886, 234] on img "Next" at bounding box center [878, 241] width 21 height 57
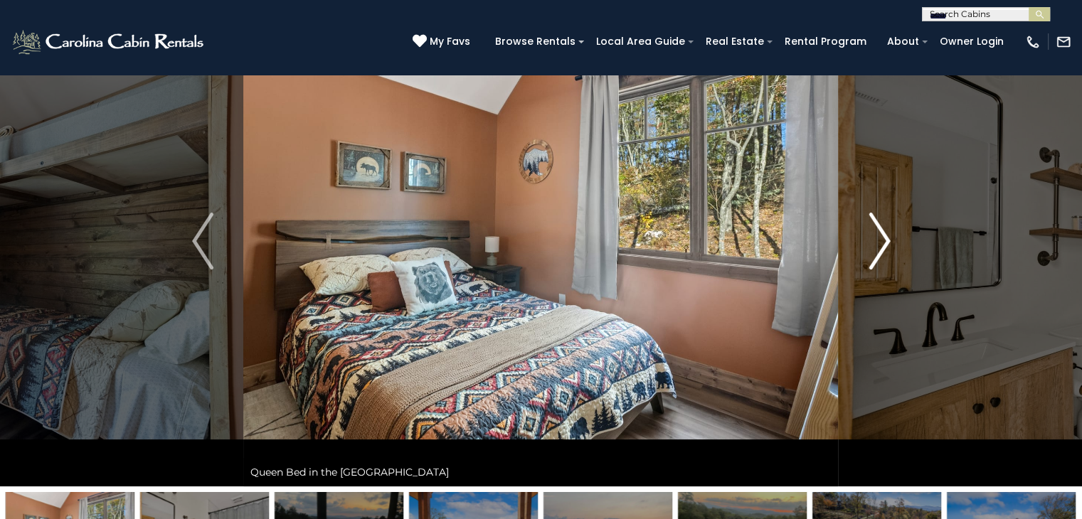
click at [886, 234] on img "Next" at bounding box center [878, 241] width 21 height 57
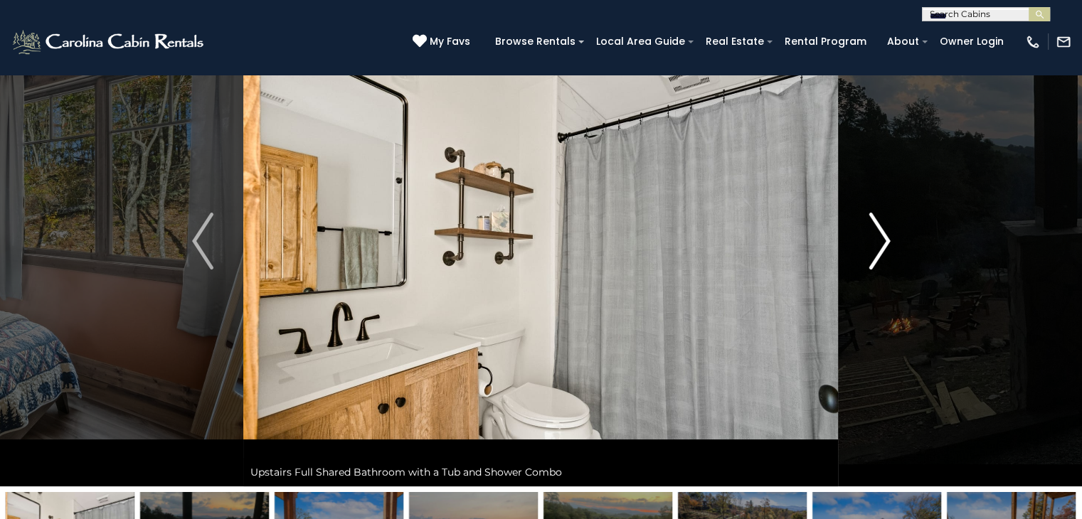
click at [886, 234] on img "Next" at bounding box center [878, 241] width 21 height 57
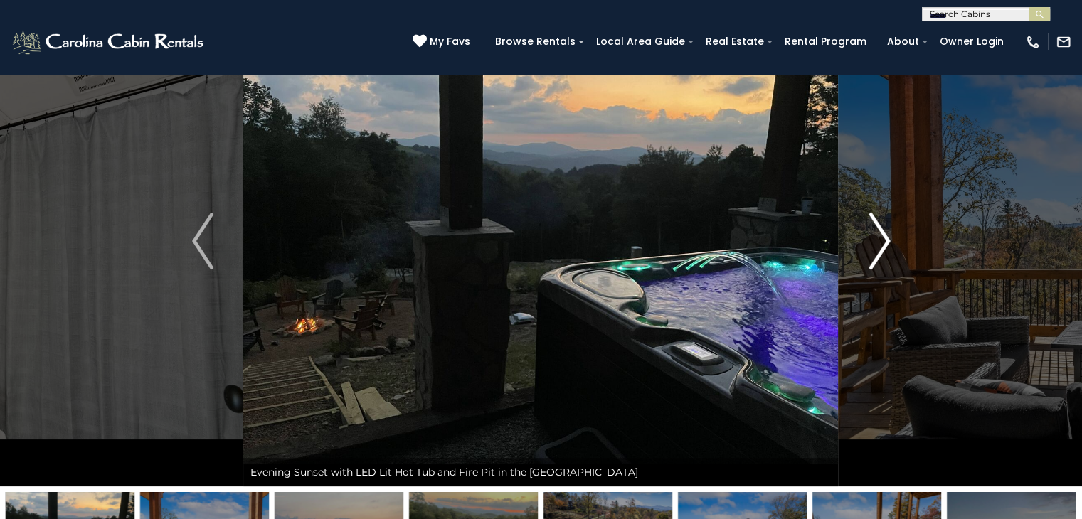
click at [886, 234] on img "Next" at bounding box center [878, 241] width 21 height 57
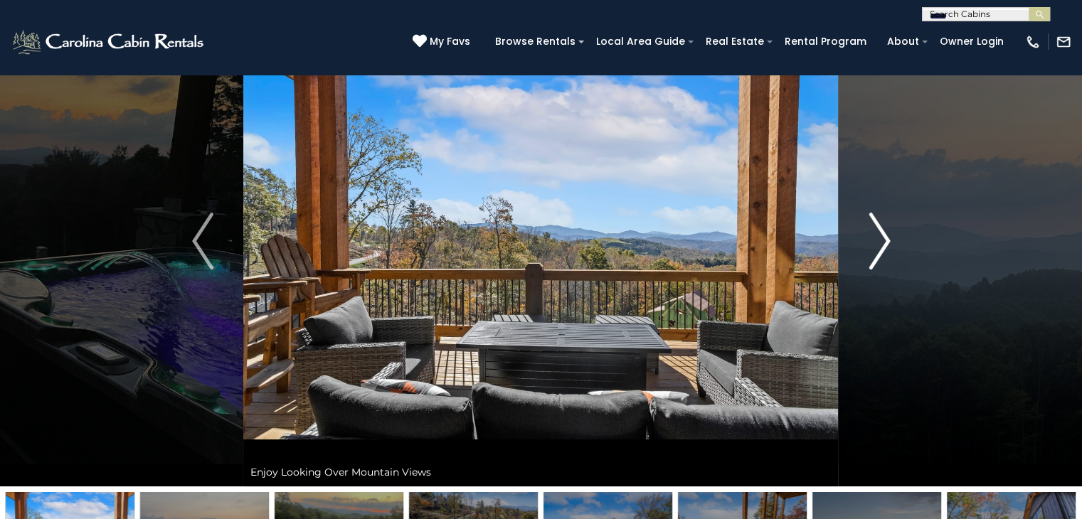
click at [886, 234] on img "Next" at bounding box center [878, 241] width 21 height 57
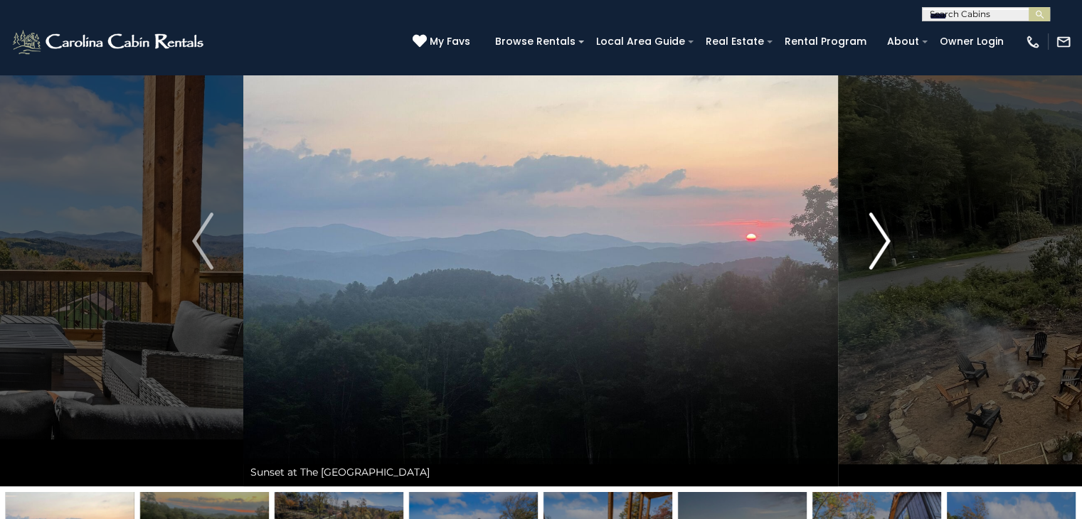
click at [886, 234] on img "Next" at bounding box center [878, 241] width 21 height 57
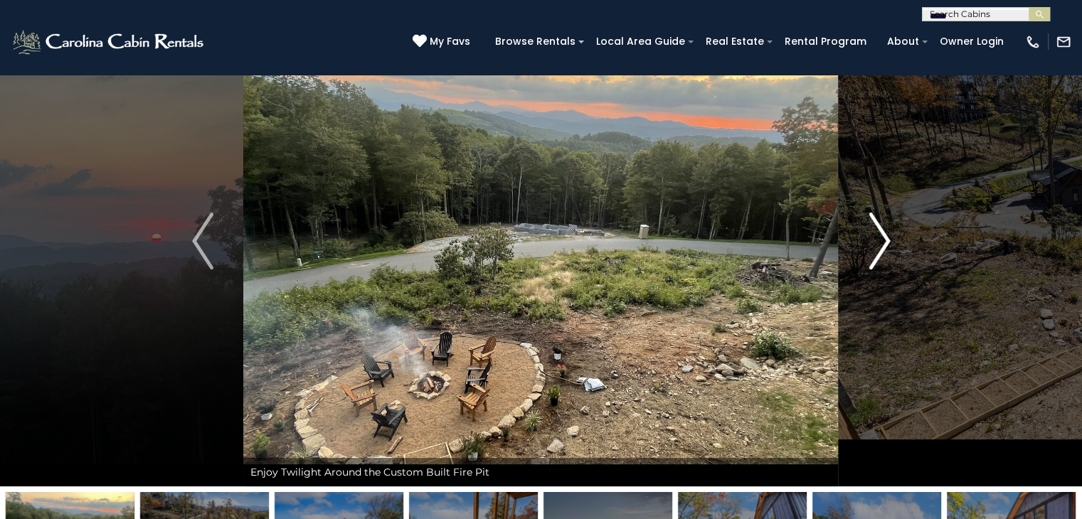
click at [886, 234] on img "Next" at bounding box center [878, 241] width 21 height 57
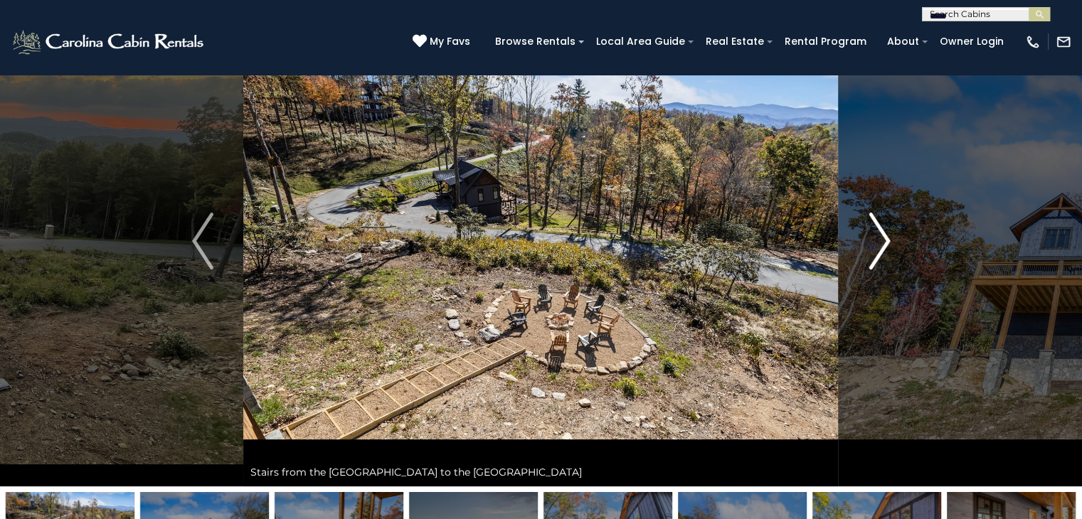
click at [886, 234] on img "Next" at bounding box center [878, 241] width 21 height 57
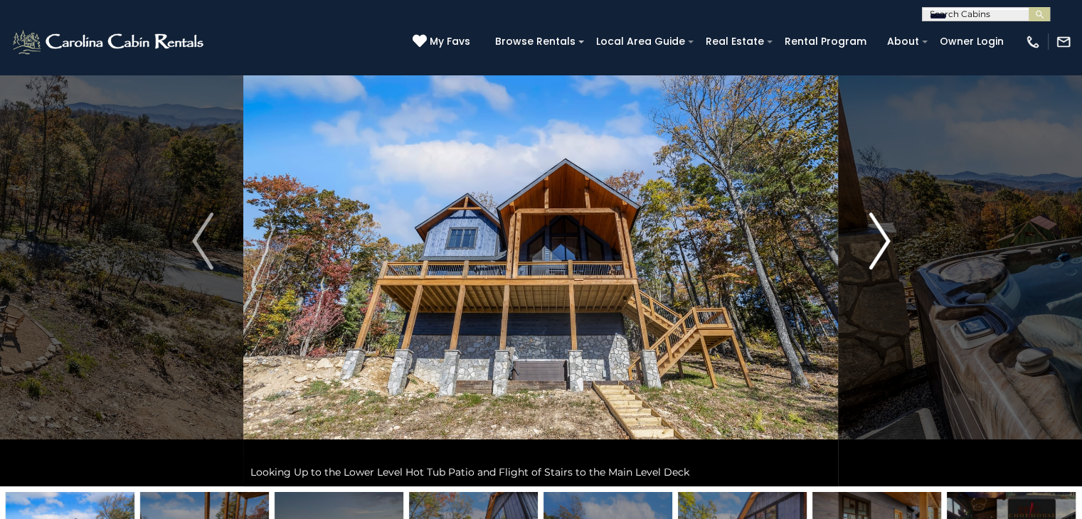
click at [886, 234] on img "Next" at bounding box center [878, 241] width 21 height 57
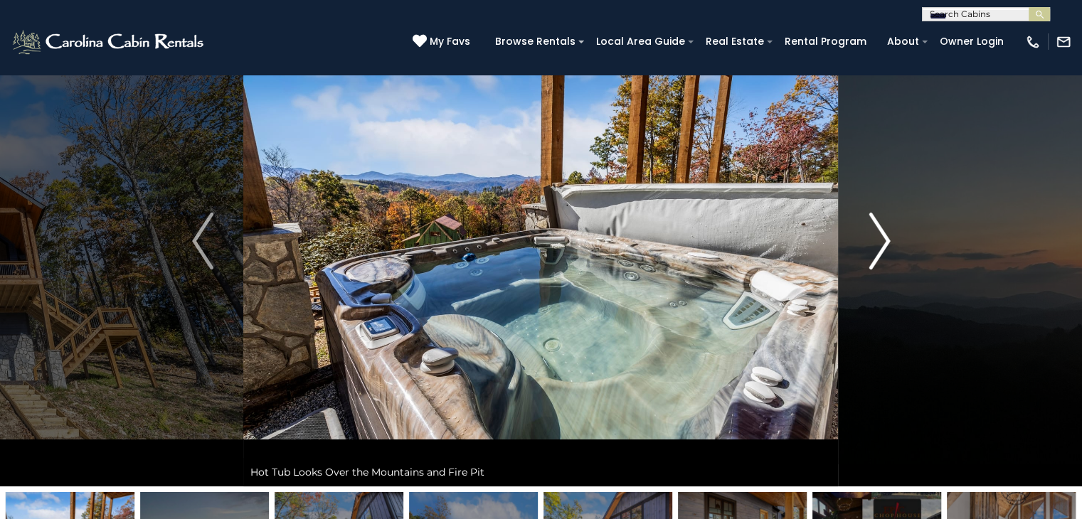
click at [886, 234] on img "Next" at bounding box center [878, 241] width 21 height 57
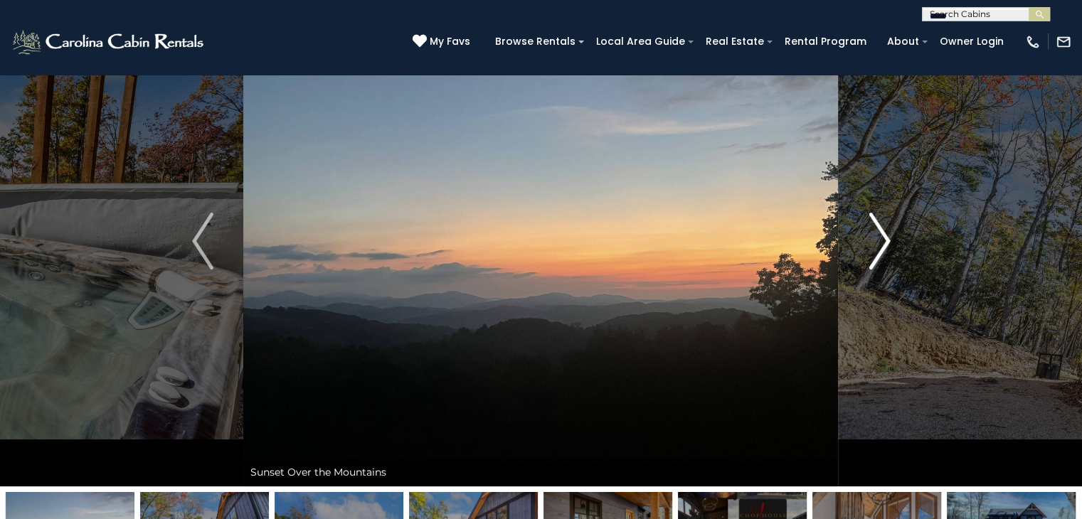
click at [886, 234] on img "Next" at bounding box center [878, 241] width 21 height 57
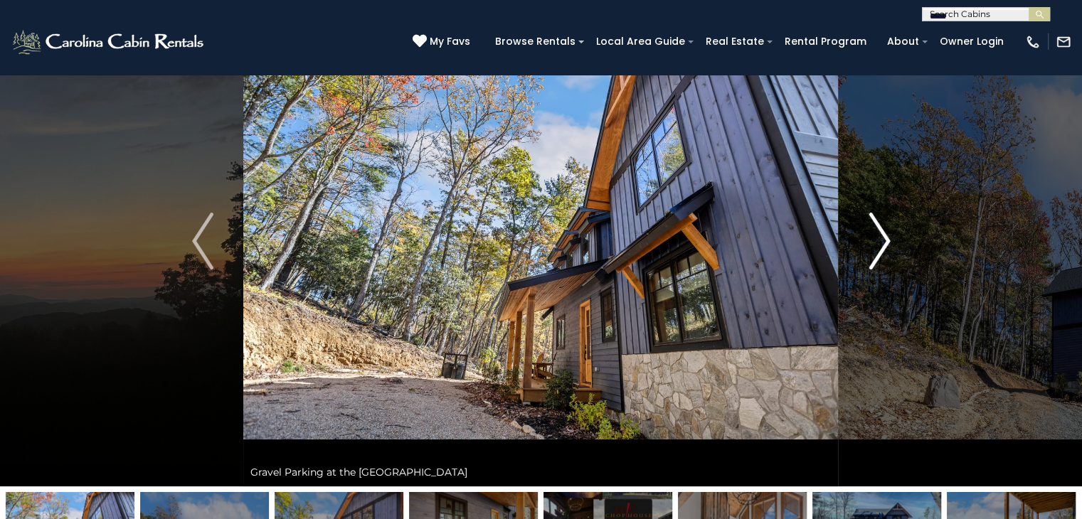
click at [886, 234] on img "Next" at bounding box center [878, 241] width 21 height 57
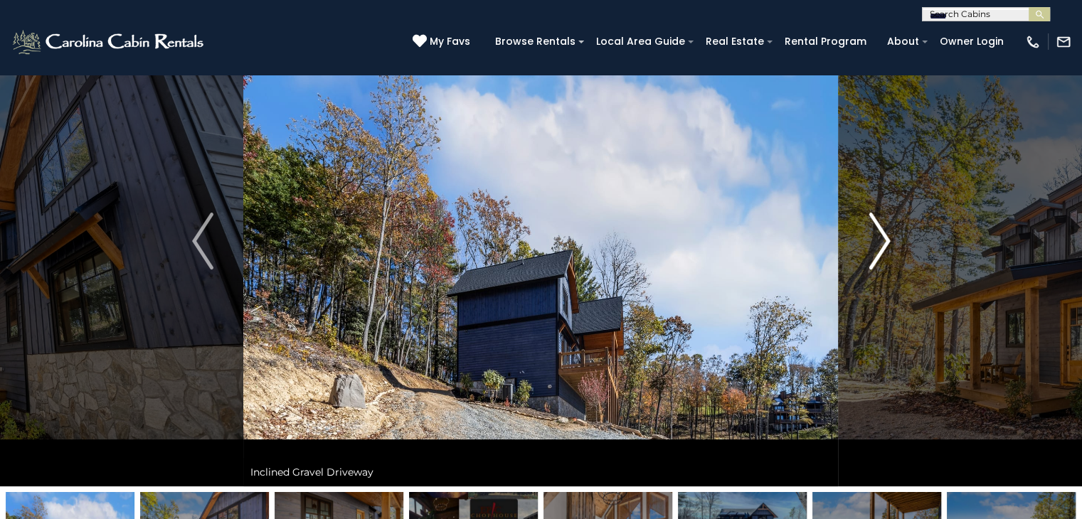
click at [886, 234] on img "Next" at bounding box center [878, 241] width 21 height 57
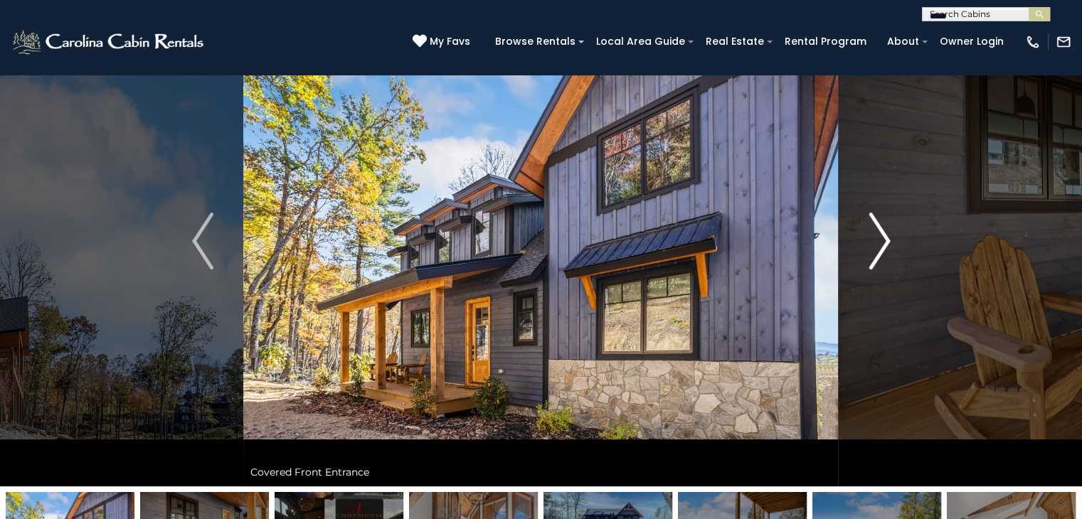
click at [886, 234] on img "Next" at bounding box center [878, 241] width 21 height 57
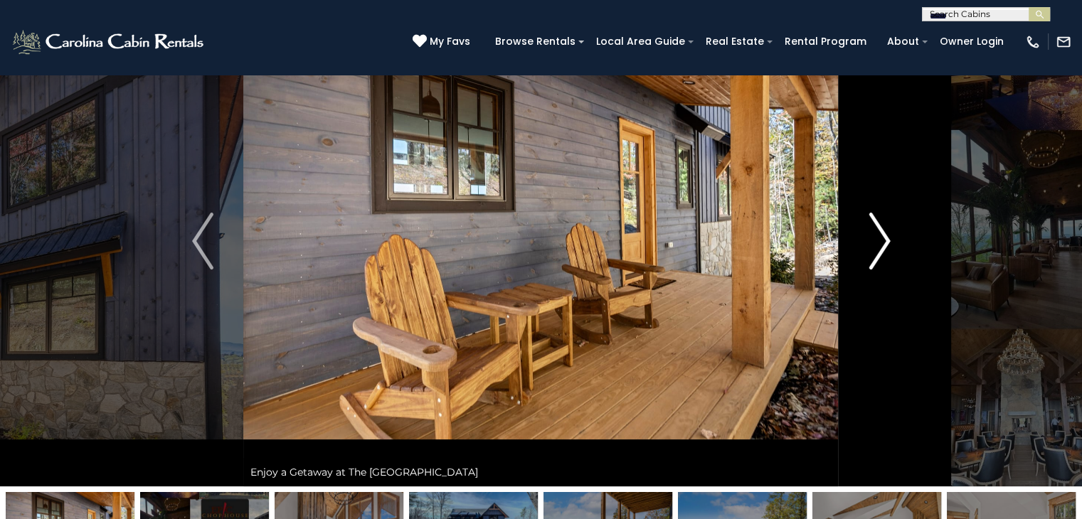
click at [886, 234] on img "Next" at bounding box center [878, 241] width 21 height 57
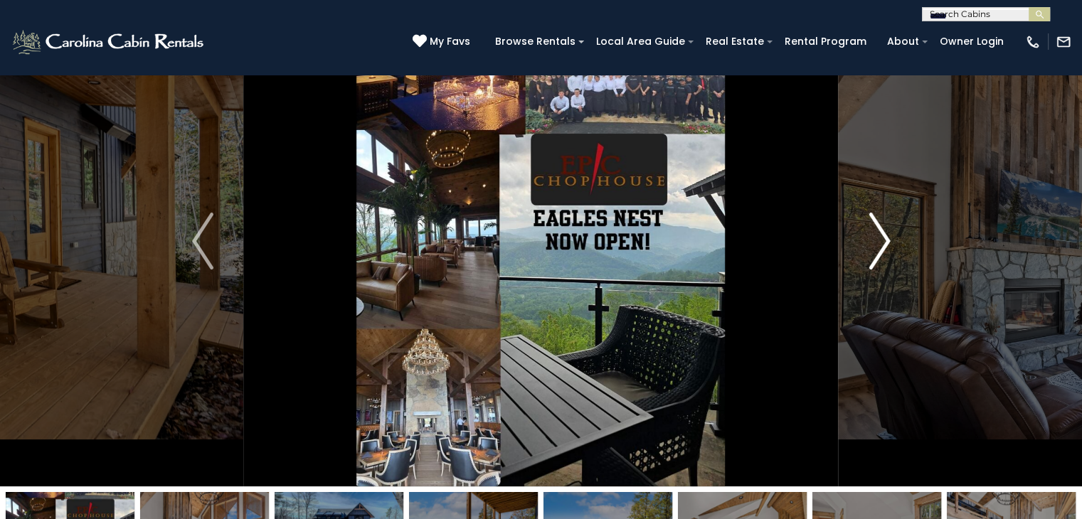
click at [886, 234] on img "Next" at bounding box center [878, 241] width 21 height 57
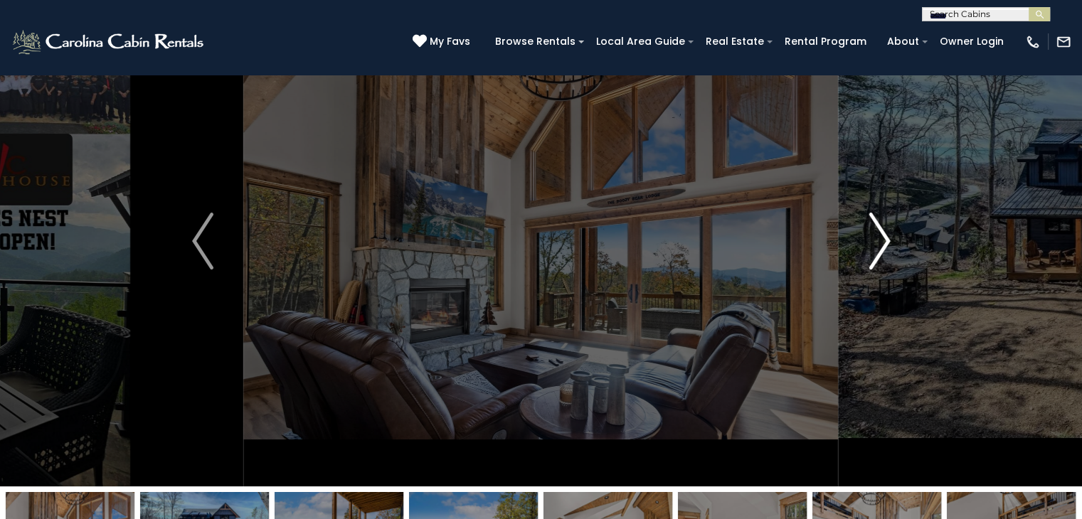
click at [886, 234] on img "Next" at bounding box center [878, 241] width 21 height 57
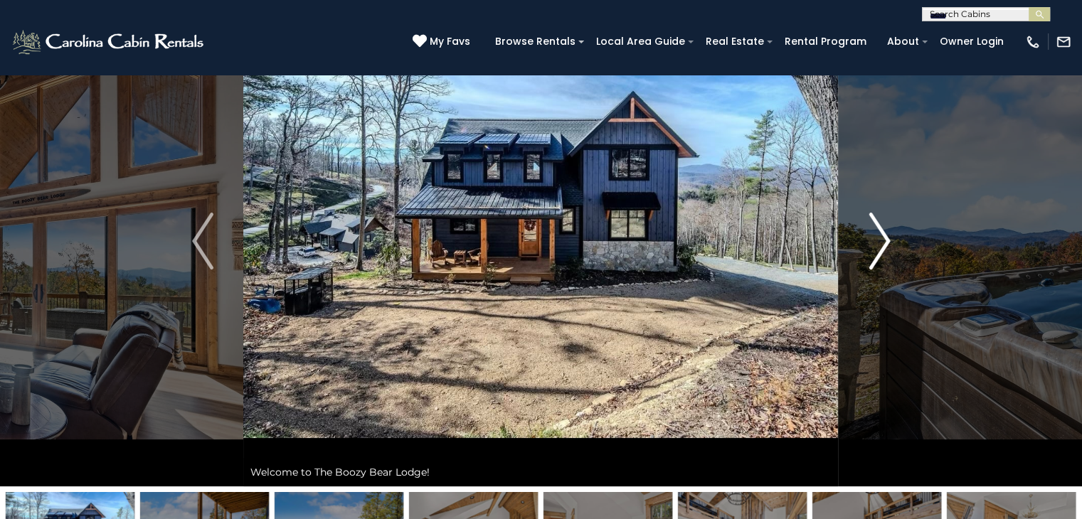
click at [886, 234] on img "Next" at bounding box center [878, 241] width 21 height 57
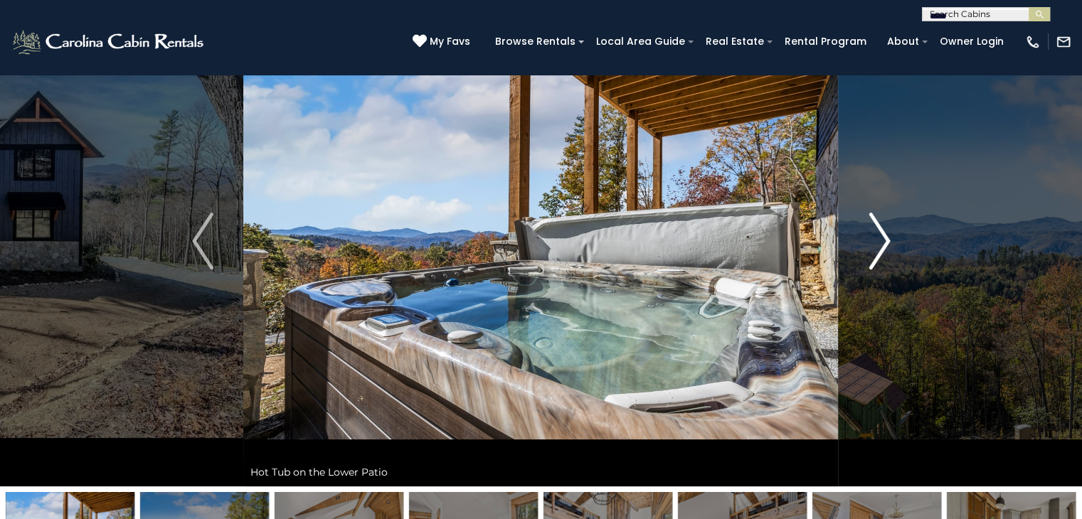
click at [886, 234] on img "Next" at bounding box center [878, 241] width 21 height 57
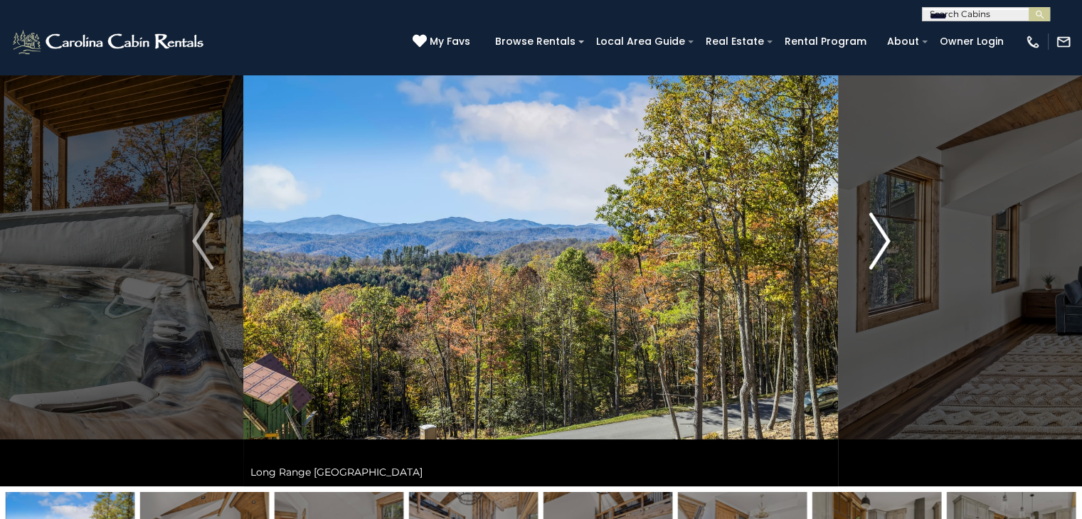
click at [886, 234] on img "Next" at bounding box center [878, 241] width 21 height 57
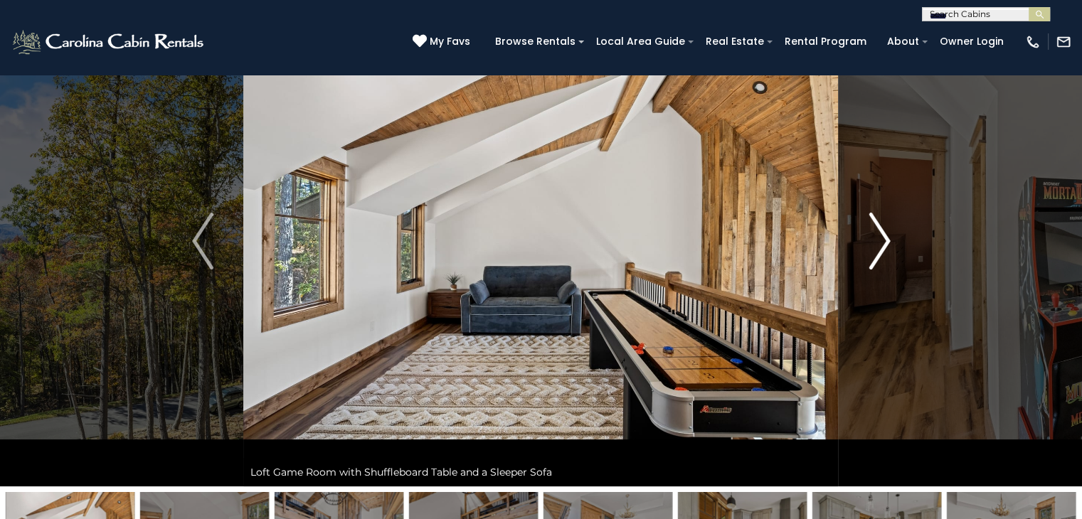
click at [886, 234] on img "Next" at bounding box center [878, 241] width 21 height 57
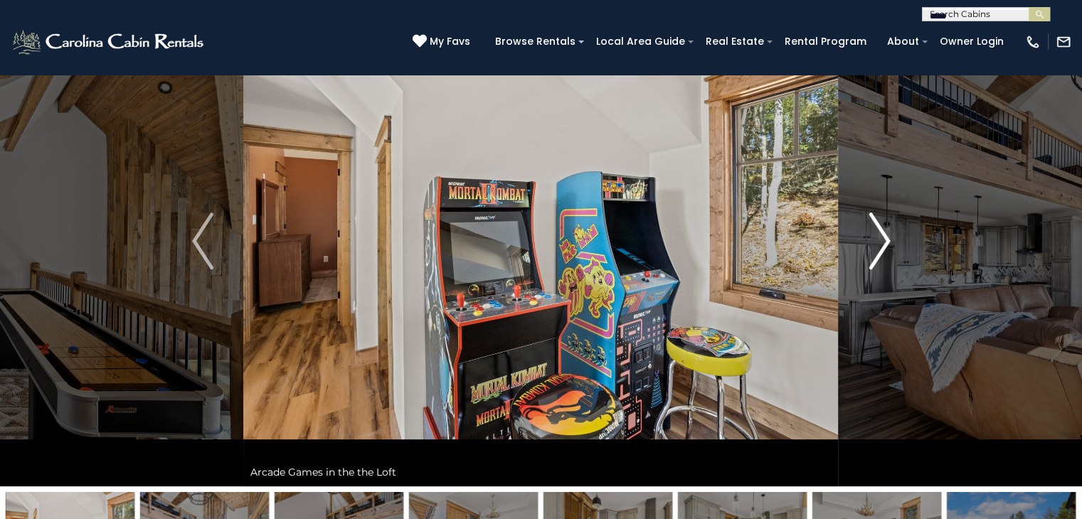
click at [886, 234] on img "Next" at bounding box center [878, 241] width 21 height 57
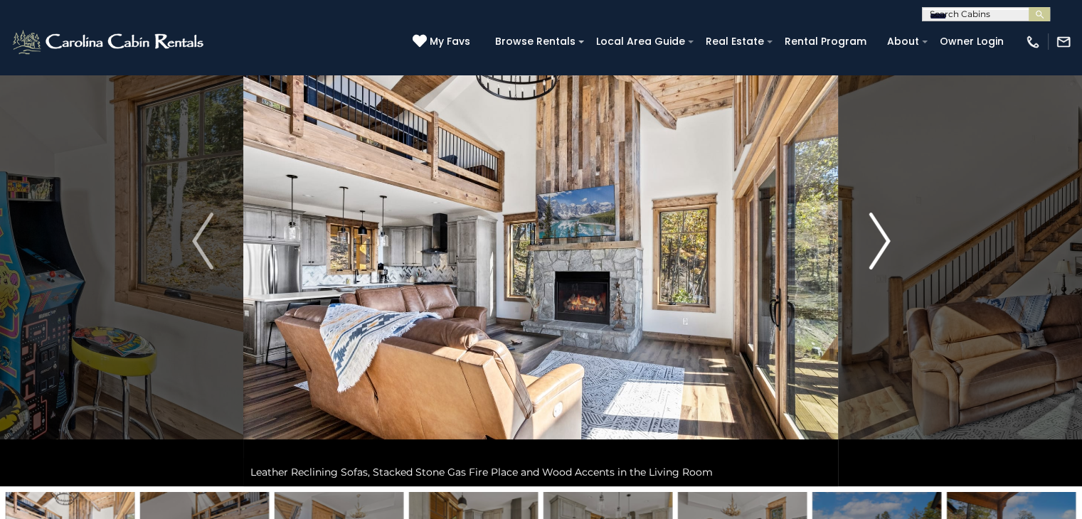
click at [886, 234] on img "Next" at bounding box center [878, 241] width 21 height 57
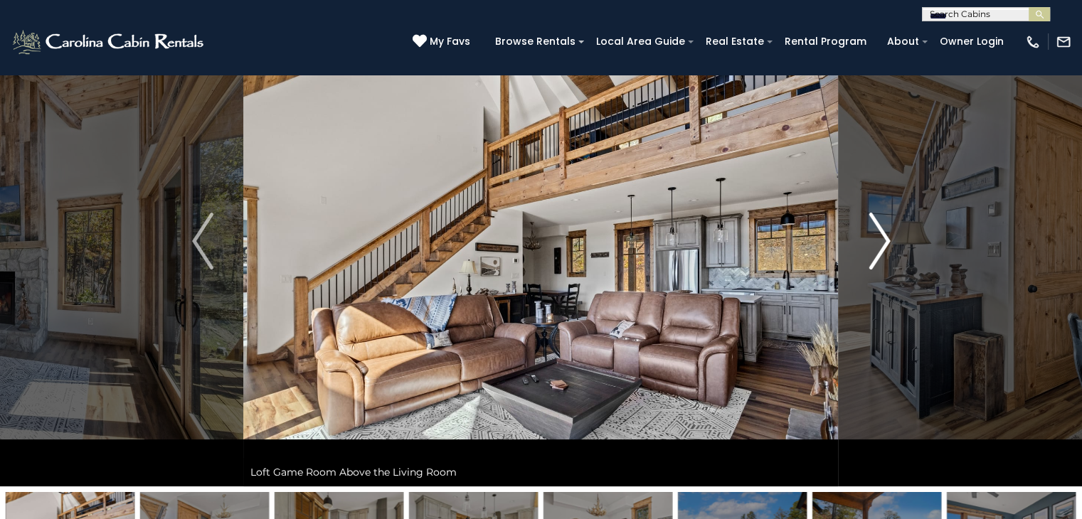
click at [886, 234] on img "Next" at bounding box center [878, 241] width 21 height 57
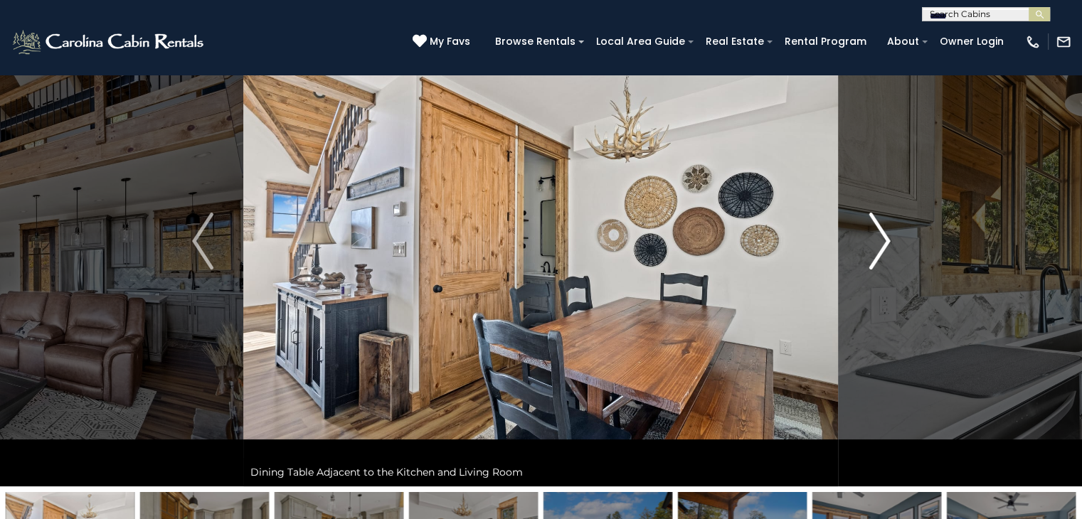
click at [886, 234] on img "Next" at bounding box center [878, 241] width 21 height 57
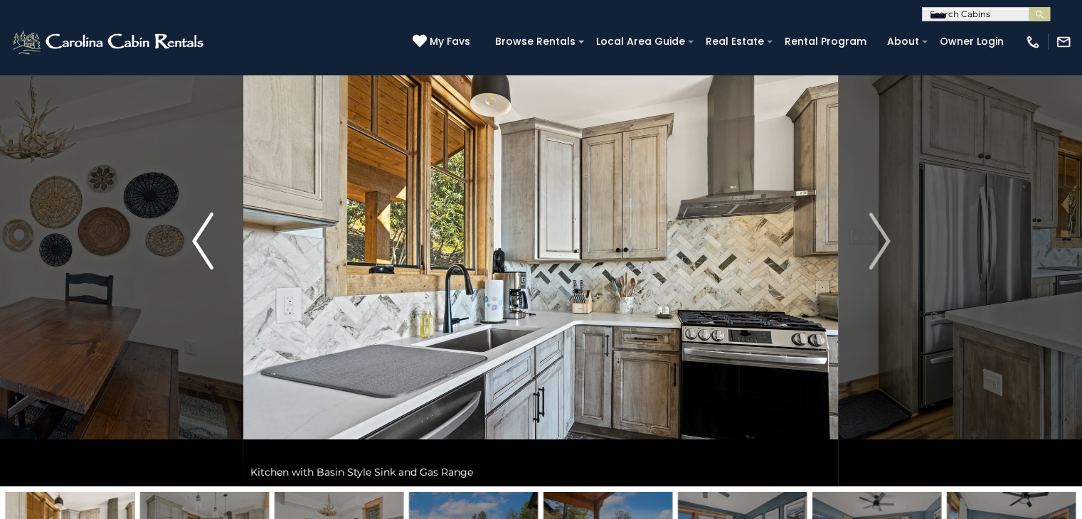
click at [193, 243] on img "Previous" at bounding box center [202, 241] width 21 height 57
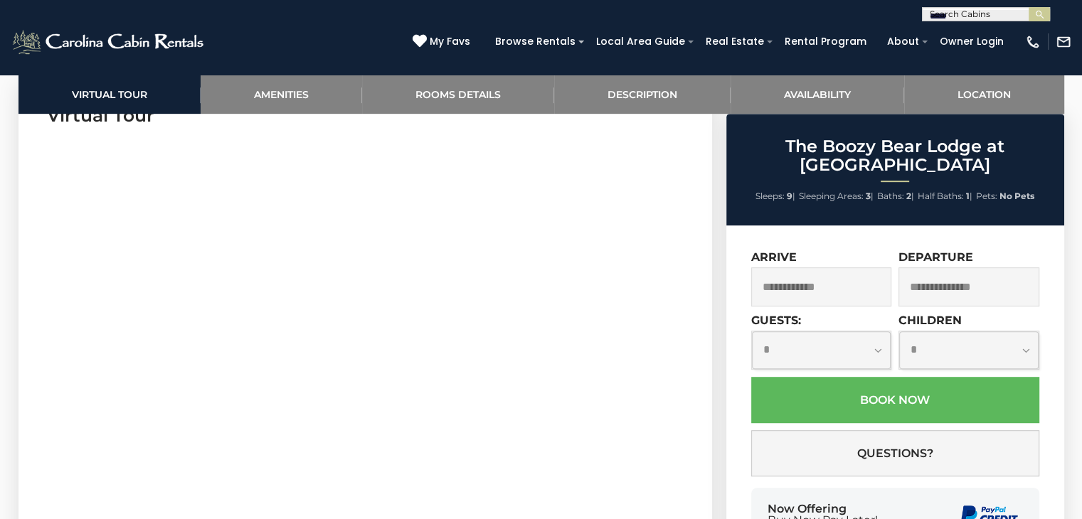
scroll to position [726, 0]
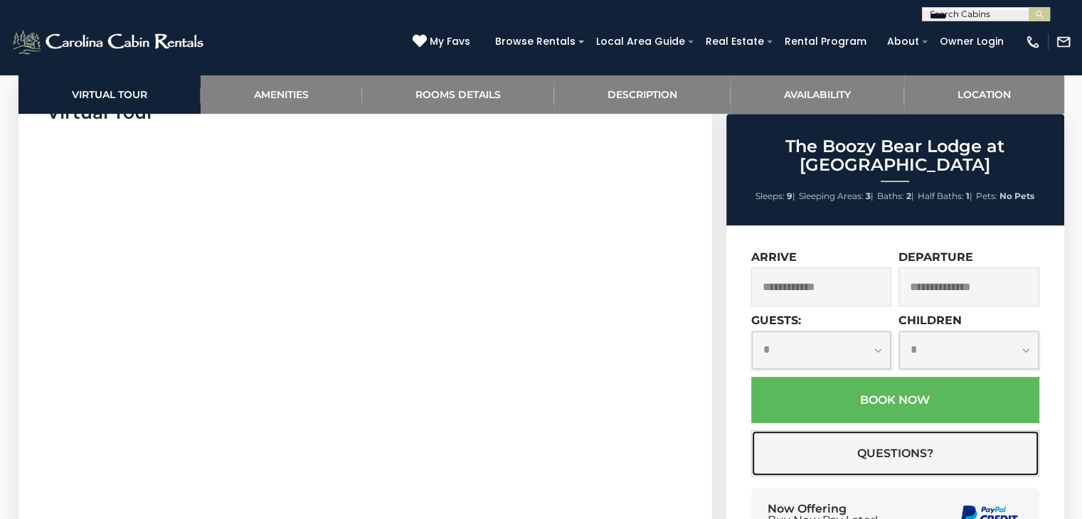
drag, startPoint x: 845, startPoint y: 442, endPoint x: 1092, endPoint y: 413, distance: 248.6
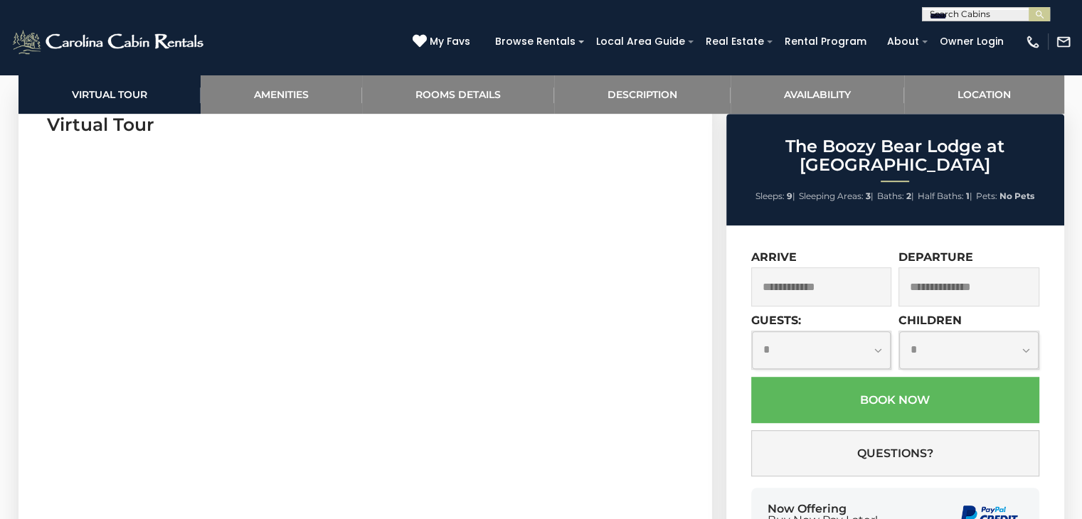
drag, startPoint x: 680, startPoint y: 214, endPoint x: 514, endPoint y: 150, distance: 177.7
click at [514, 150] on section "Virtual Tour" at bounding box center [365, 308] width 694 height 434
drag, startPoint x: 421, startPoint y: 68, endPoint x: 403, endPoint y: 37, distance: 35.7
click at [421, 68] on div "[PHONE_NUMBER] My Favs Browse Rentals Local Area Guide Activities & Attractions…" at bounding box center [541, 47] width 1082 height 53
